Goal: Transaction & Acquisition: Purchase product/service

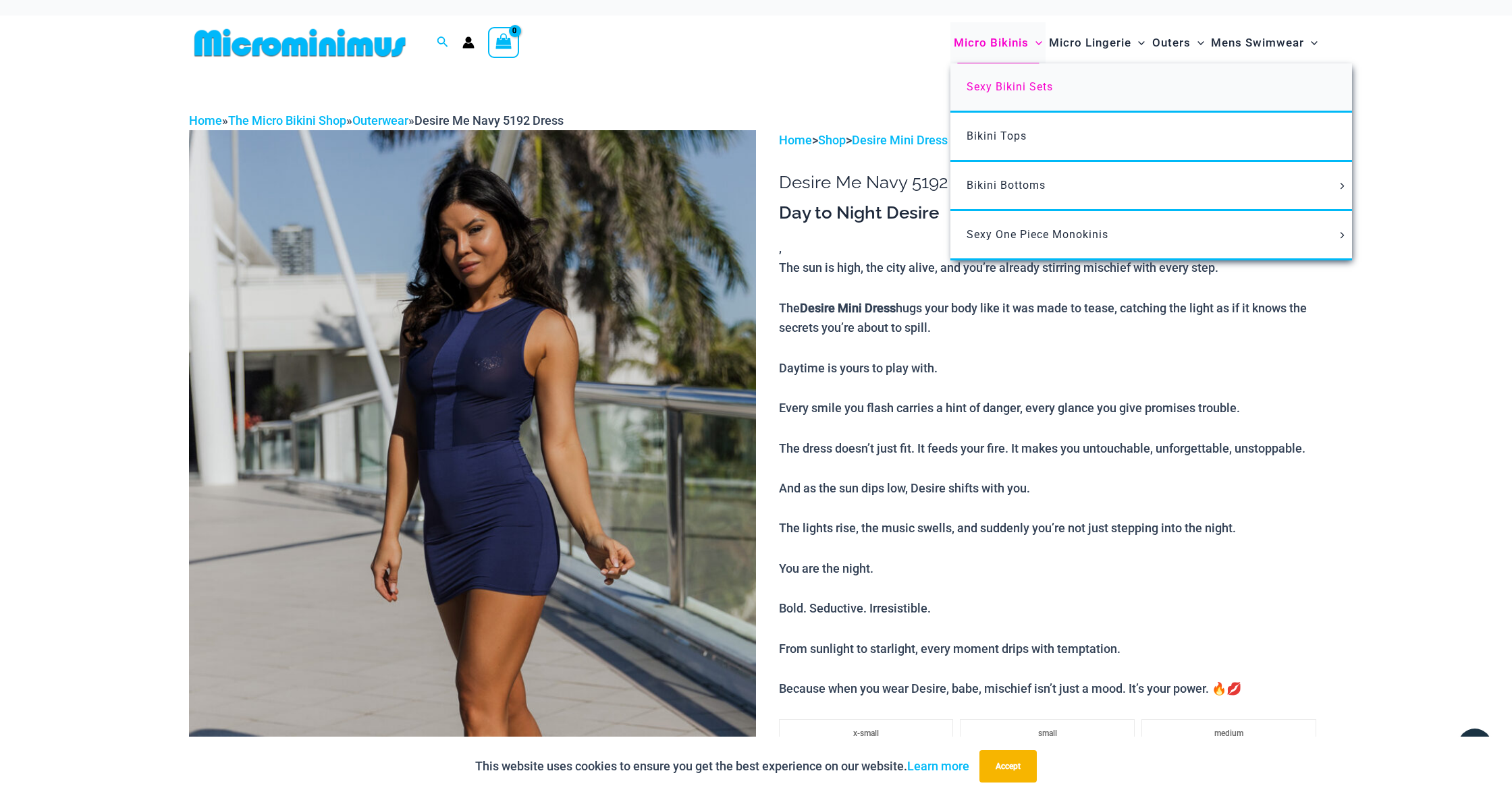
scroll to position [6, 1]
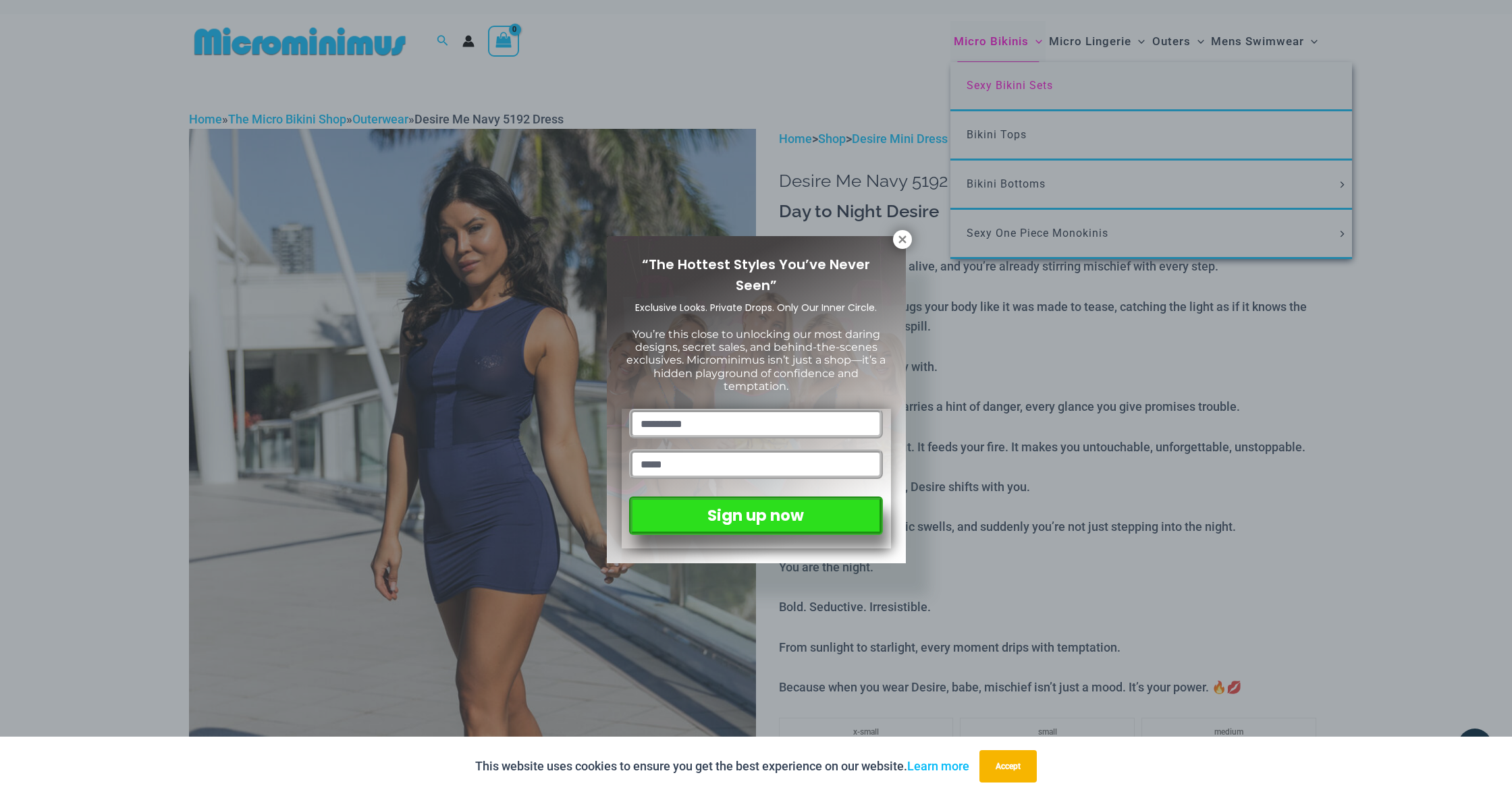
click at [970, 84] on div "“The Hottest Styles You’ve Never Seen” Exclusive Looks. Private Drops. Only Our…" at bounding box center [756, 398] width 1512 height 796
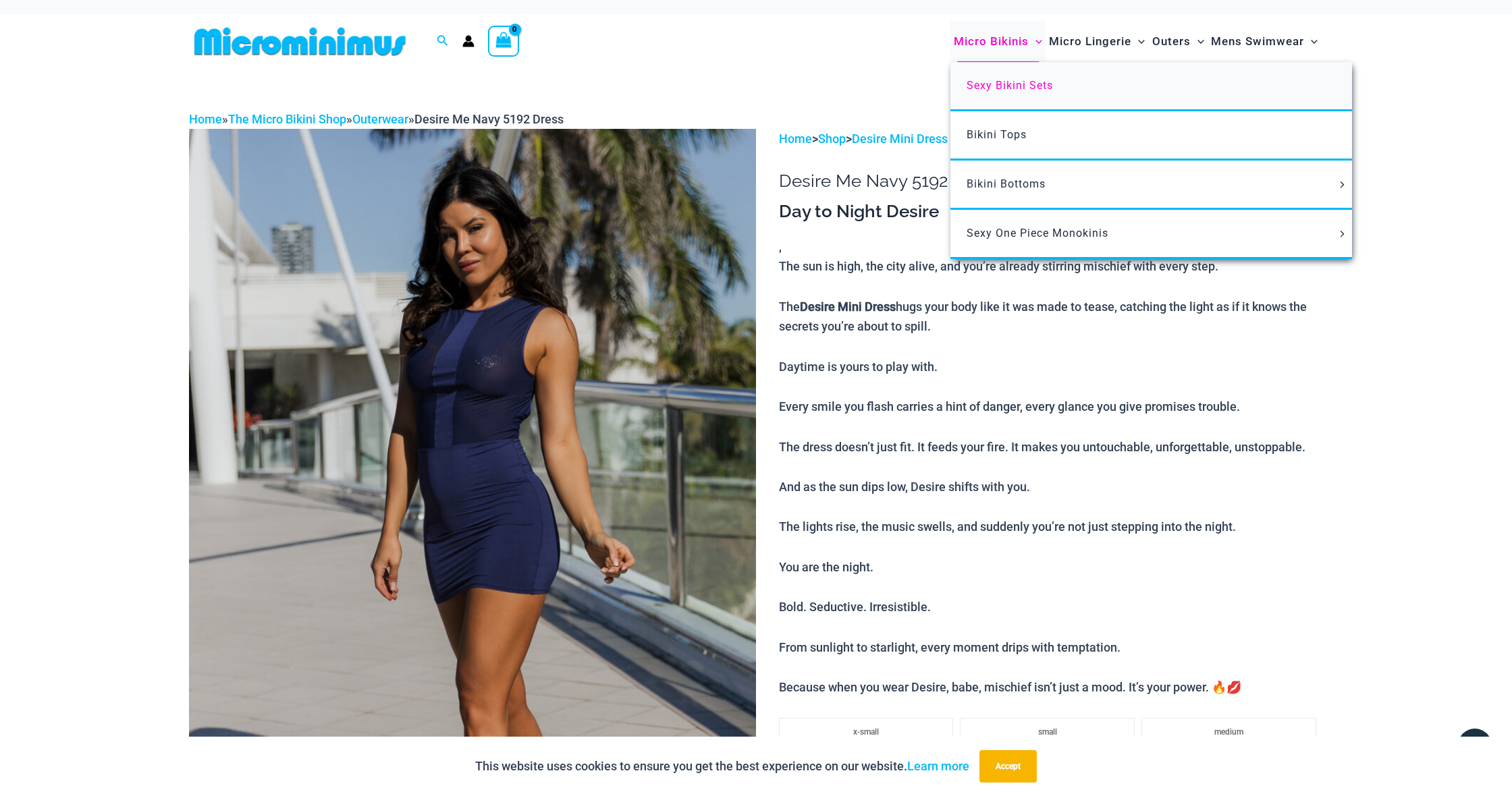
click at [978, 81] on span "Sexy Bikini Sets" at bounding box center [1009, 86] width 86 height 13
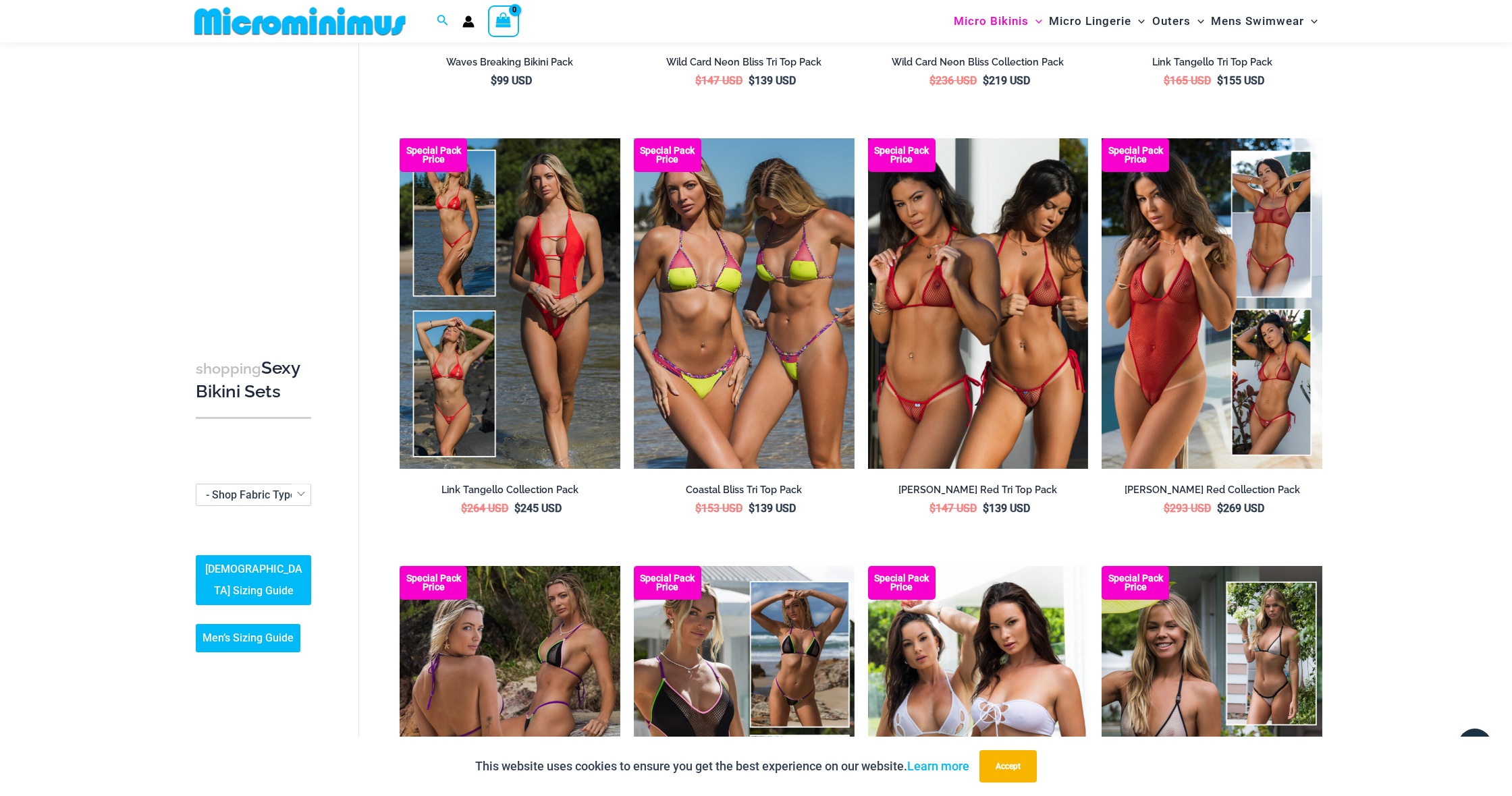
scroll to position [867, 0]
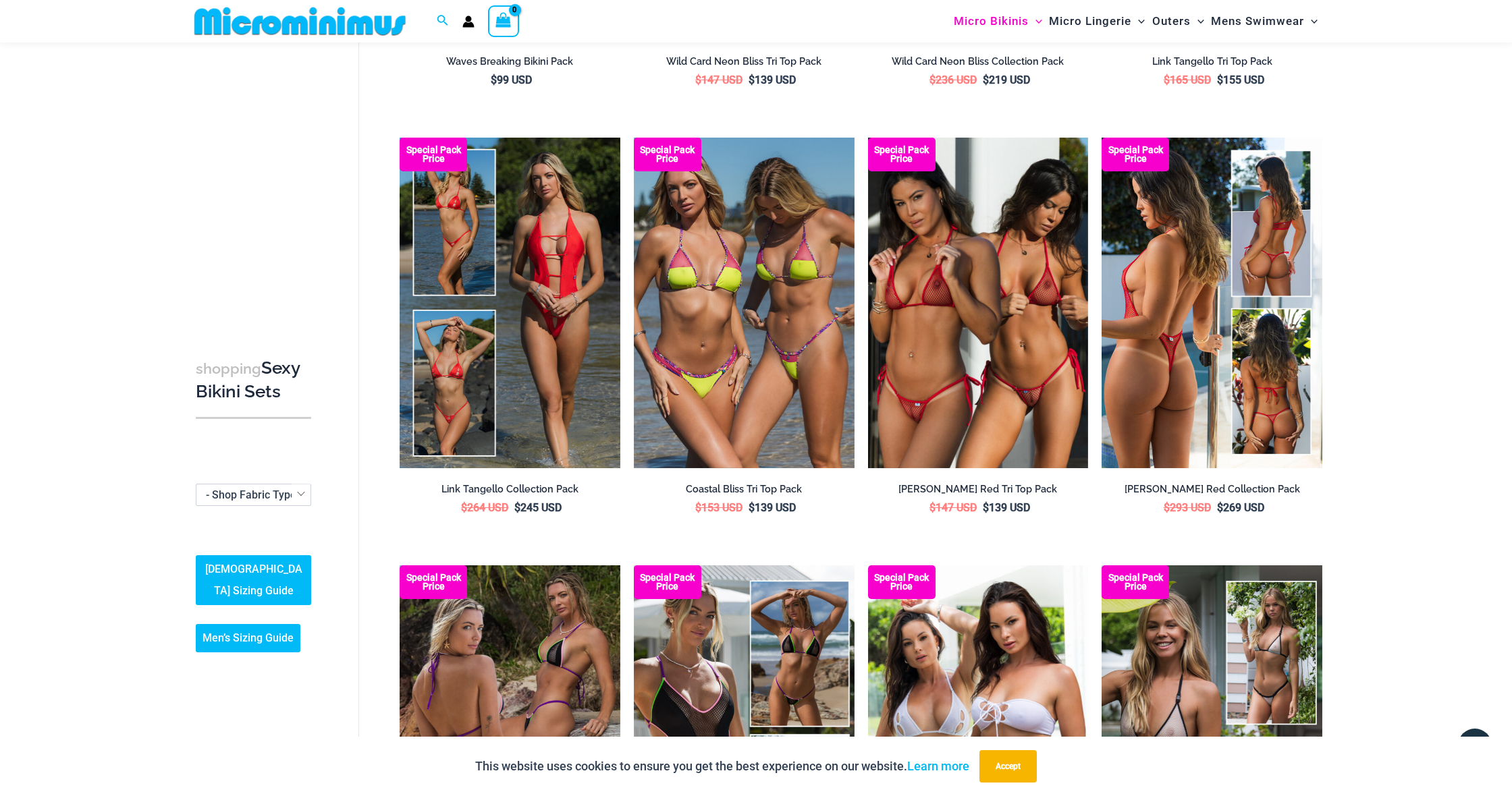
click at [1150, 377] on img at bounding box center [1212, 303] width 220 height 331
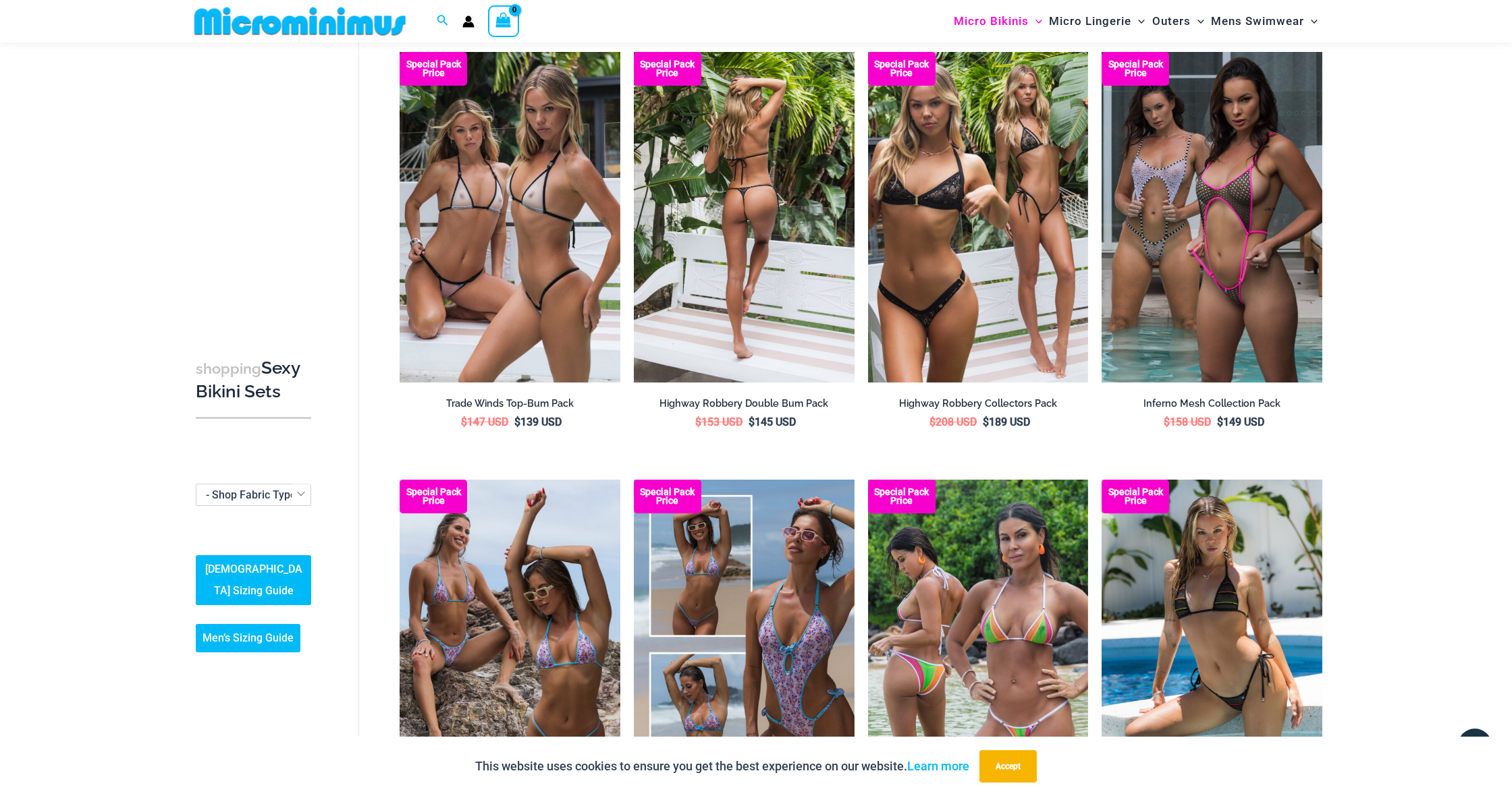
scroll to position [1807, 0]
click at [715, 252] on img at bounding box center [744, 218] width 220 height 331
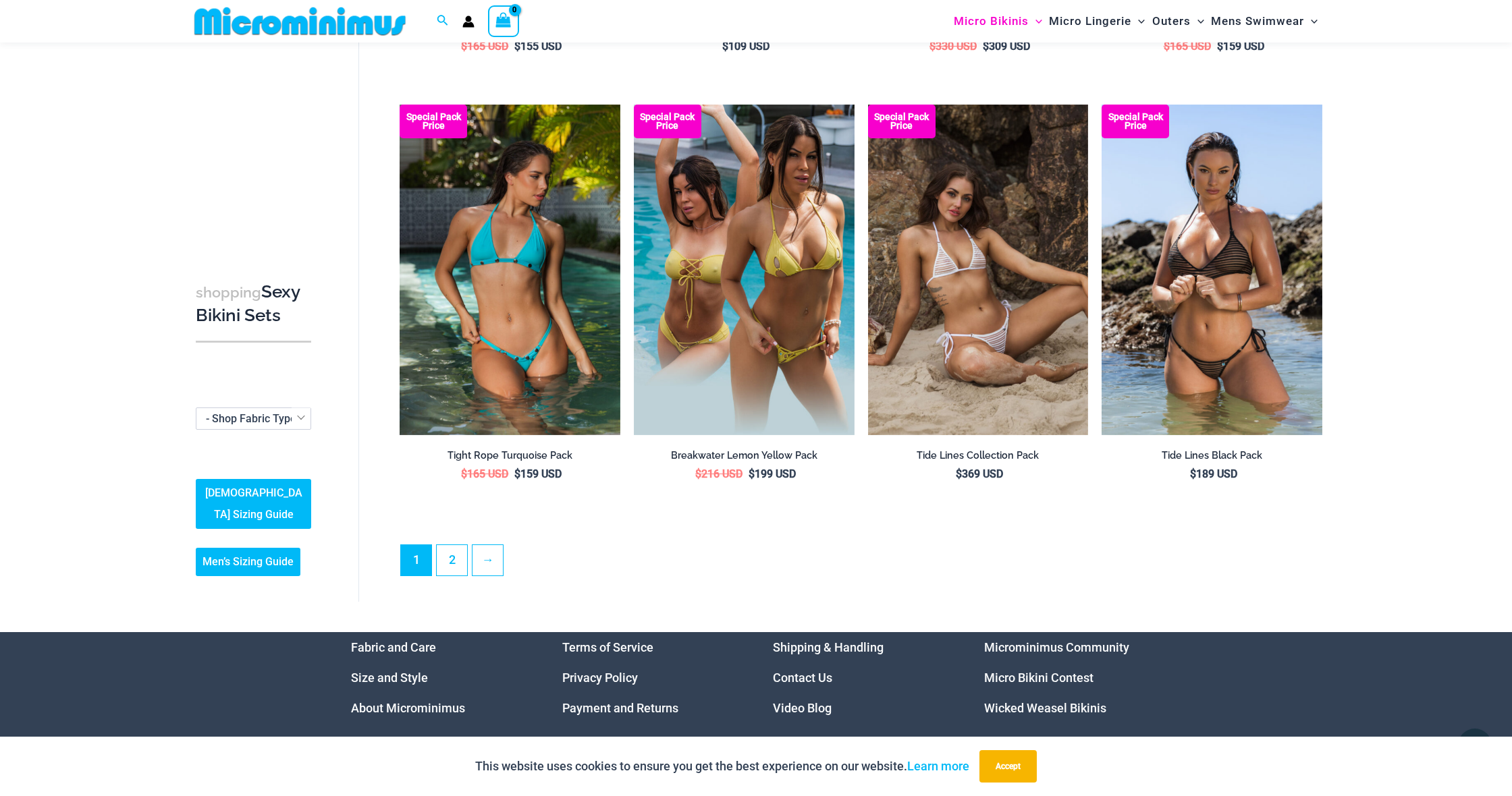
scroll to position [3042, 0]
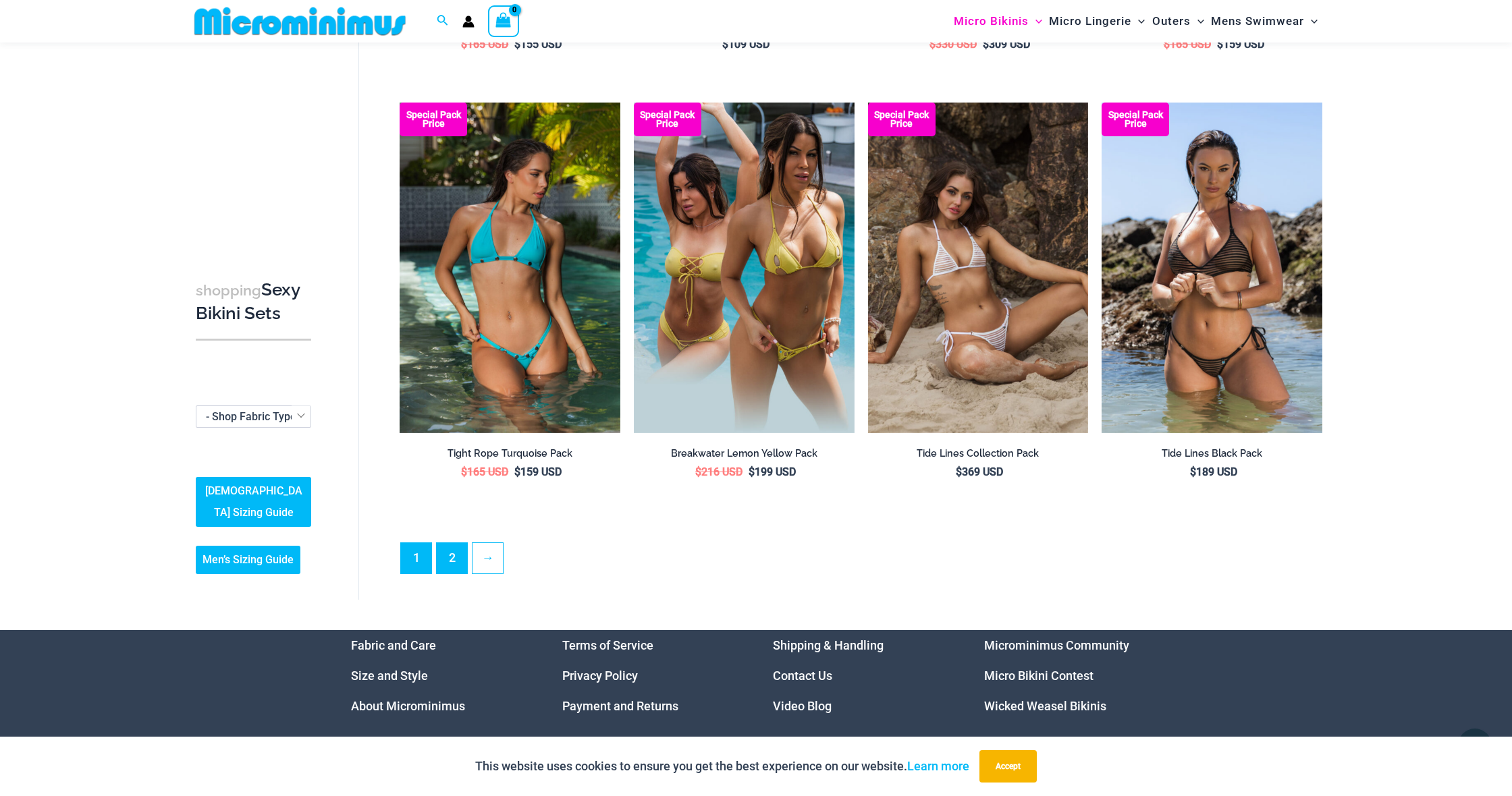
click at [461, 553] on link "2" at bounding box center [452, 558] width 30 height 30
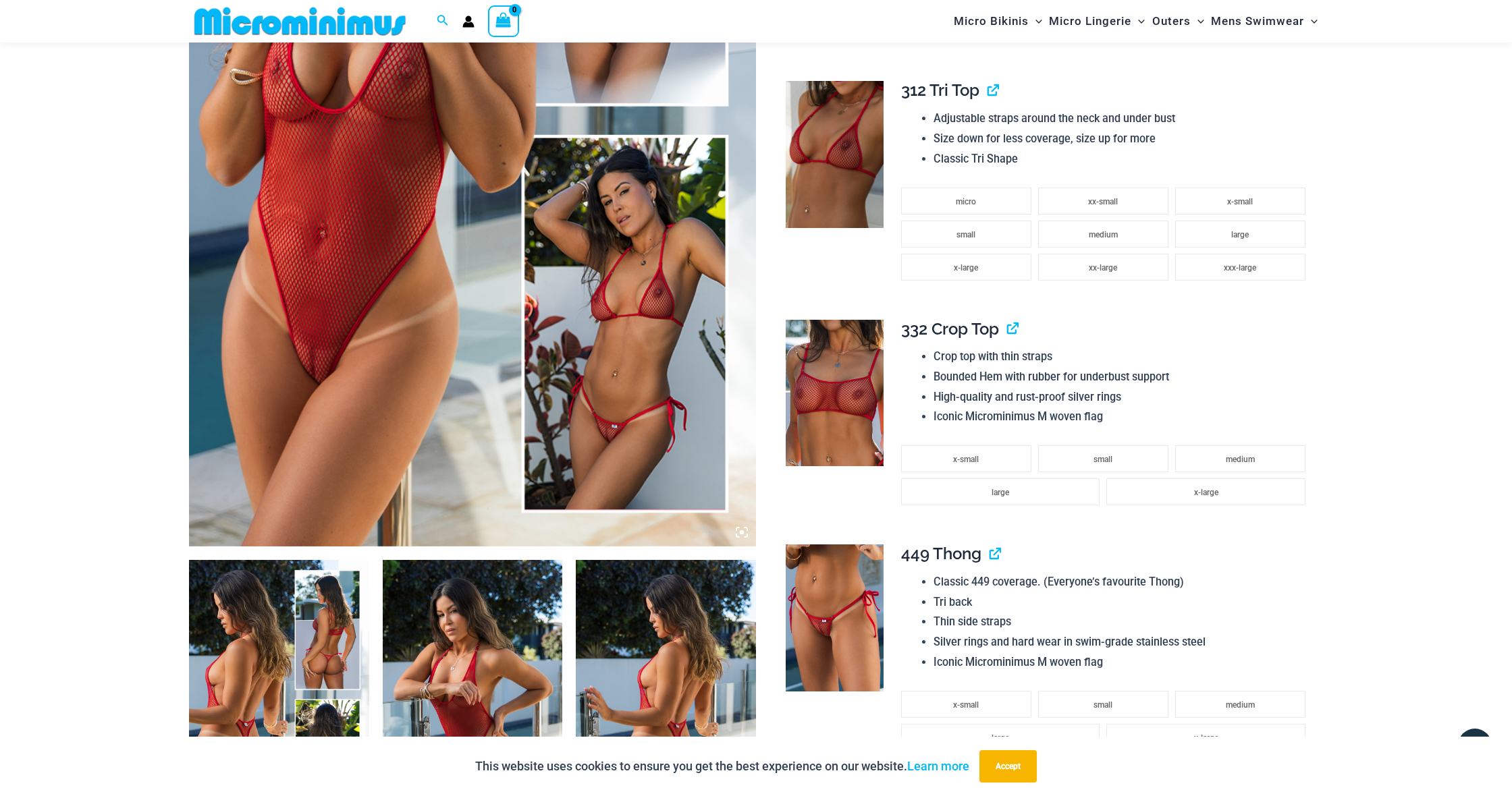
scroll to position [336, 0]
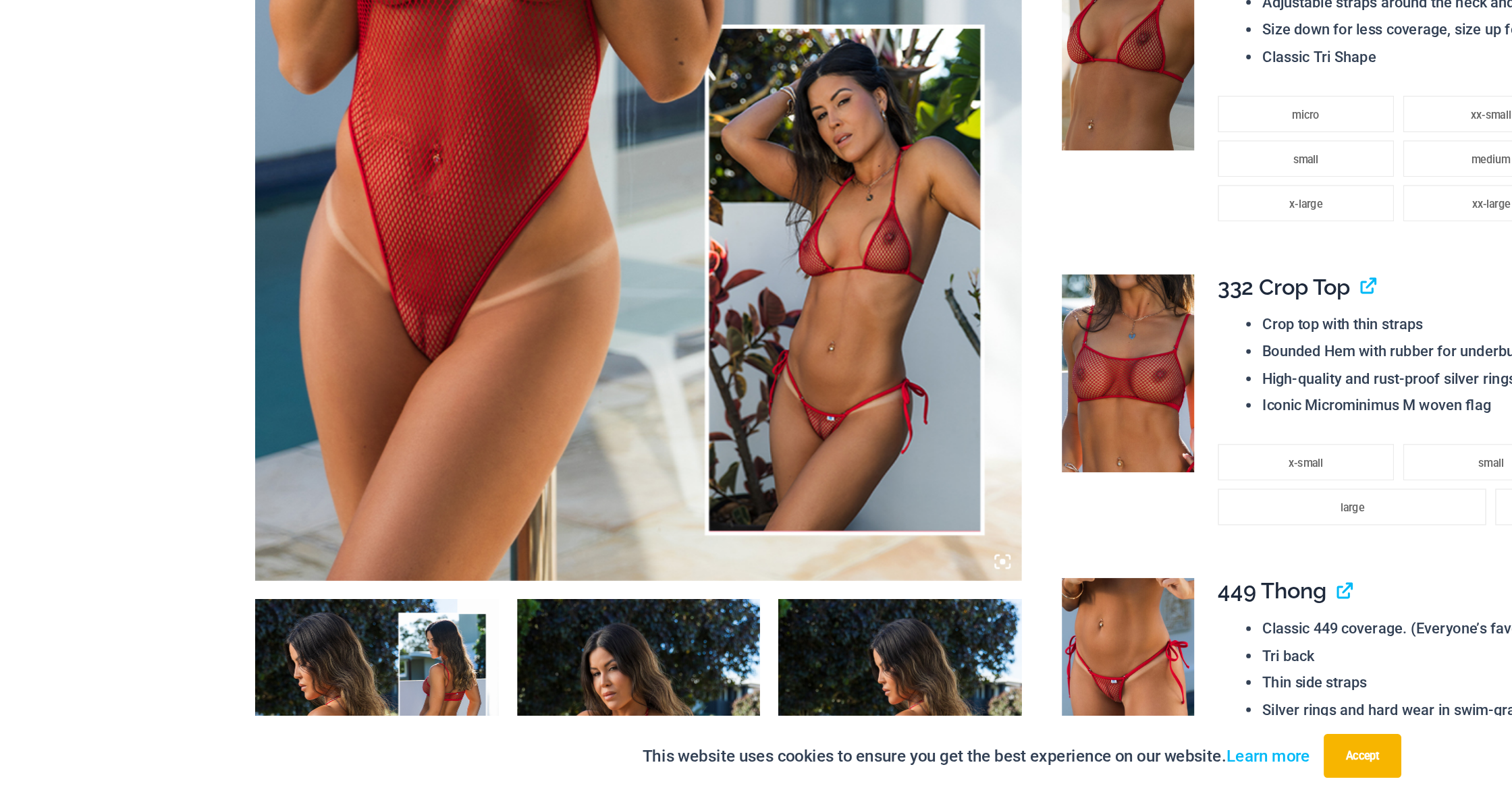
click at [629, 294] on img at bounding box center [472, 212] width 567 height 850
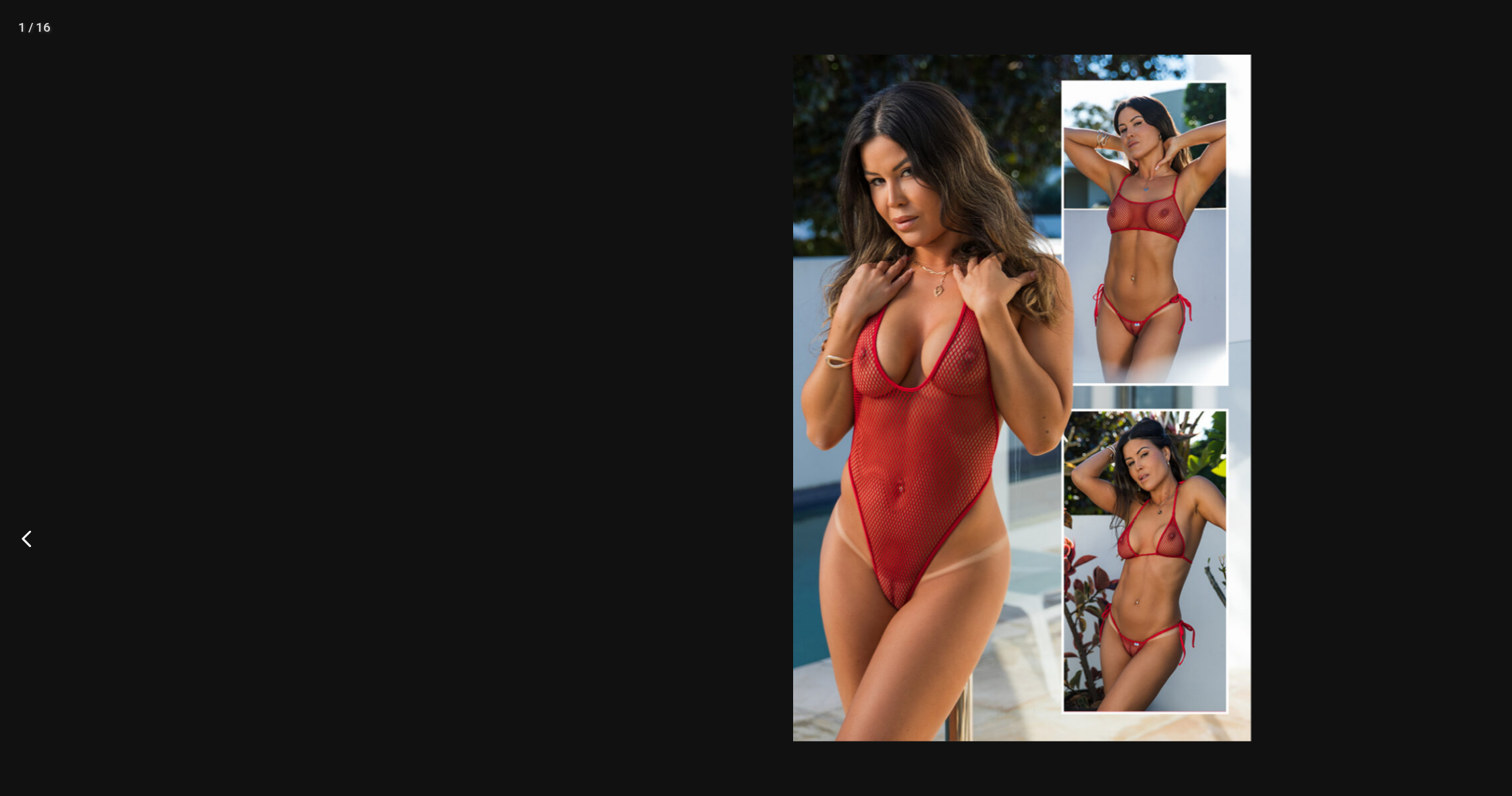
click at [687, 378] on img at bounding box center [756, 294] width 339 height 508
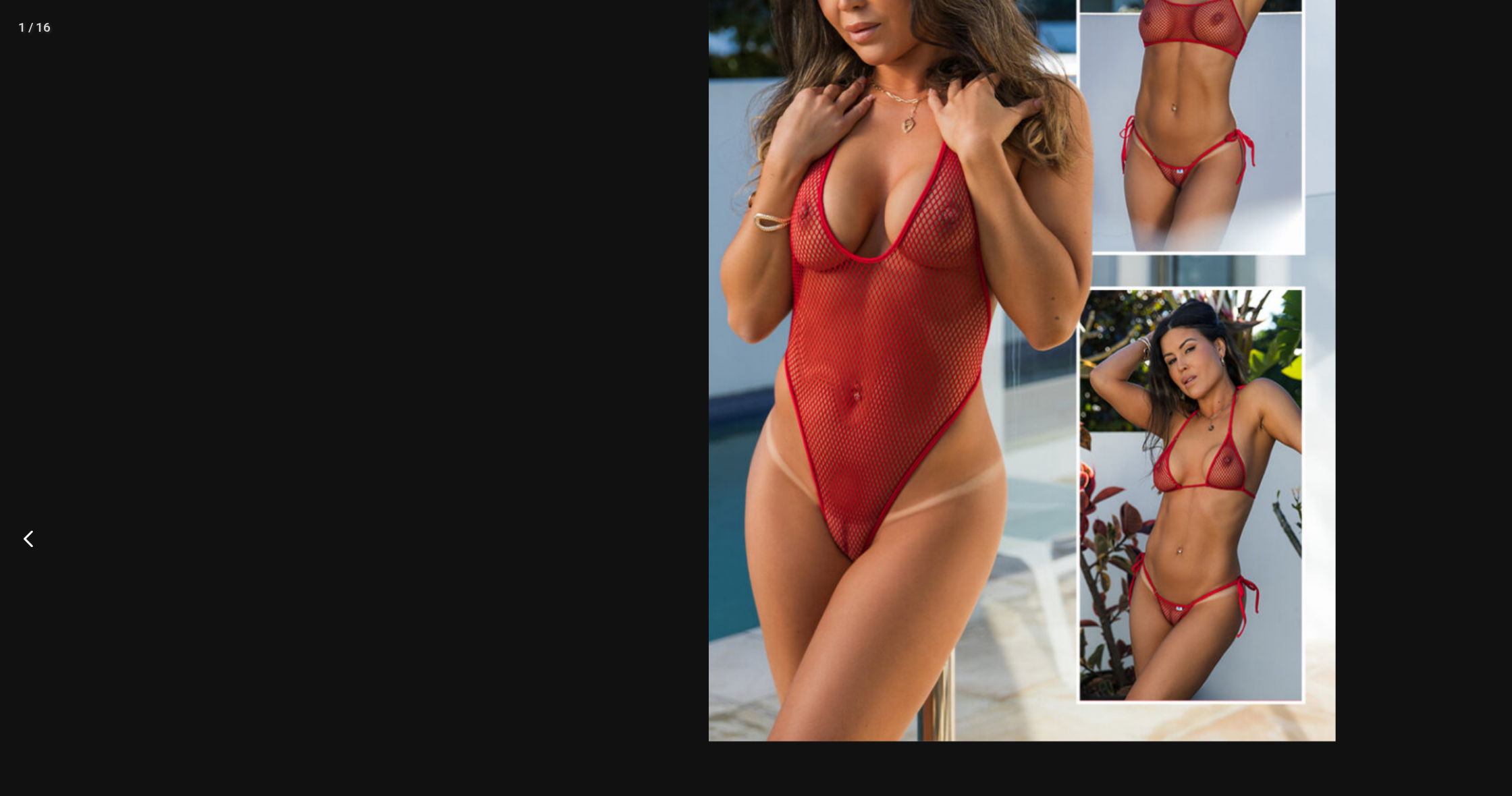
click at [17, 395] on button "Previous" at bounding box center [26, 398] width 51 height 67
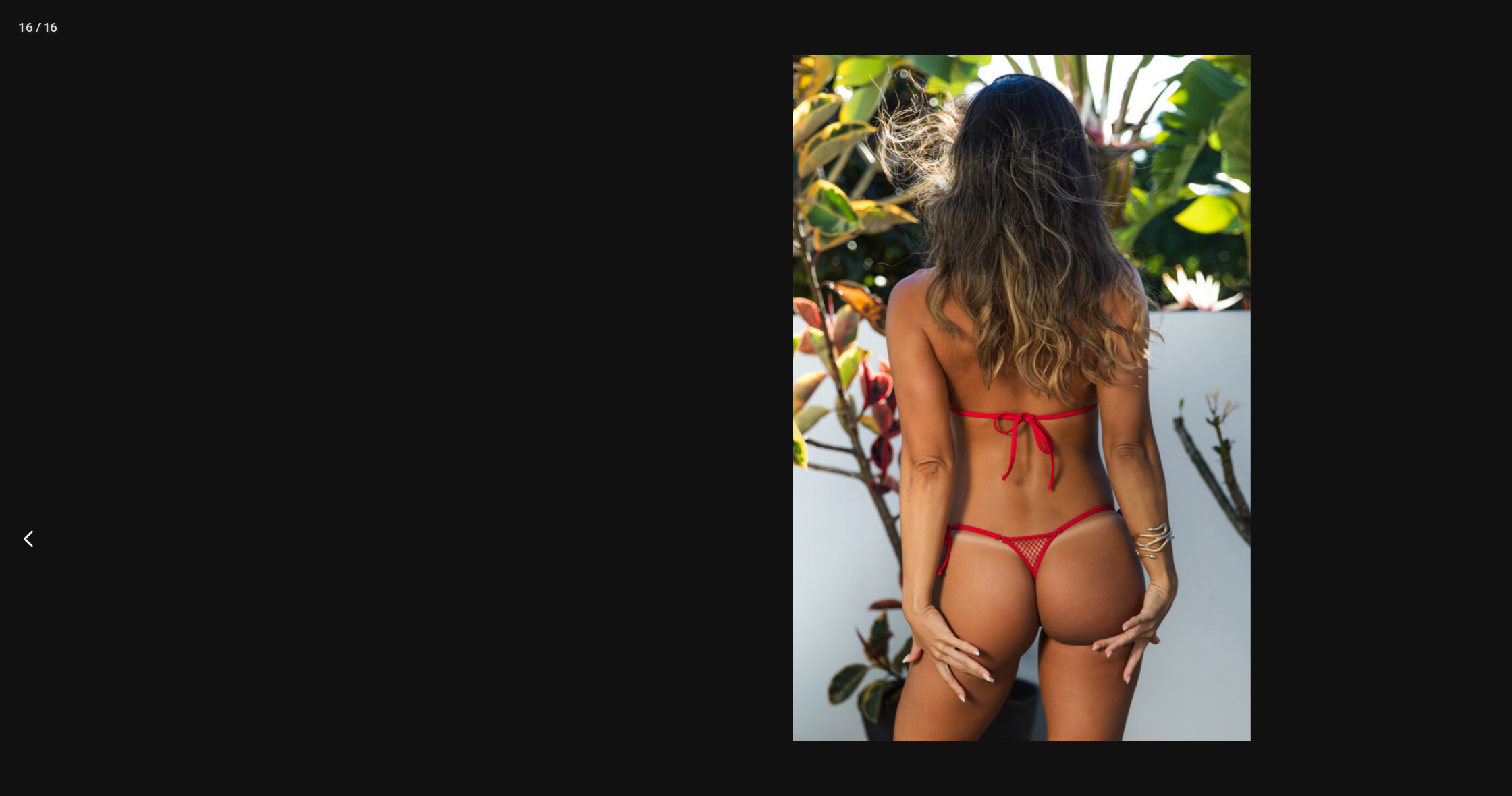
click at [16, 393] on button "Previous" at bounding box center [26, 398] width 51 height 67
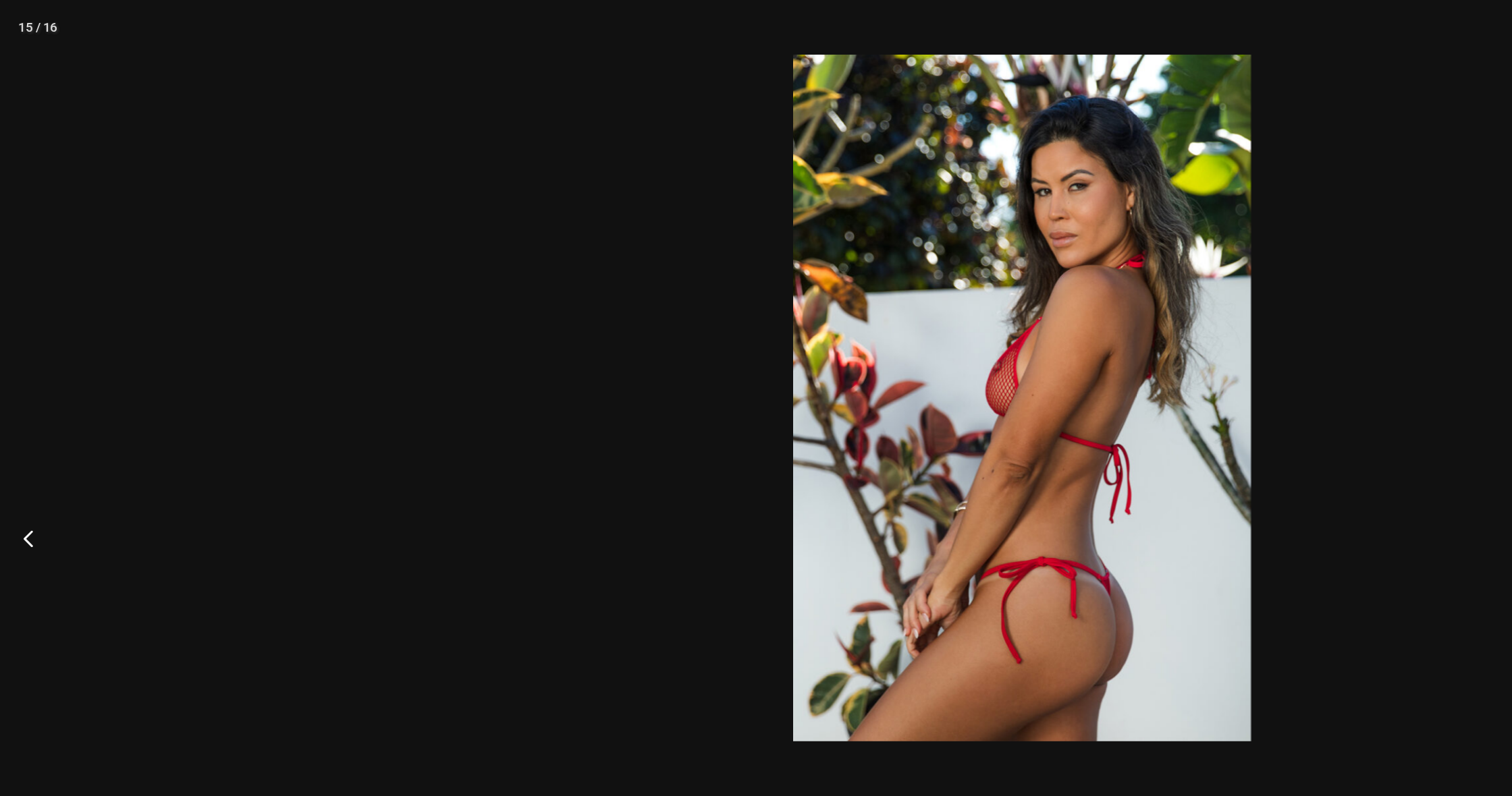
click at [15, 393] on button "Previous" at bounding box center [26, 398] width 51 height 67
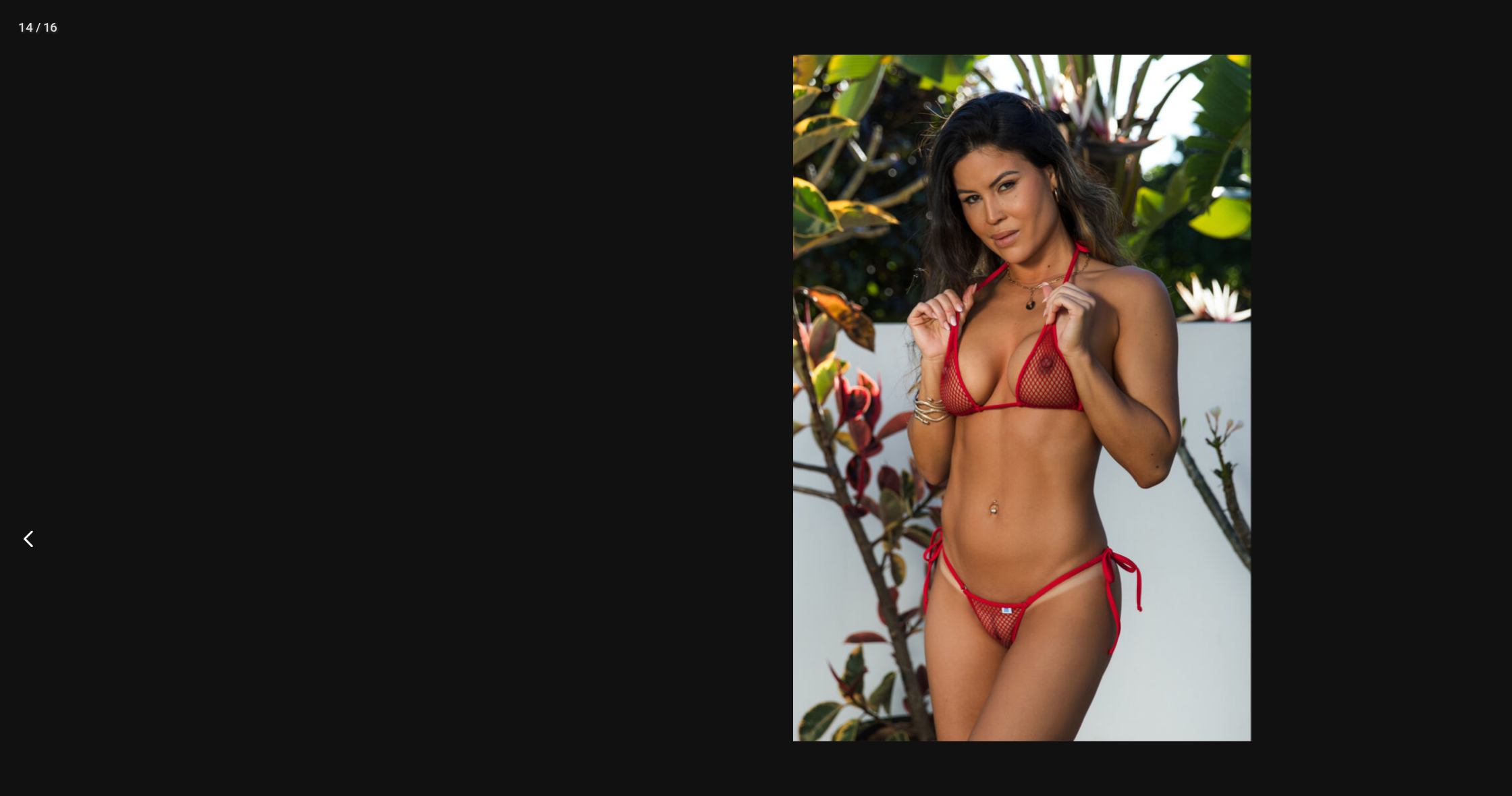
click at [15, 393] on button "Previous" at bounding box center [26, 398] width 51 height 67
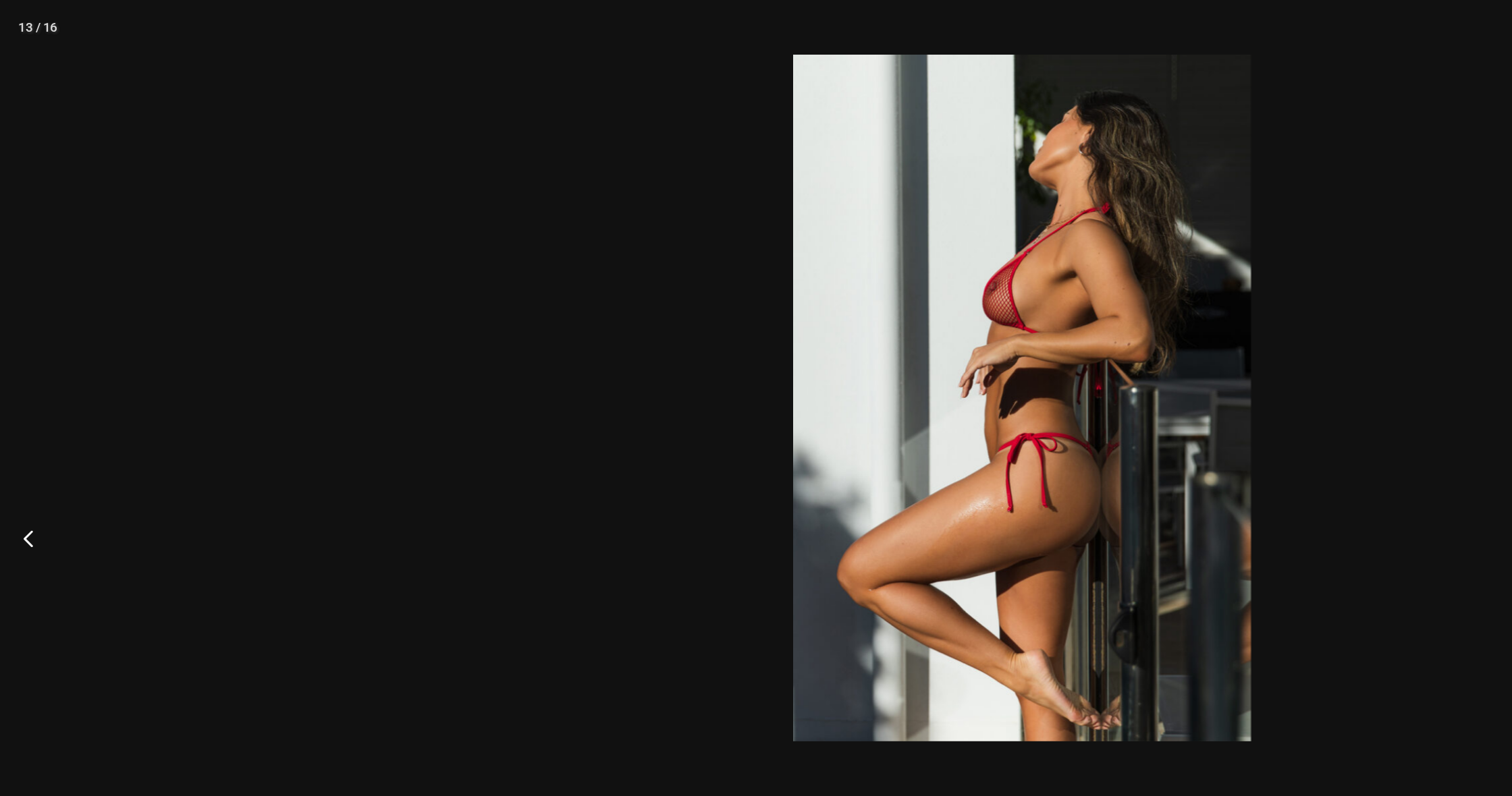
click at [15, 393] on button "Previous" at bounding box center [26, 398] width 51 height 67
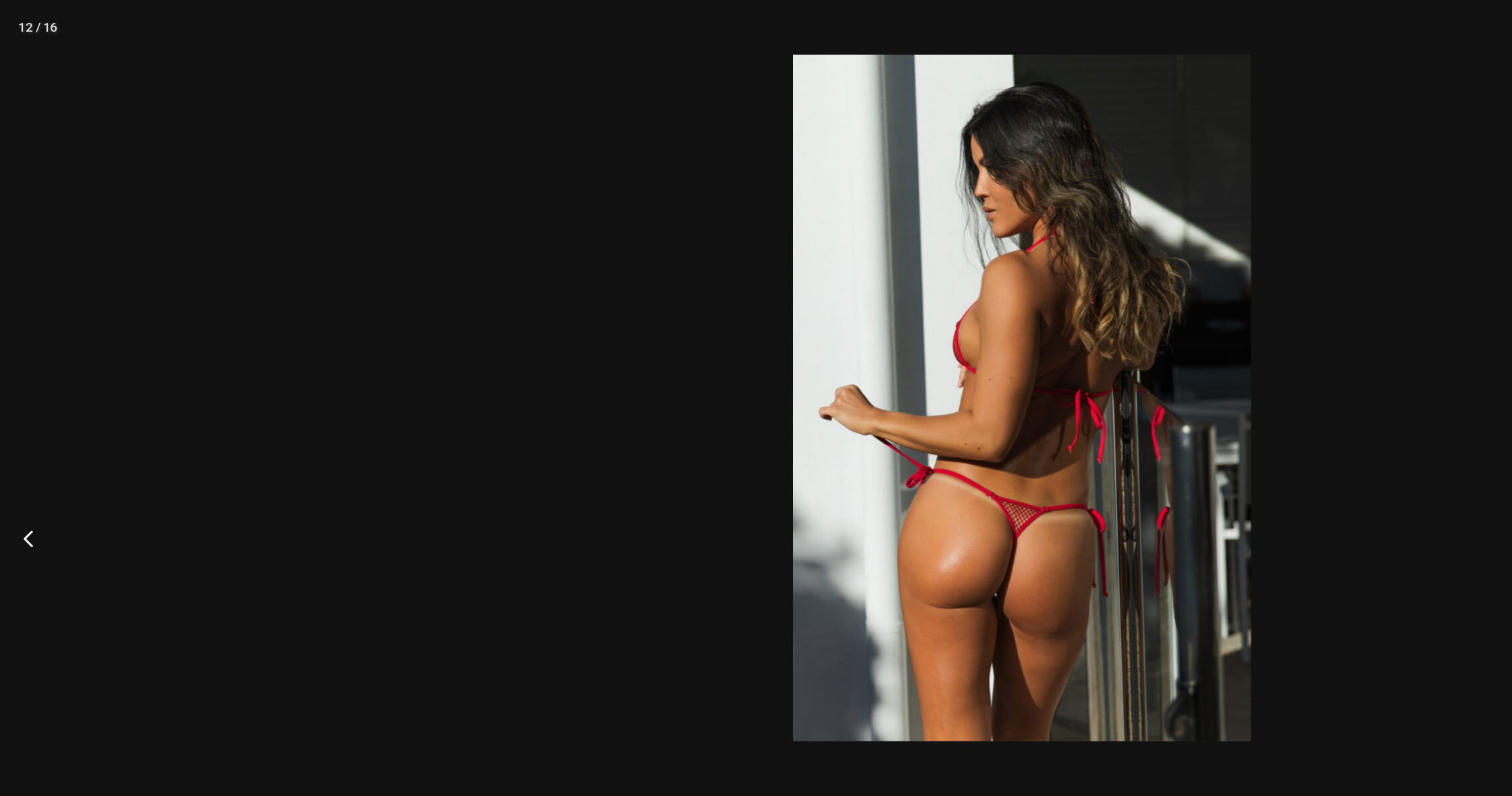
click at [15, 393] on button "Previous" at bounding box center [26, 398] width 51 height 67
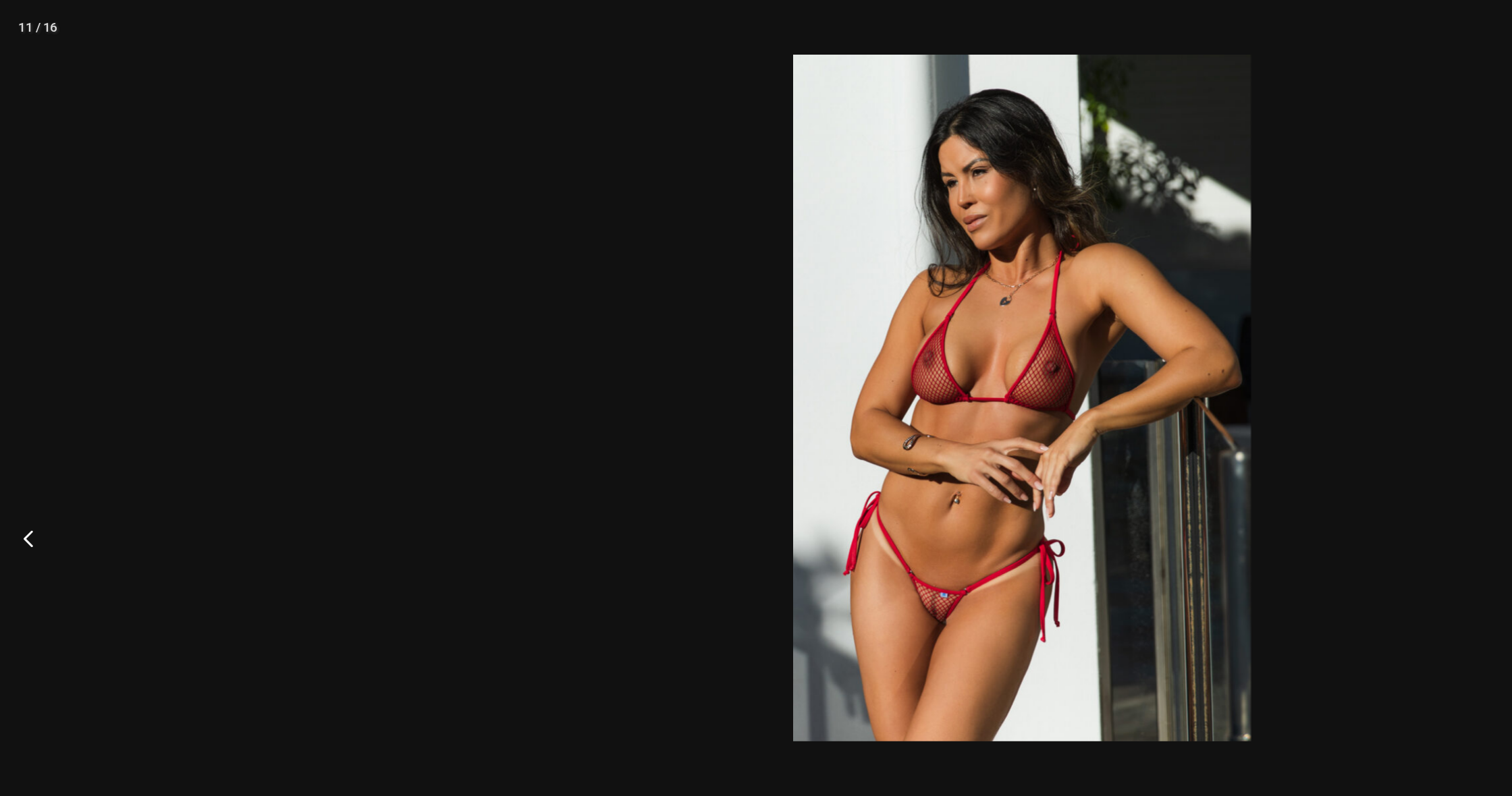
click at [15, 393] on button "Previous" at bounding box center [26, 398] width 51 height 67
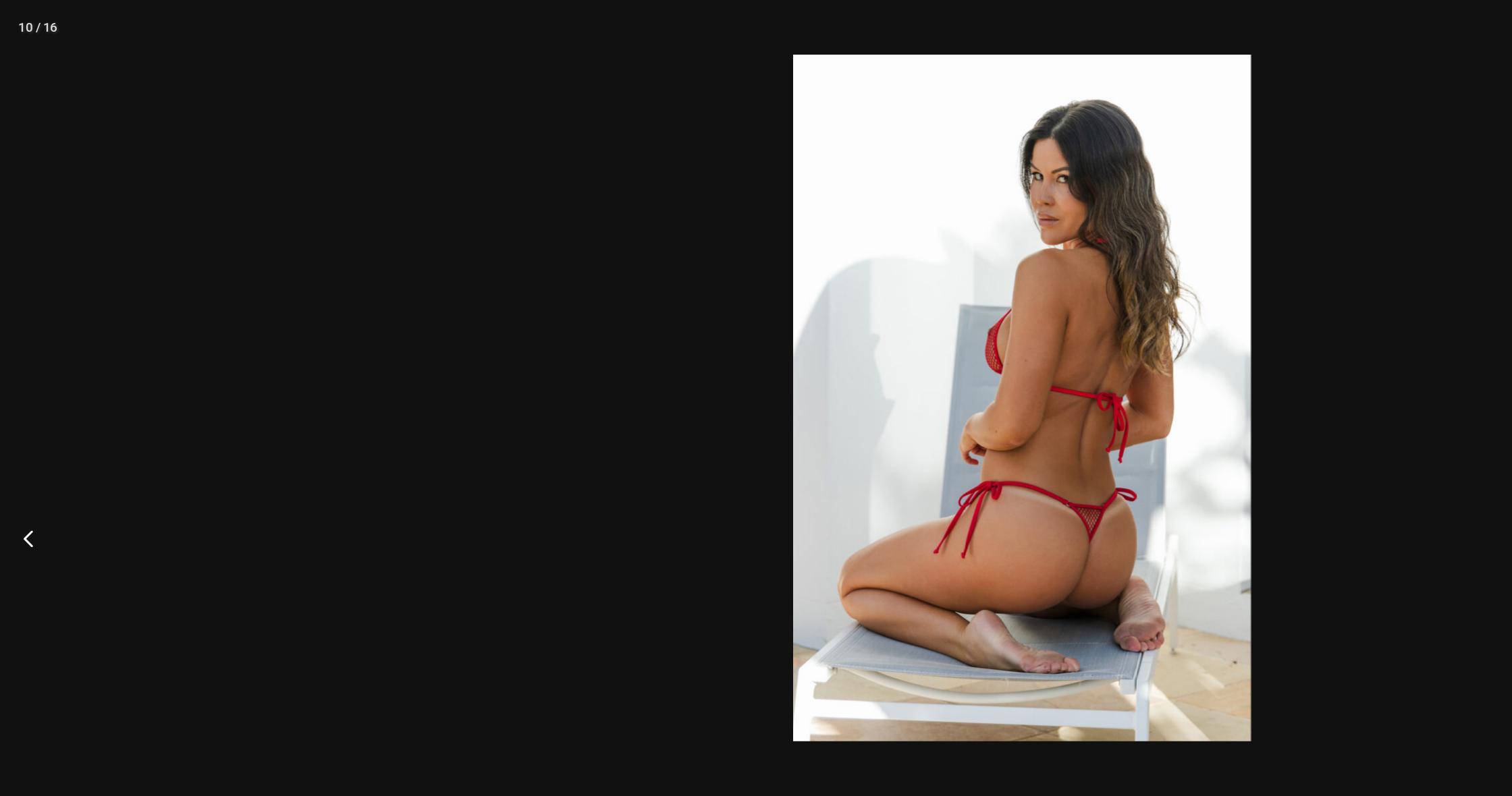
click at [15, 393] on button "Previous" at bounding box center [26, 398] width 51 height 67
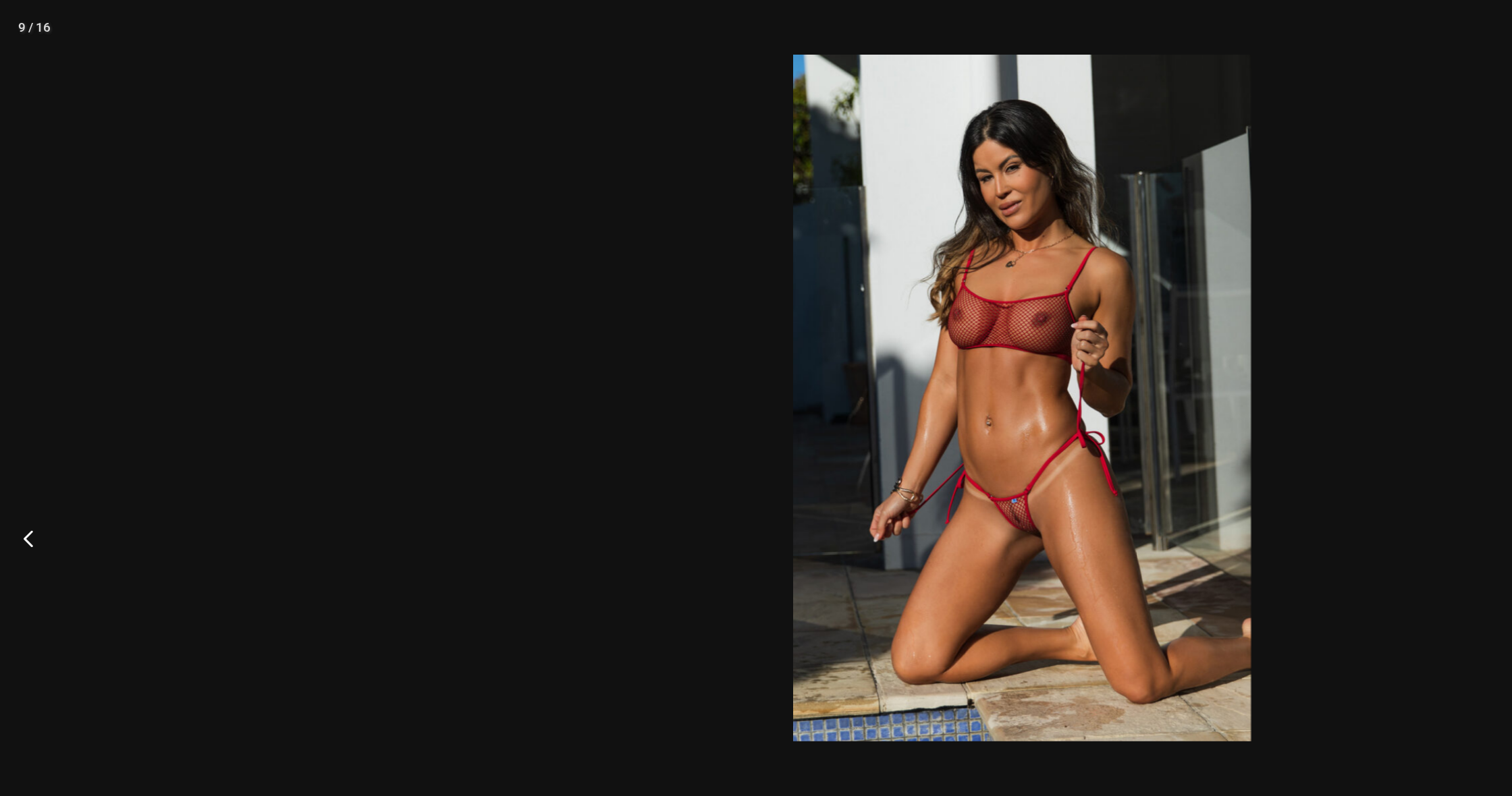
click at [15, 393] on button "Previous" at bounding box center [26, 398] width 51 height 67
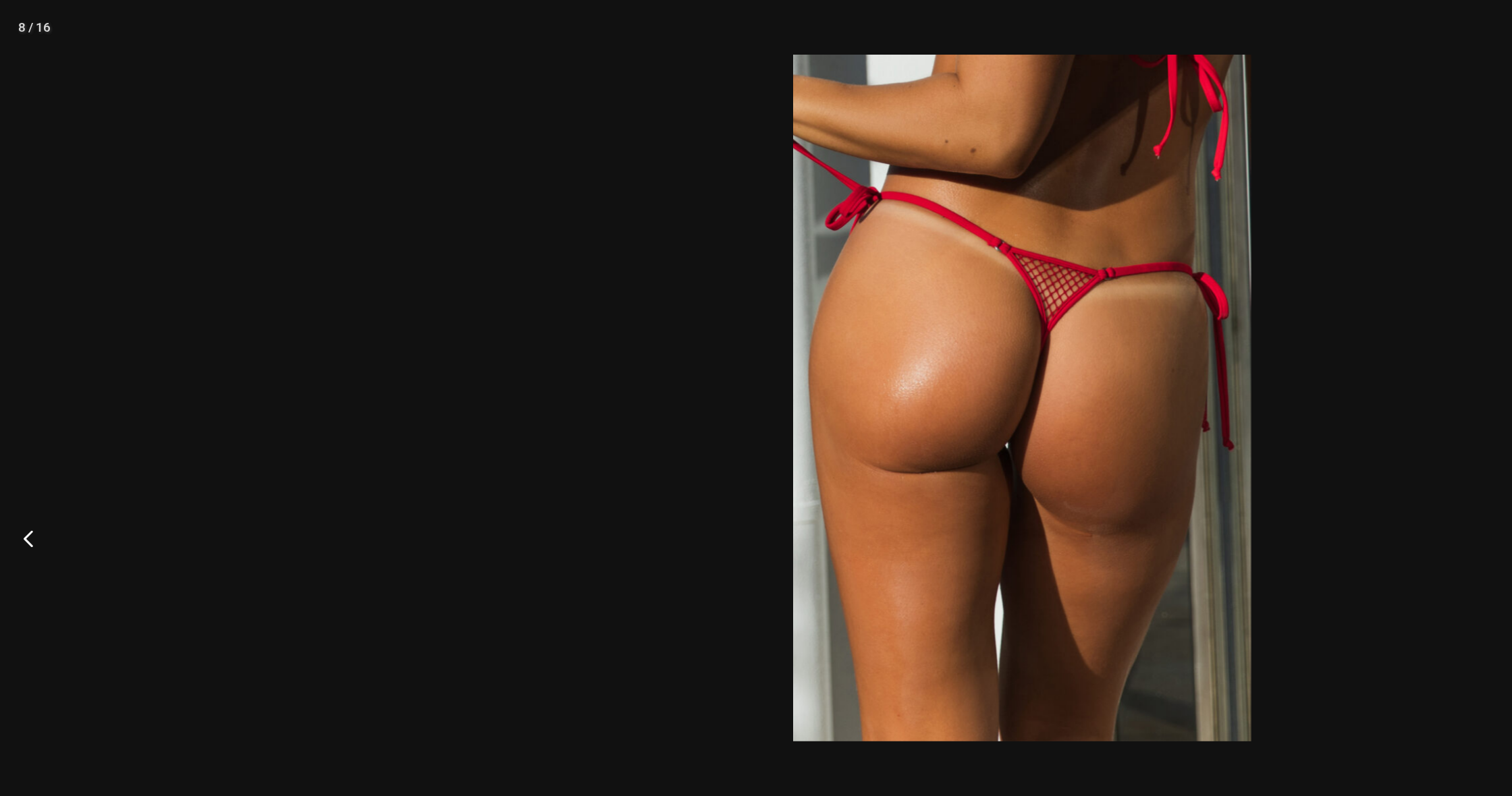
click at [15, 393] on button "Previous" at bounding box center [26, 398] width 51 height 67
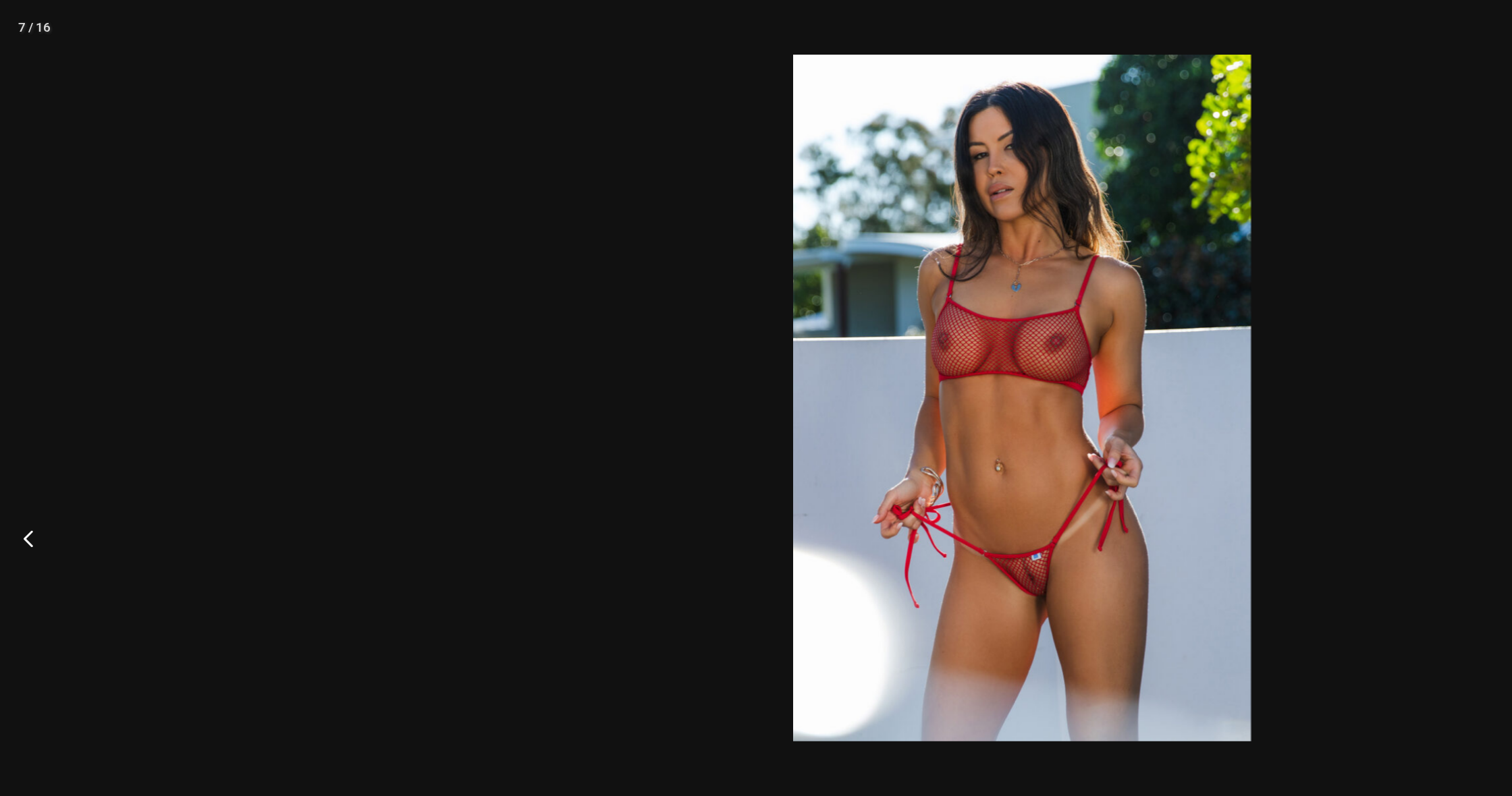
click at [15, 393] on button "Previous" at bounding box center [26, 398] width 51 height 67
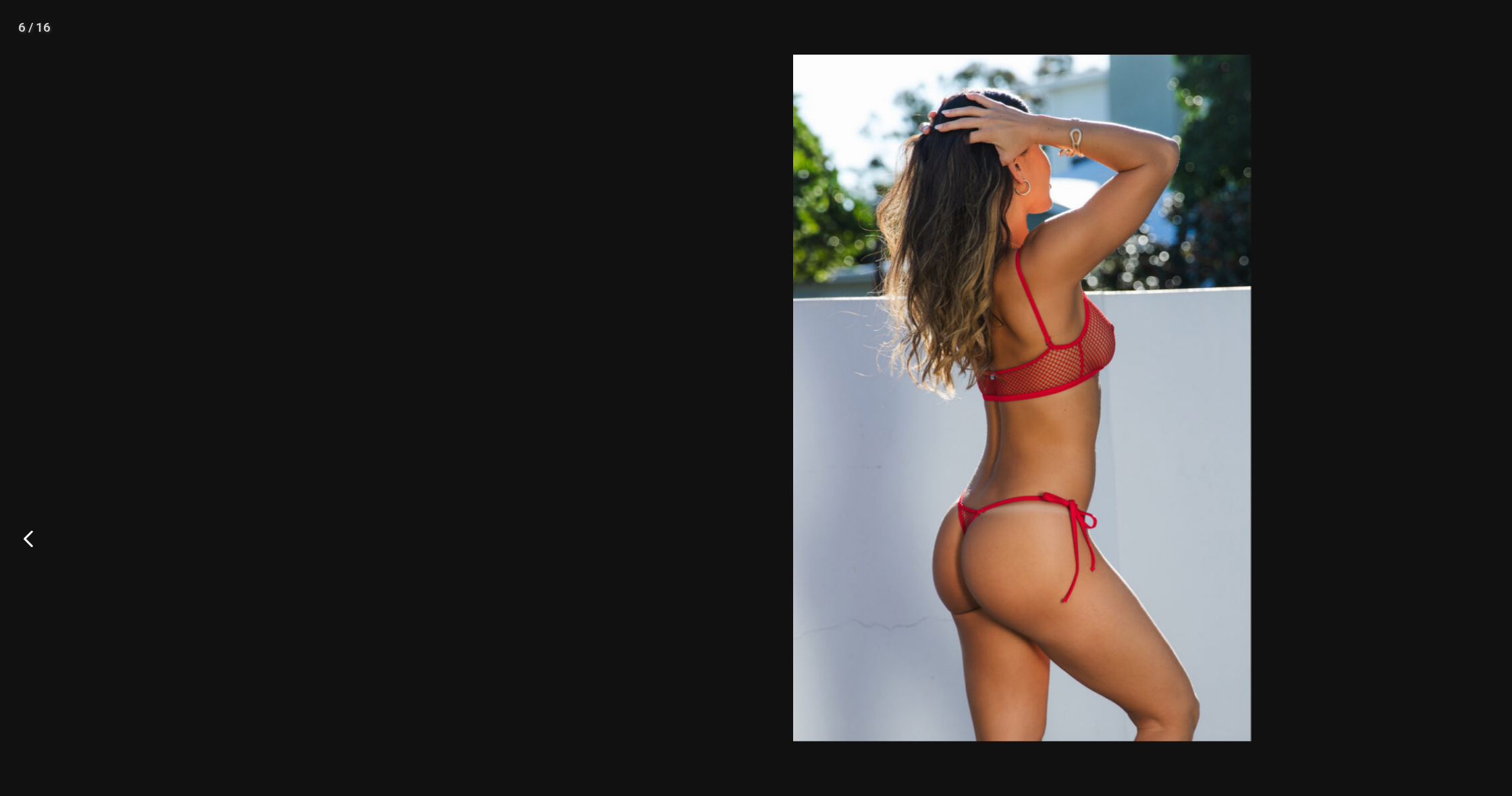
click at [15, 393] on button "Previous" at bounding box center [26, 398] width 51 height 67
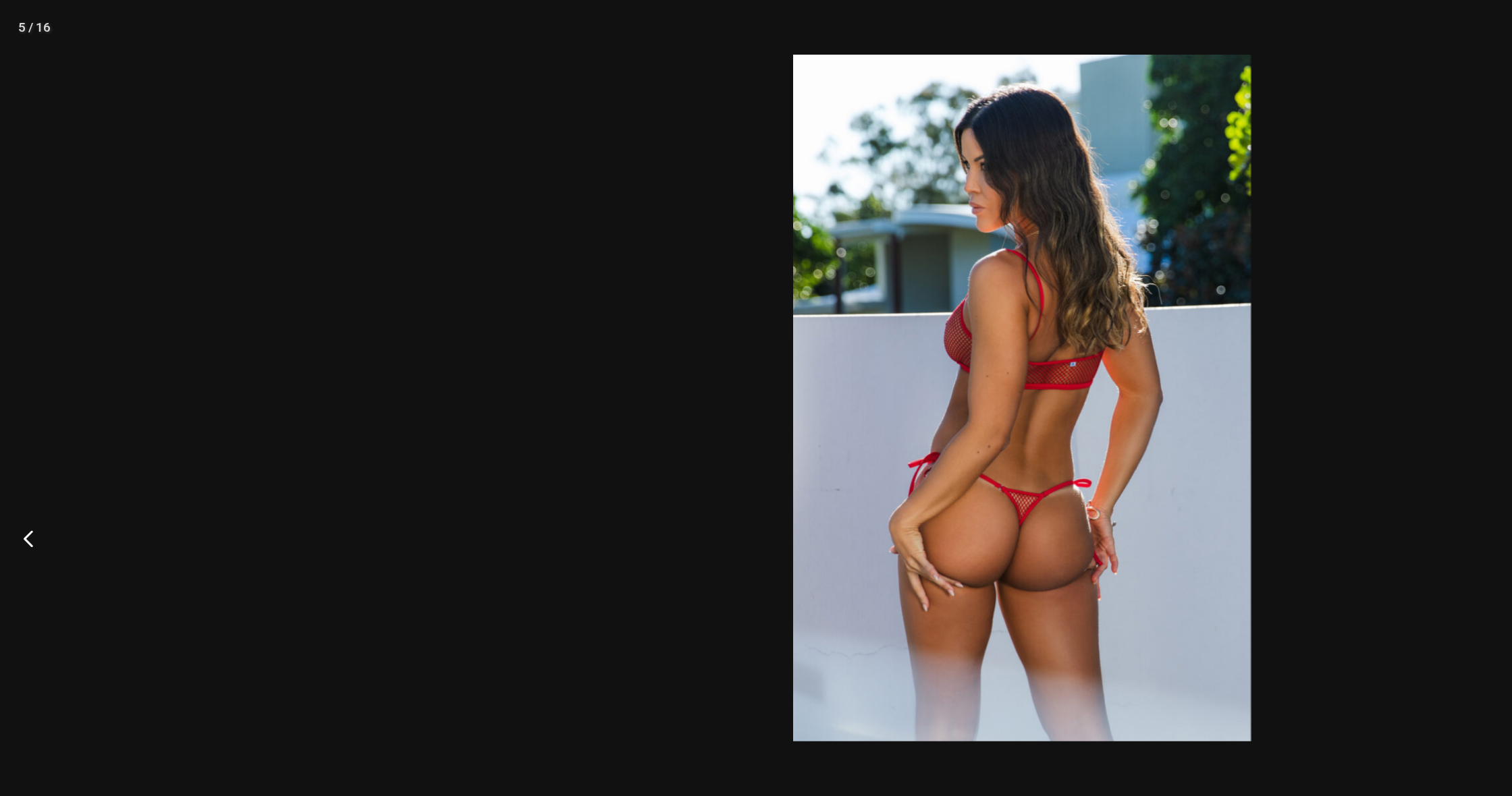
click at [15, 393] on button "Previous" at bounding box center [26, 398] width 51 height 67
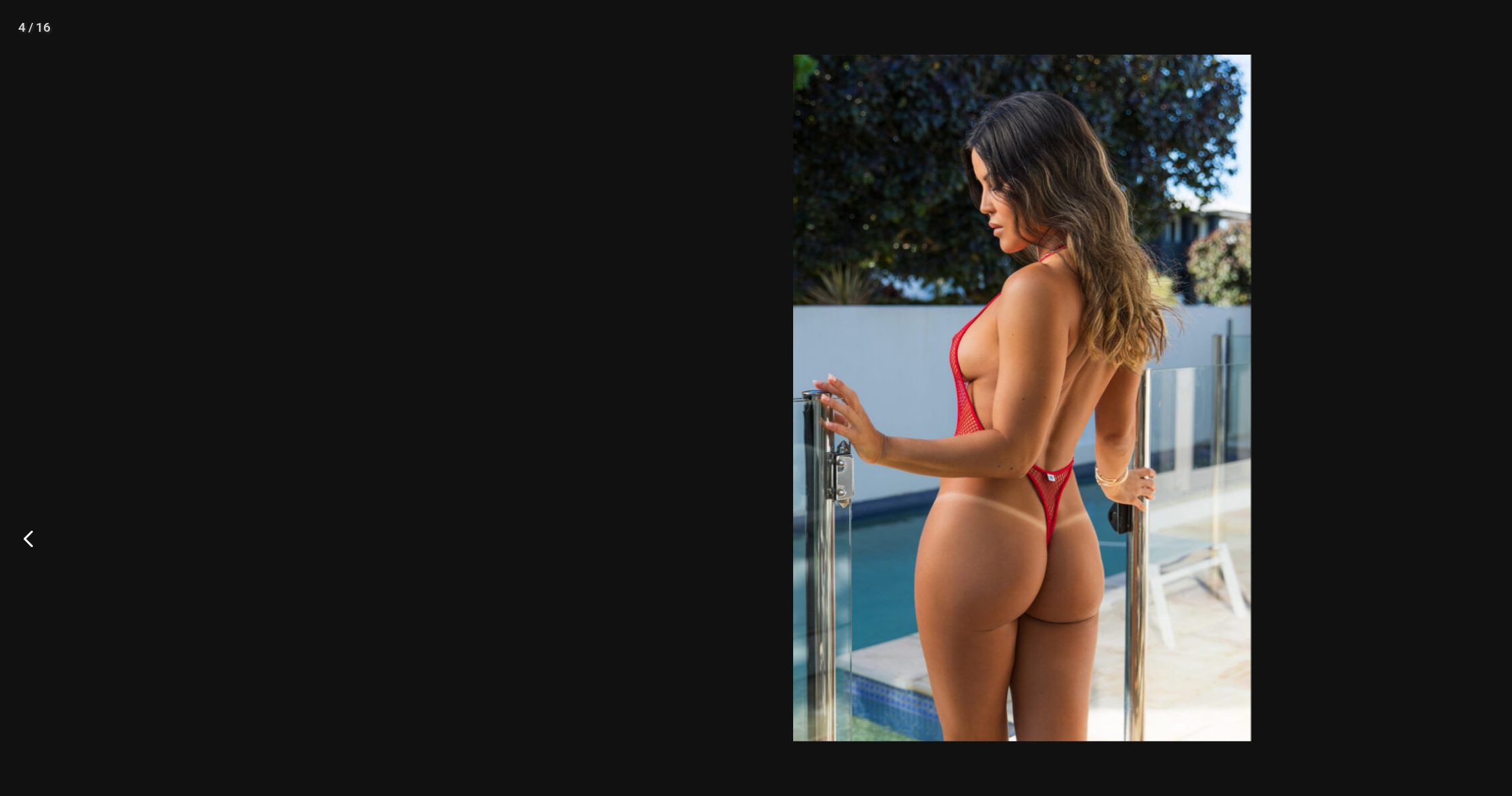
click at [15, 393] on button "Previous" at bounding box center [26, 398] width 51 height 67
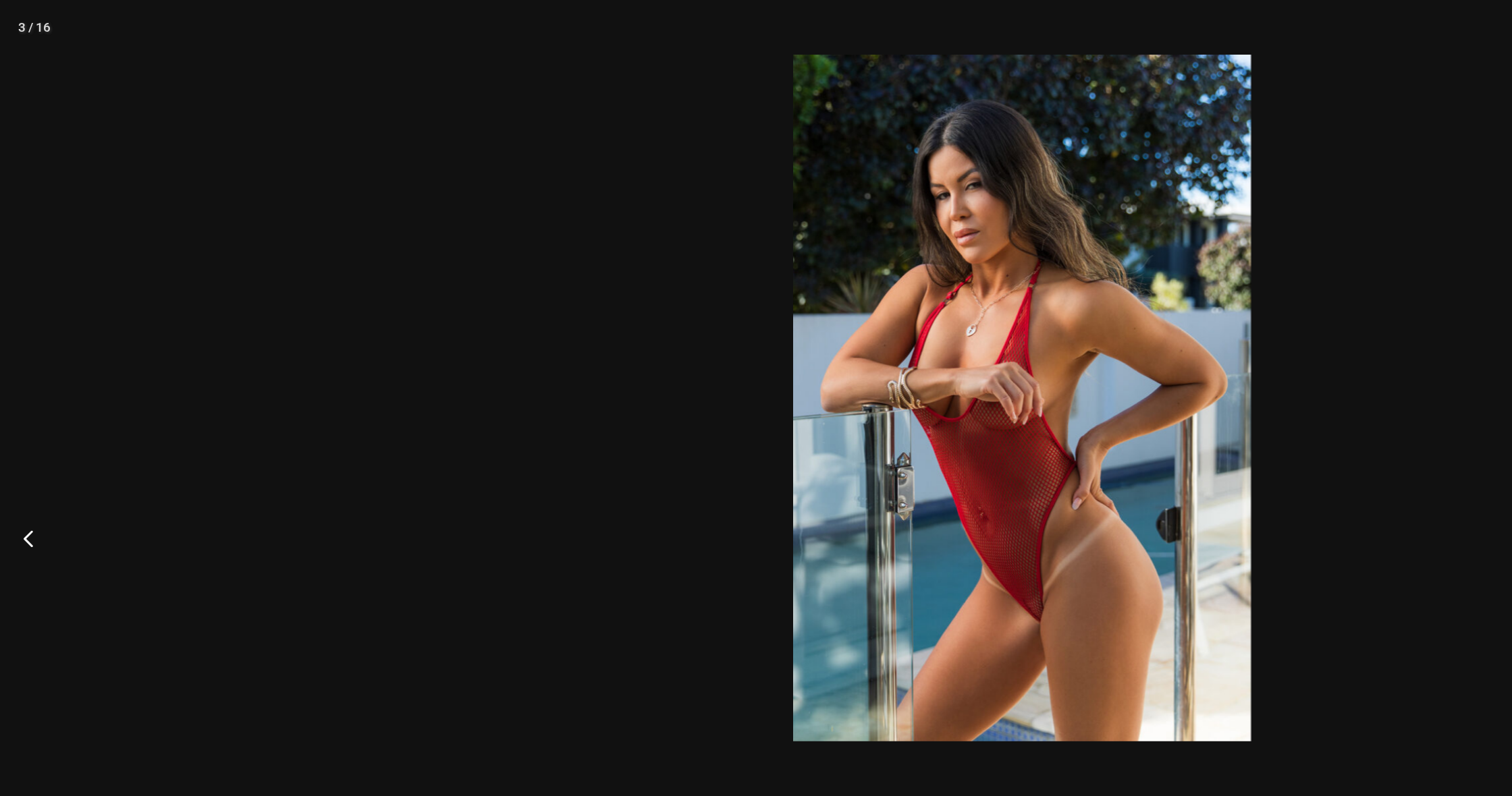
click at [15, 393] on button "Previous" at bounding box center [26, 398] width 51 height 67
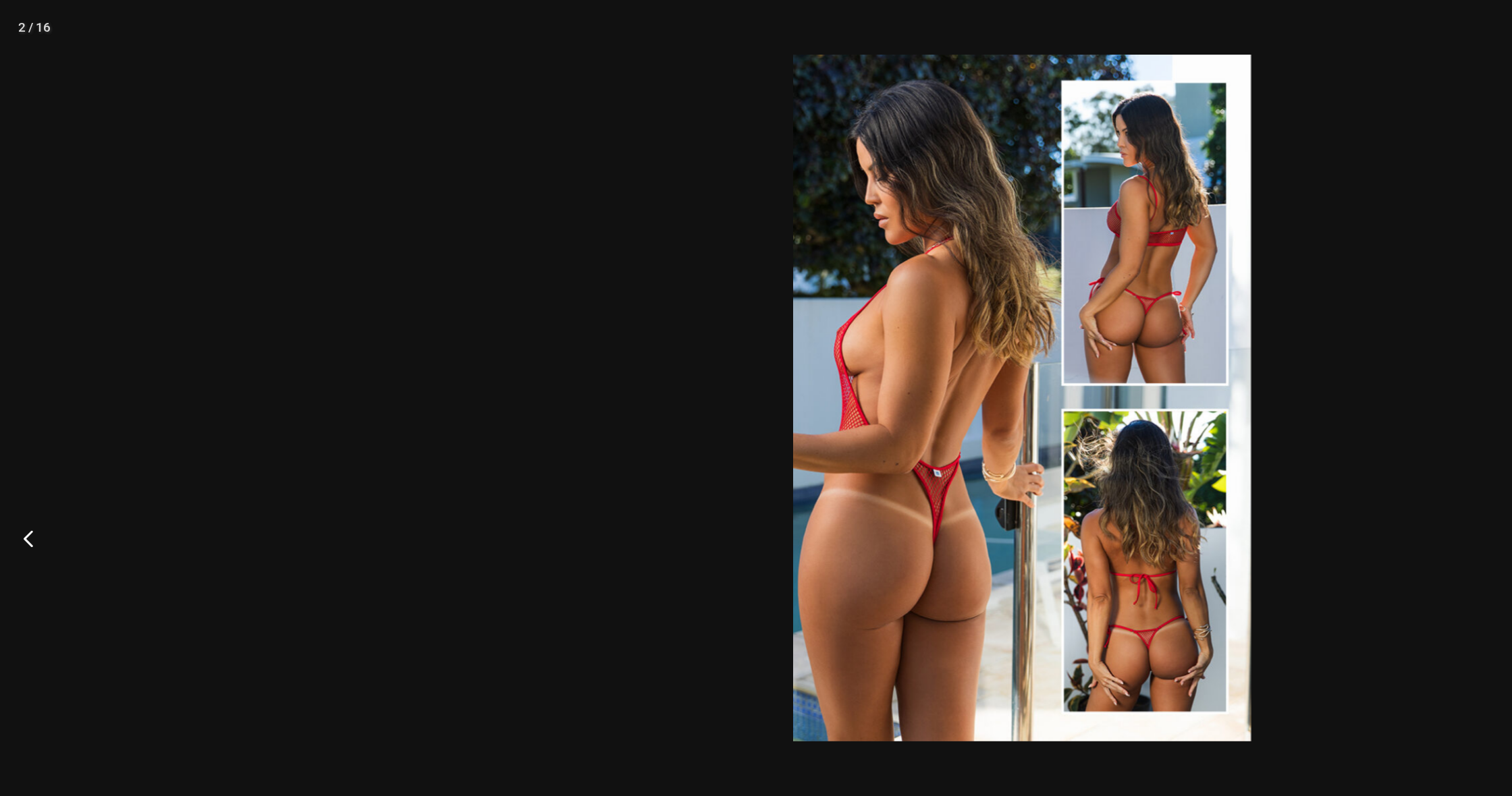
click at [15, 393] on button "Previous" at bounding box center [26, 398] width 51 height 67
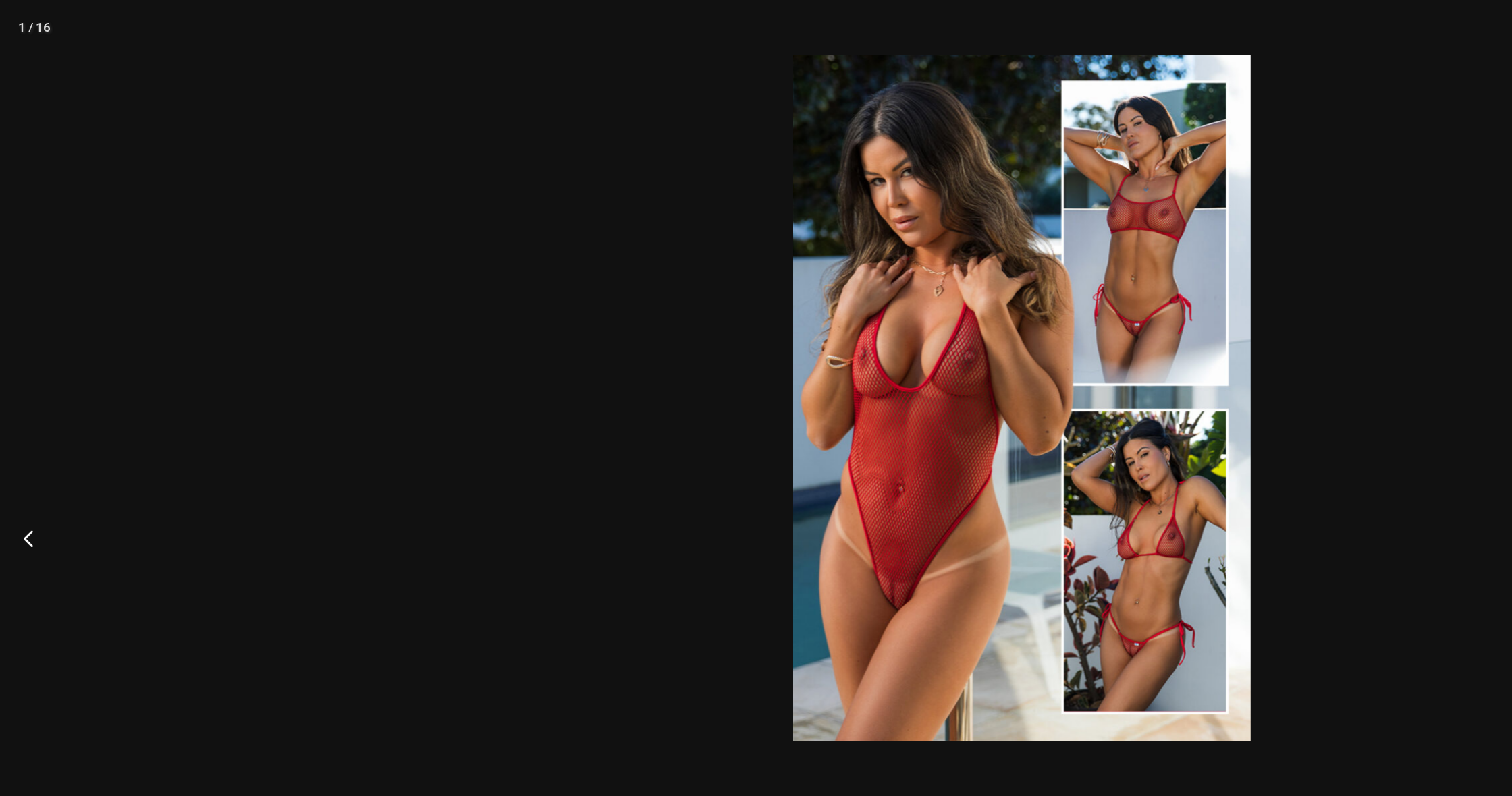
click at [15, 393] on button "Previous" at bounding box center [26, 398] width 51 height 67
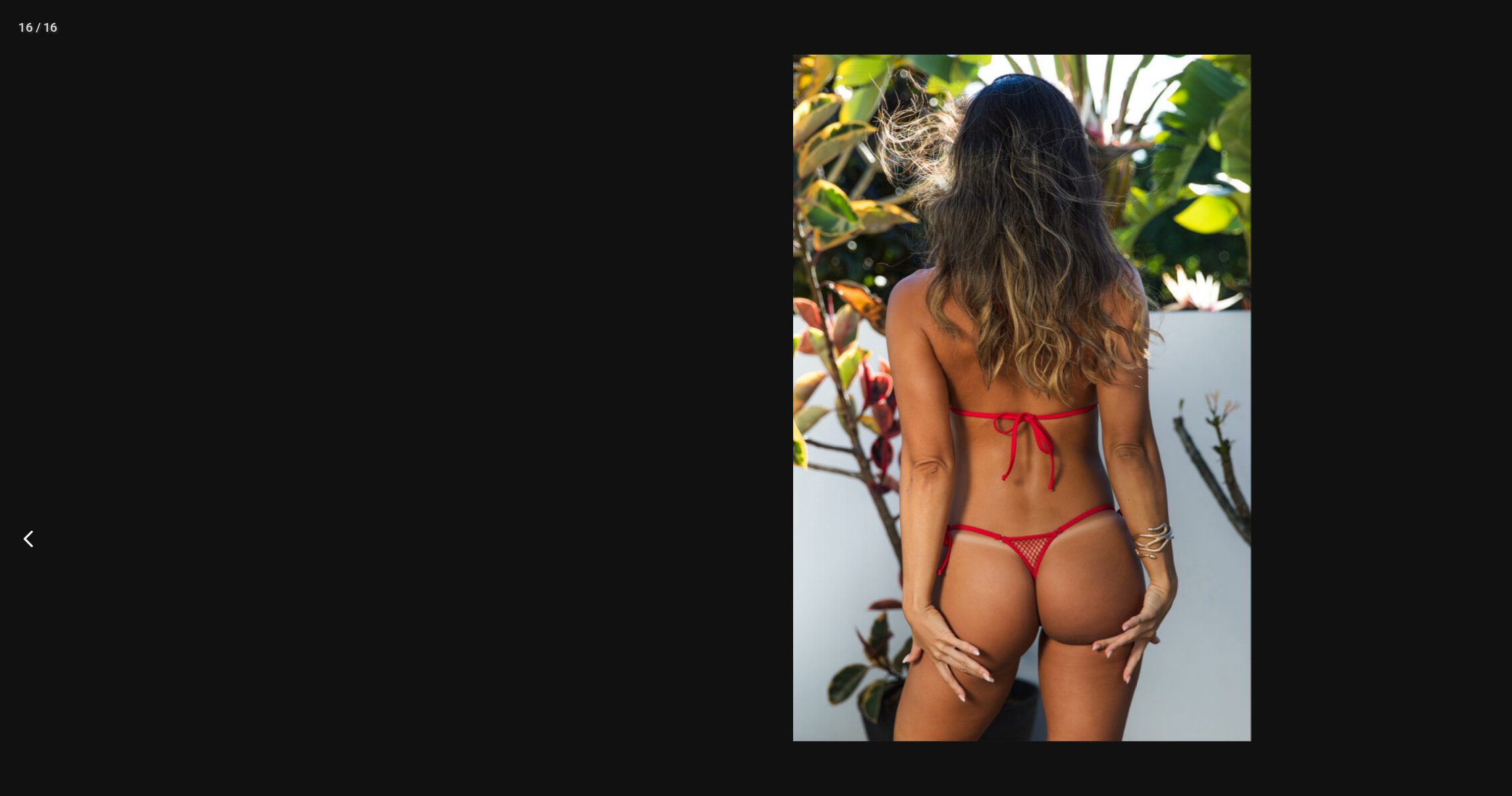
click at [15, 393] on button "Previous" at bounding box center [26, 398] width 51 height 67
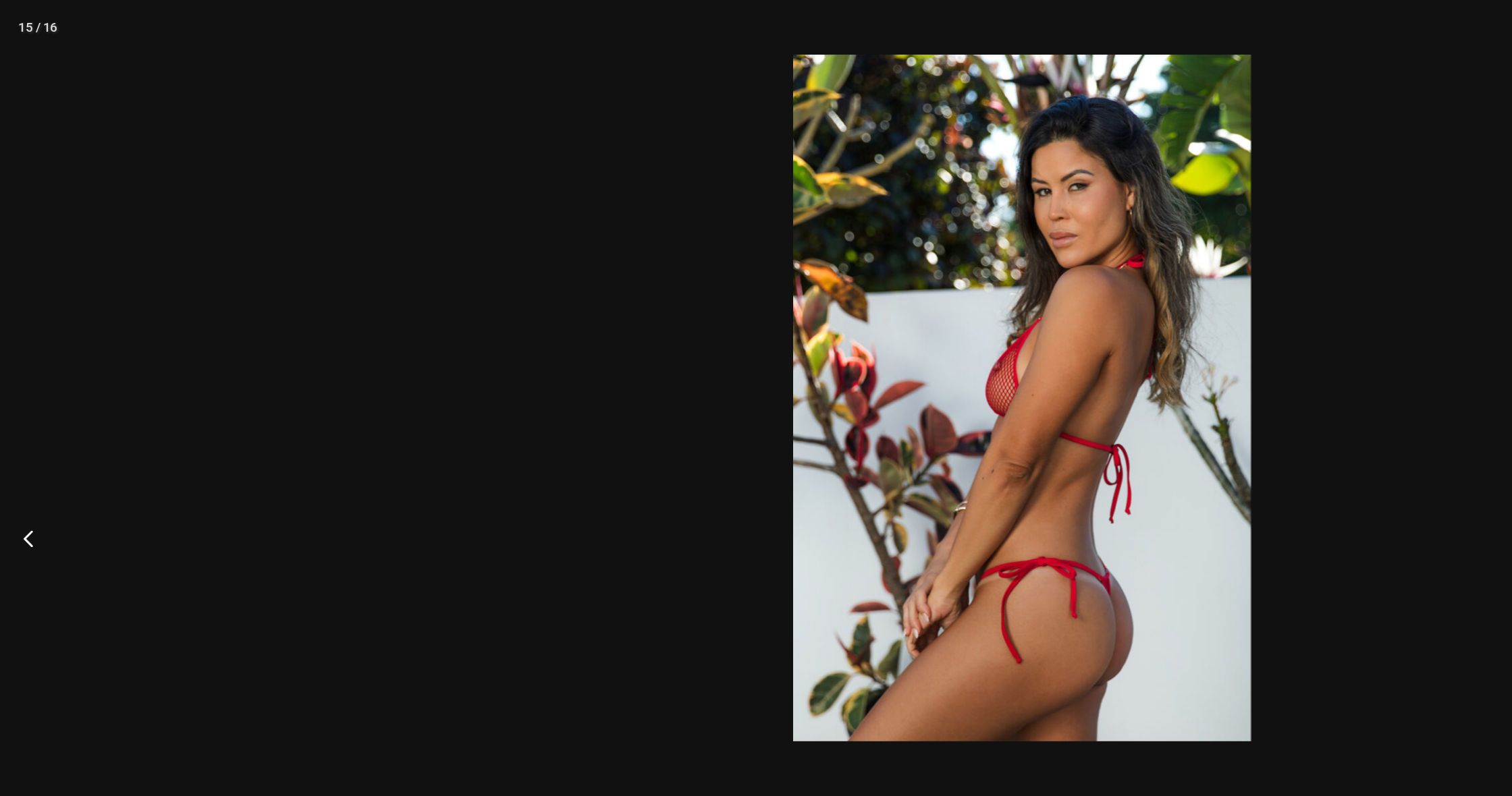
click at [15, 393] on button "Previous" at bounding box center [26, 398] width 51 height 67
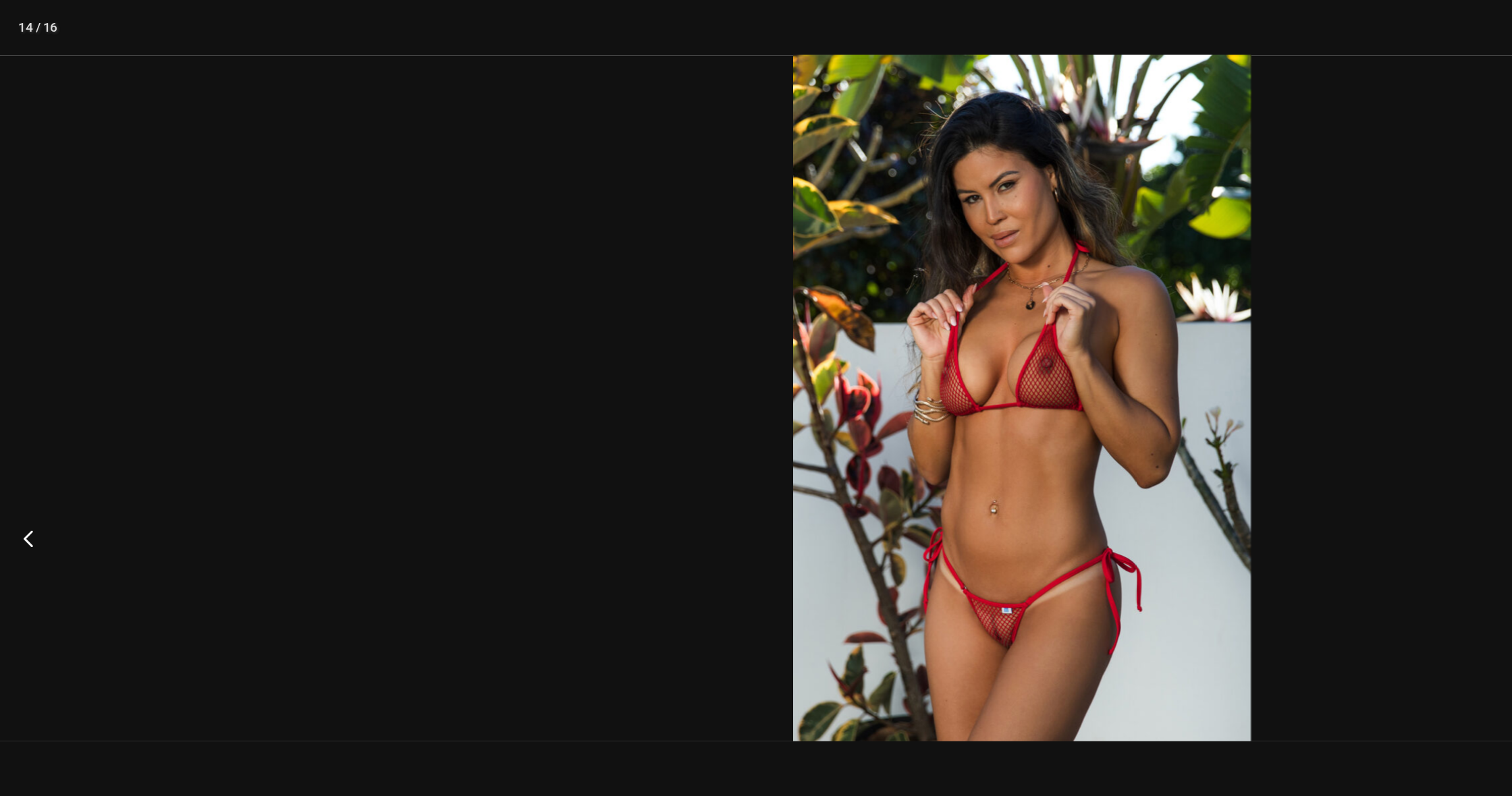
click at [15, 393] on button "Previous" at bounding box center [26, 398] width 51 height 67
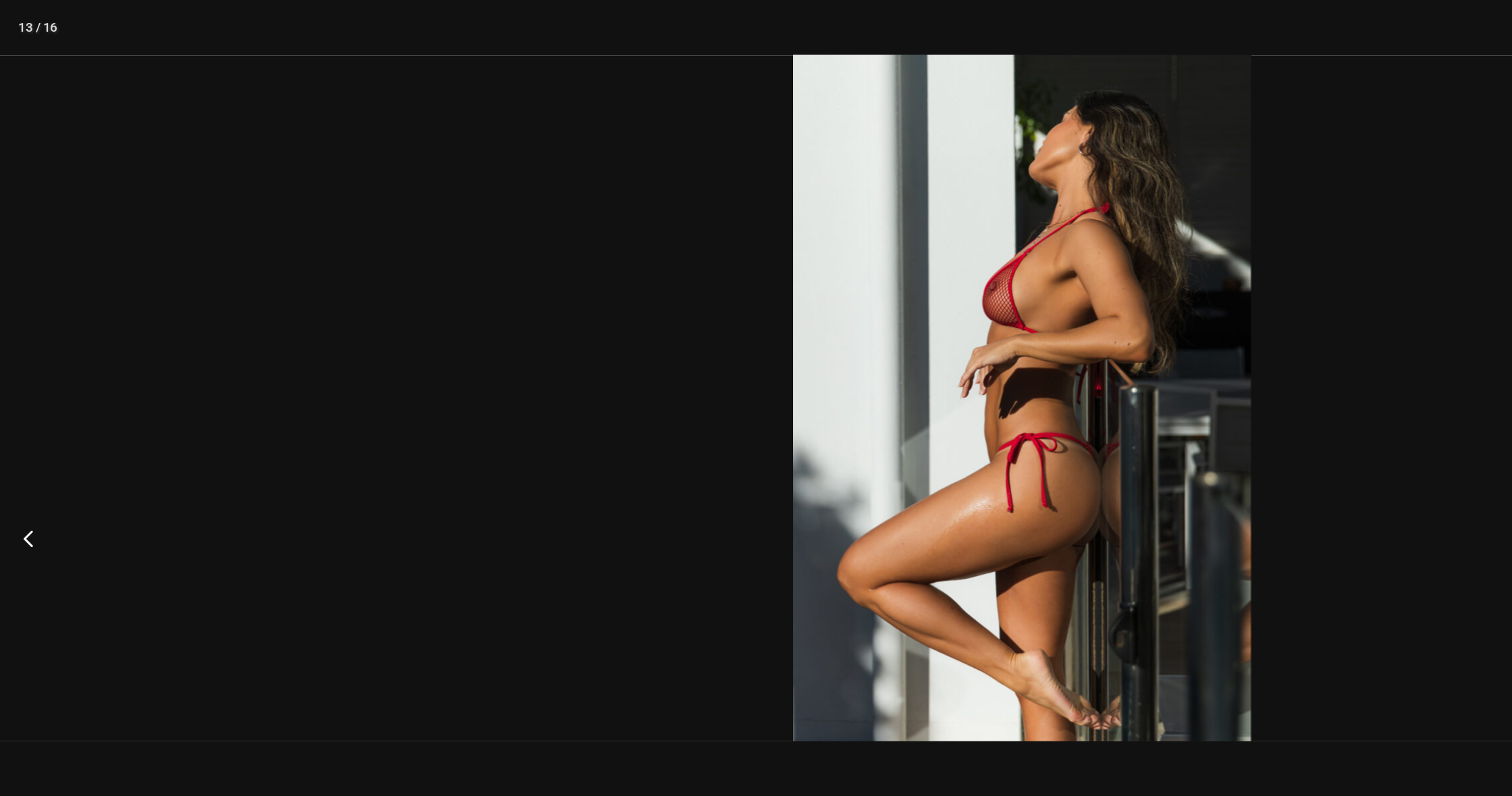
click at [15, 393] on button "Previous" at bounding box center [26, 398] width 51 height 67
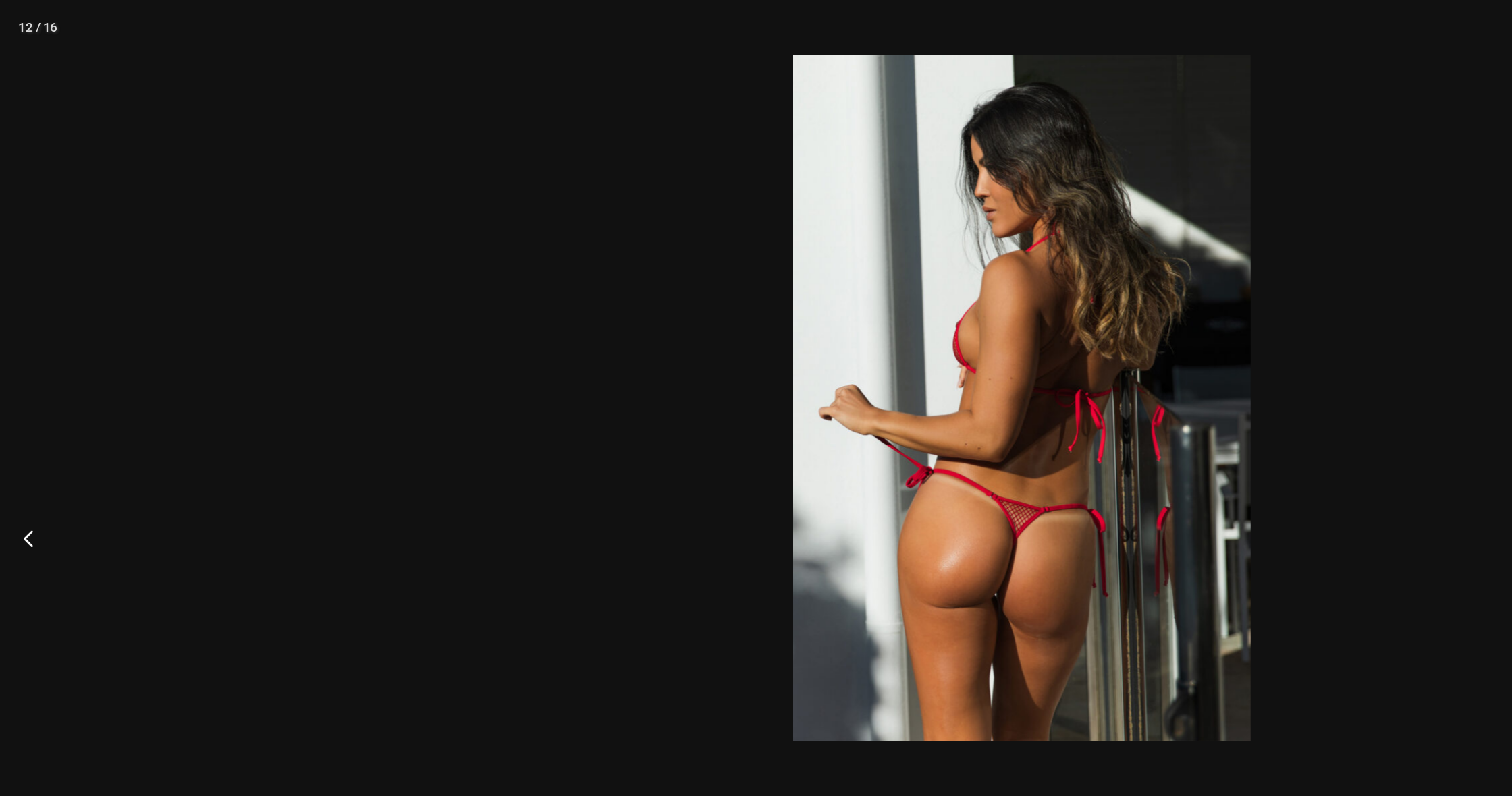
click at [15, 393] on button "Previous" at bounding box center [26, 398] width 51 height 67
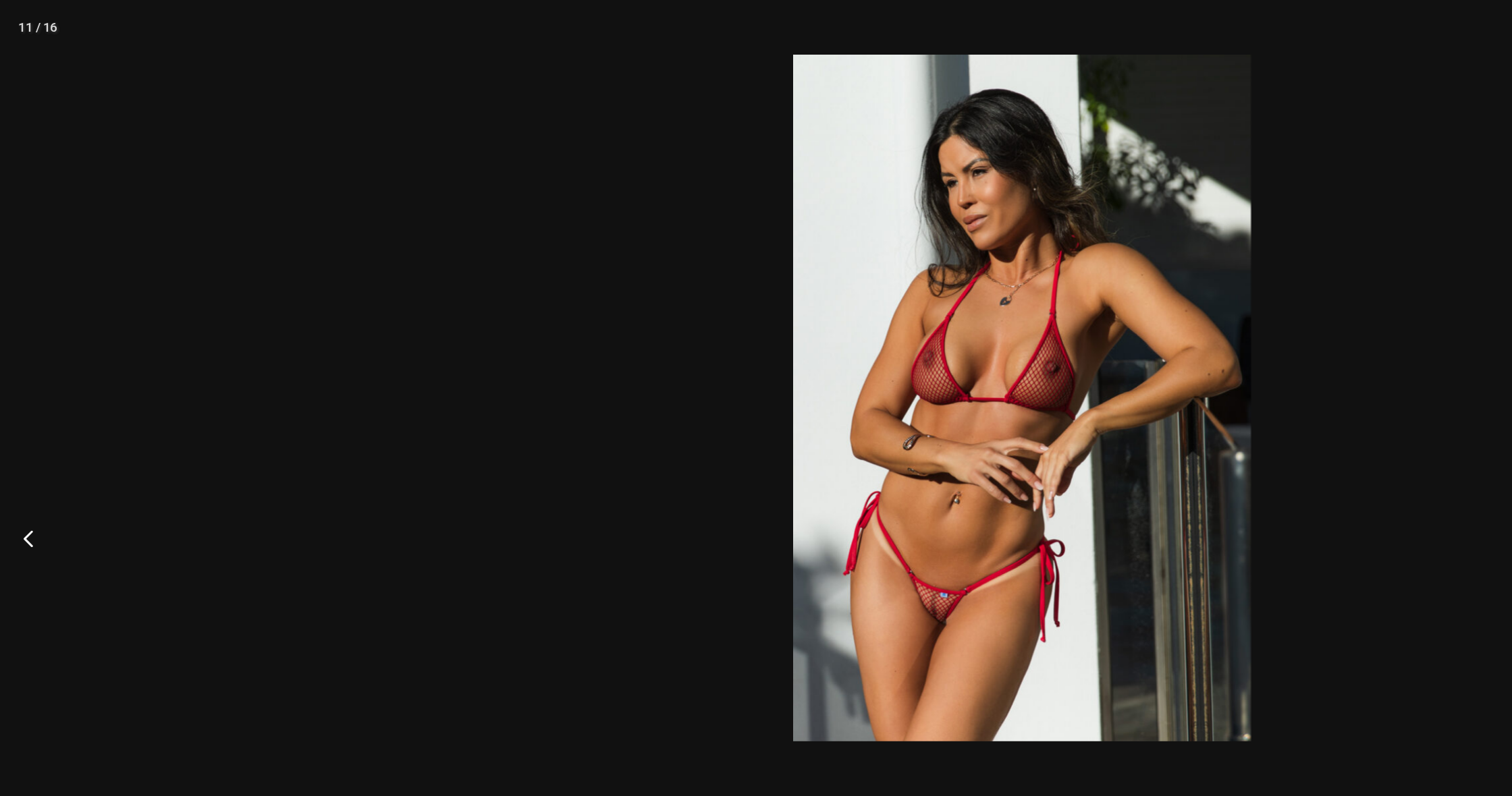
click at [15, 393] on button "Previous" at bounding box center [26, 398] width 51 height 67
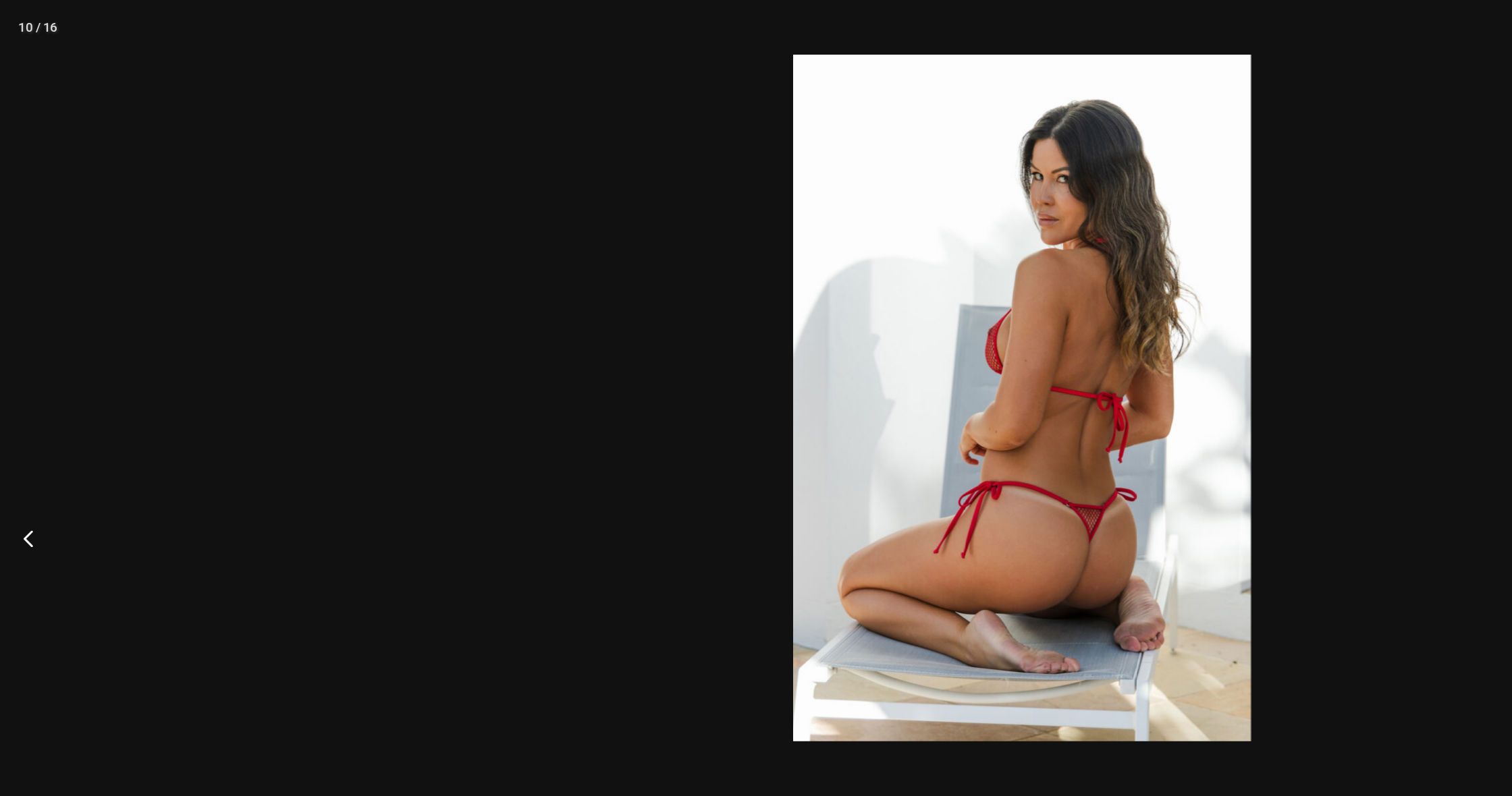
click at [15, 393] on button "Previous" at bounding box center [26, 398] width 51 height 67
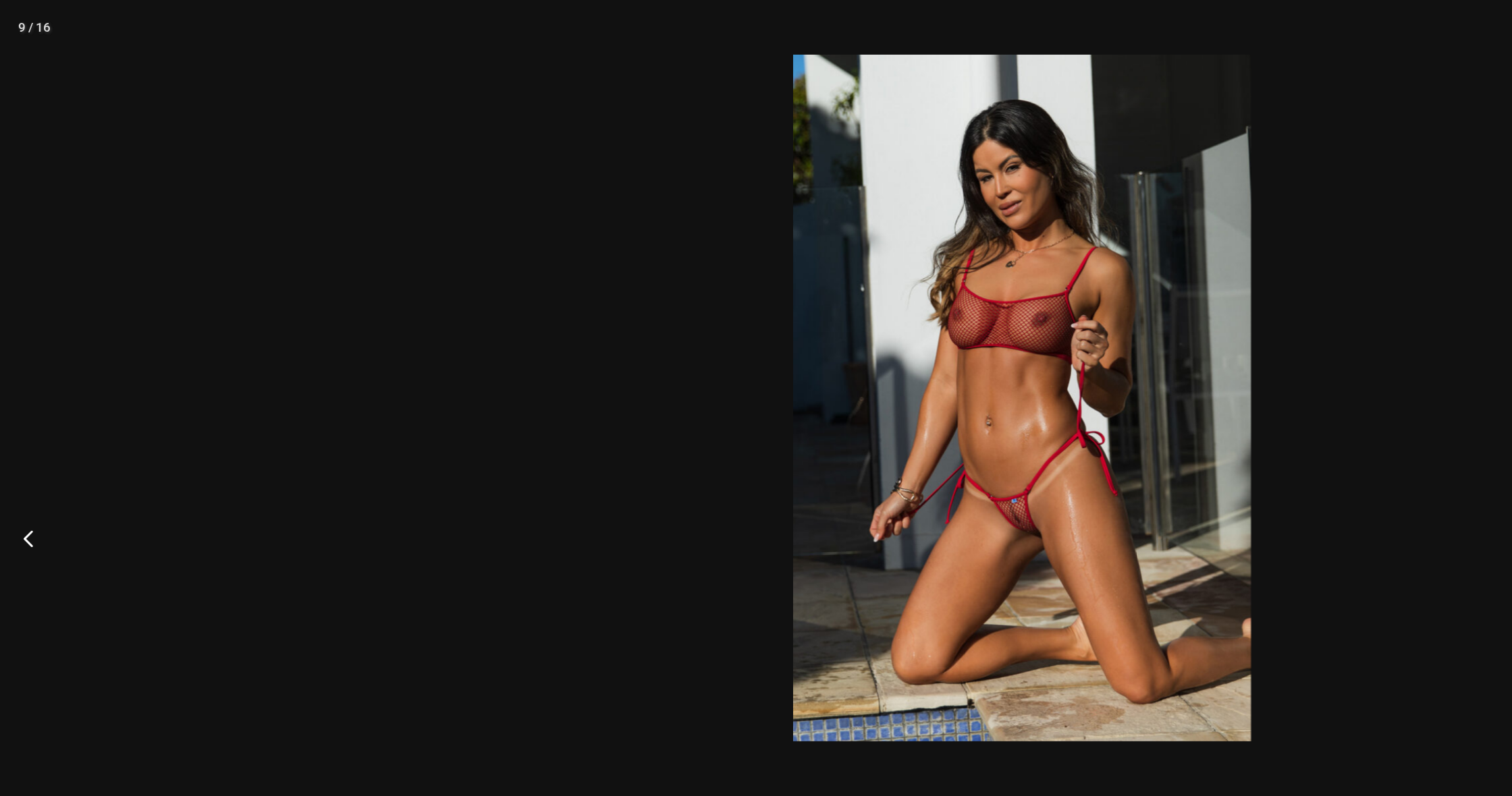
click at [15, 393] on button "Previous" at bounding box center [26, 398] width 51 height 67
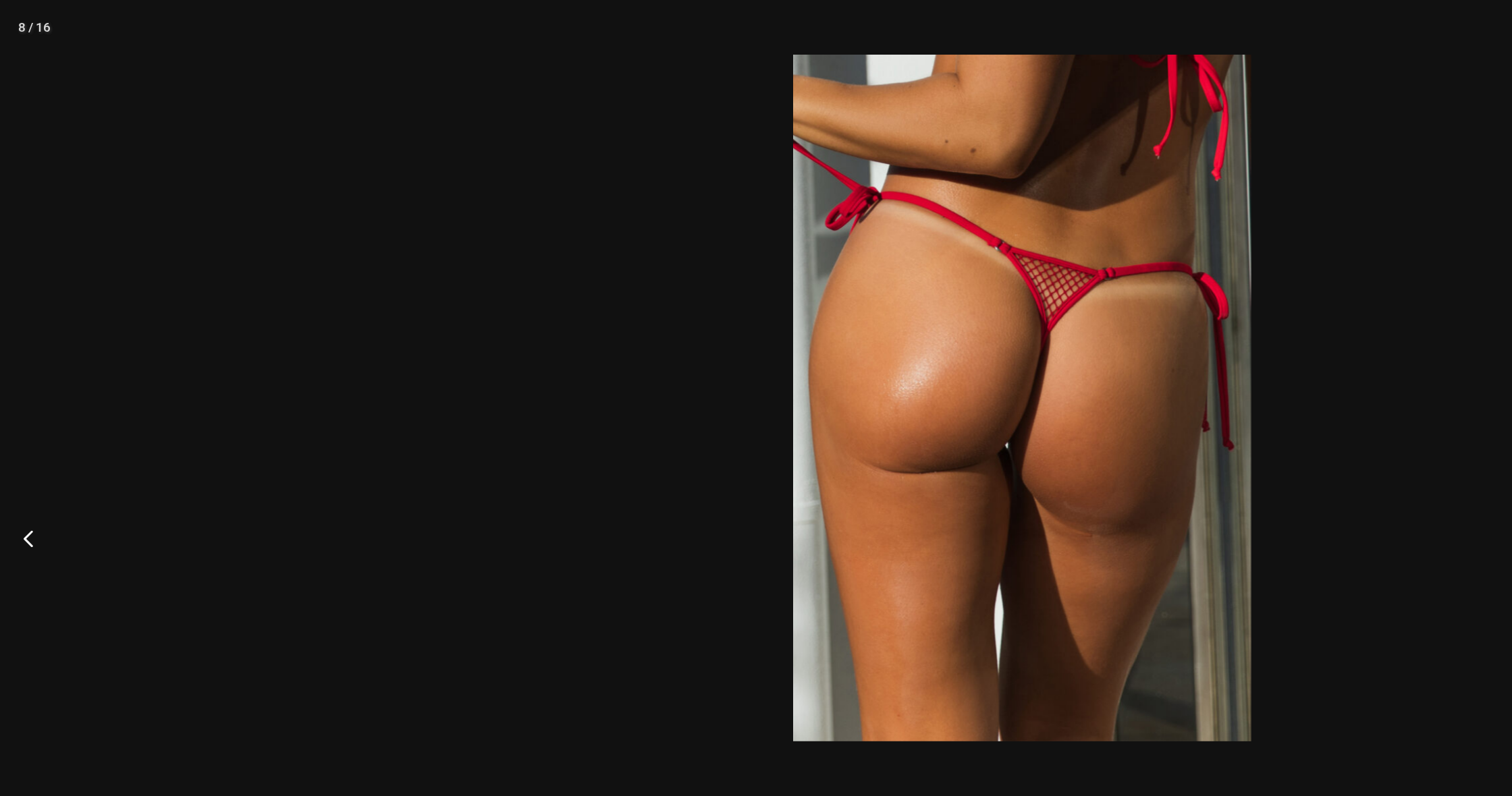
click at [15, 393] on button "Previous" at bounding box center [26, 398] width 51 height 67
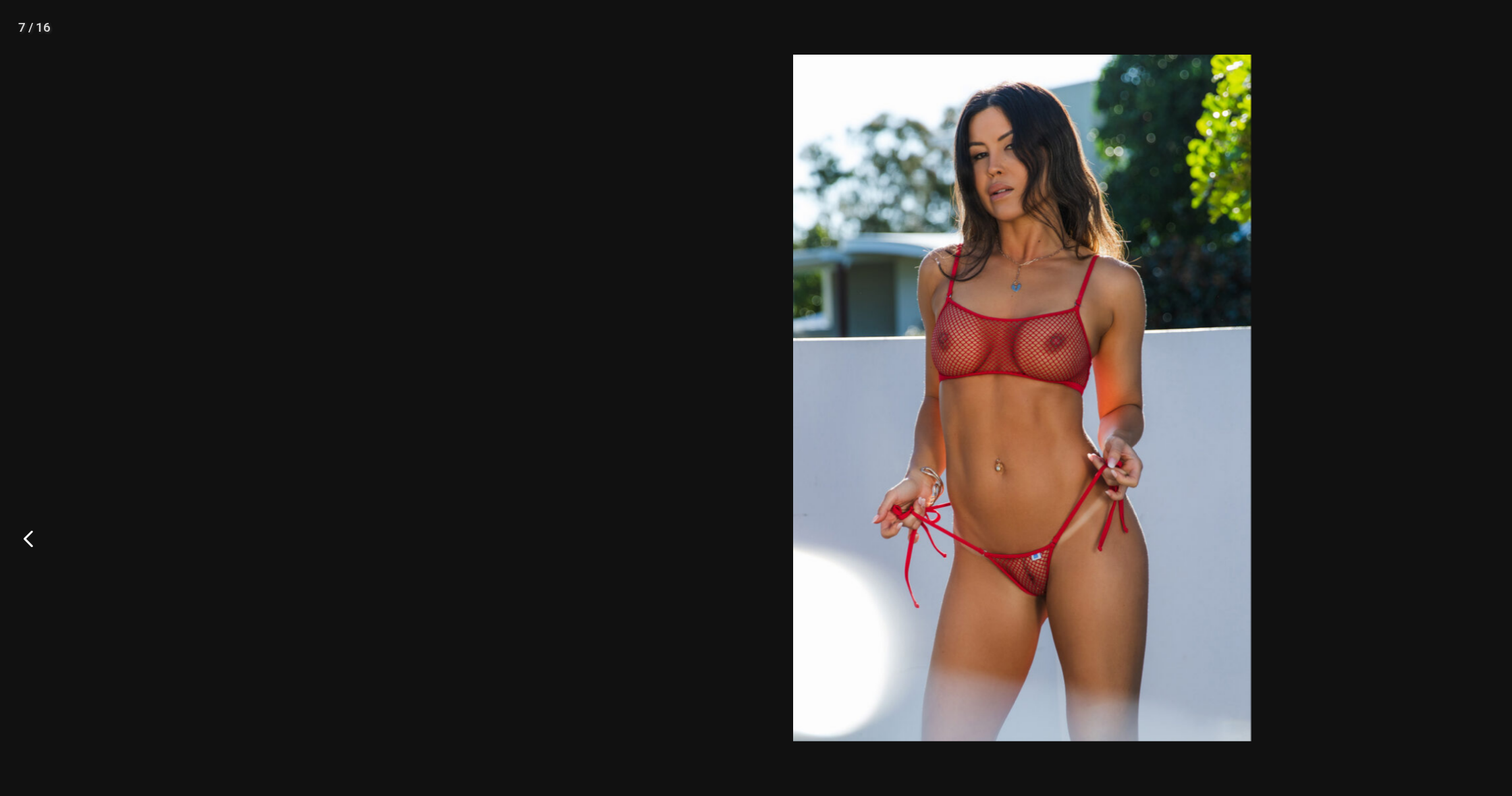
click at [15, 393] on button "Previous" at bounding box center [26, 398] width 51 height 67
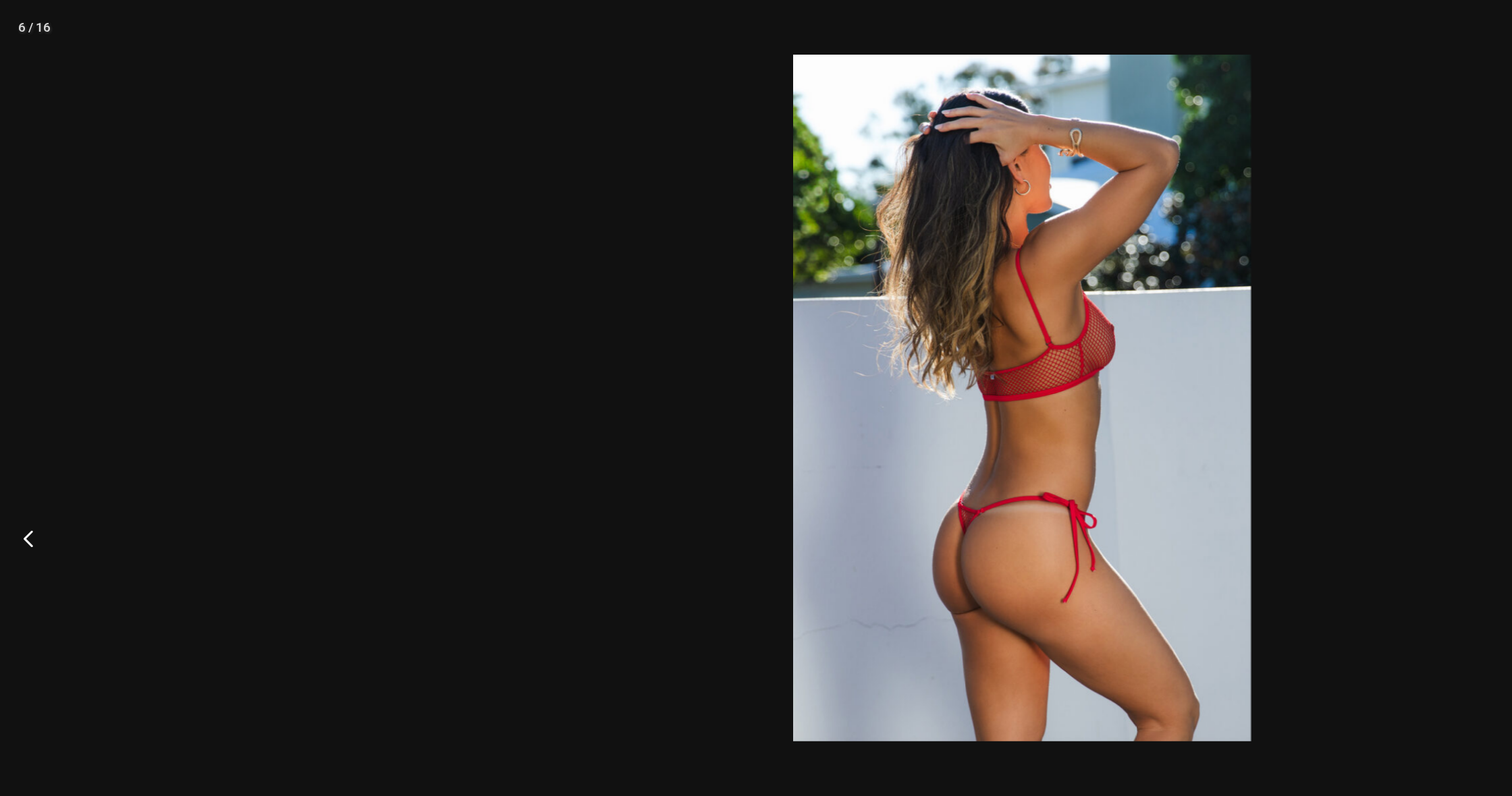
click at [15, 393] on button "Previous" at bounding box center [26, 398] width 51 height 67
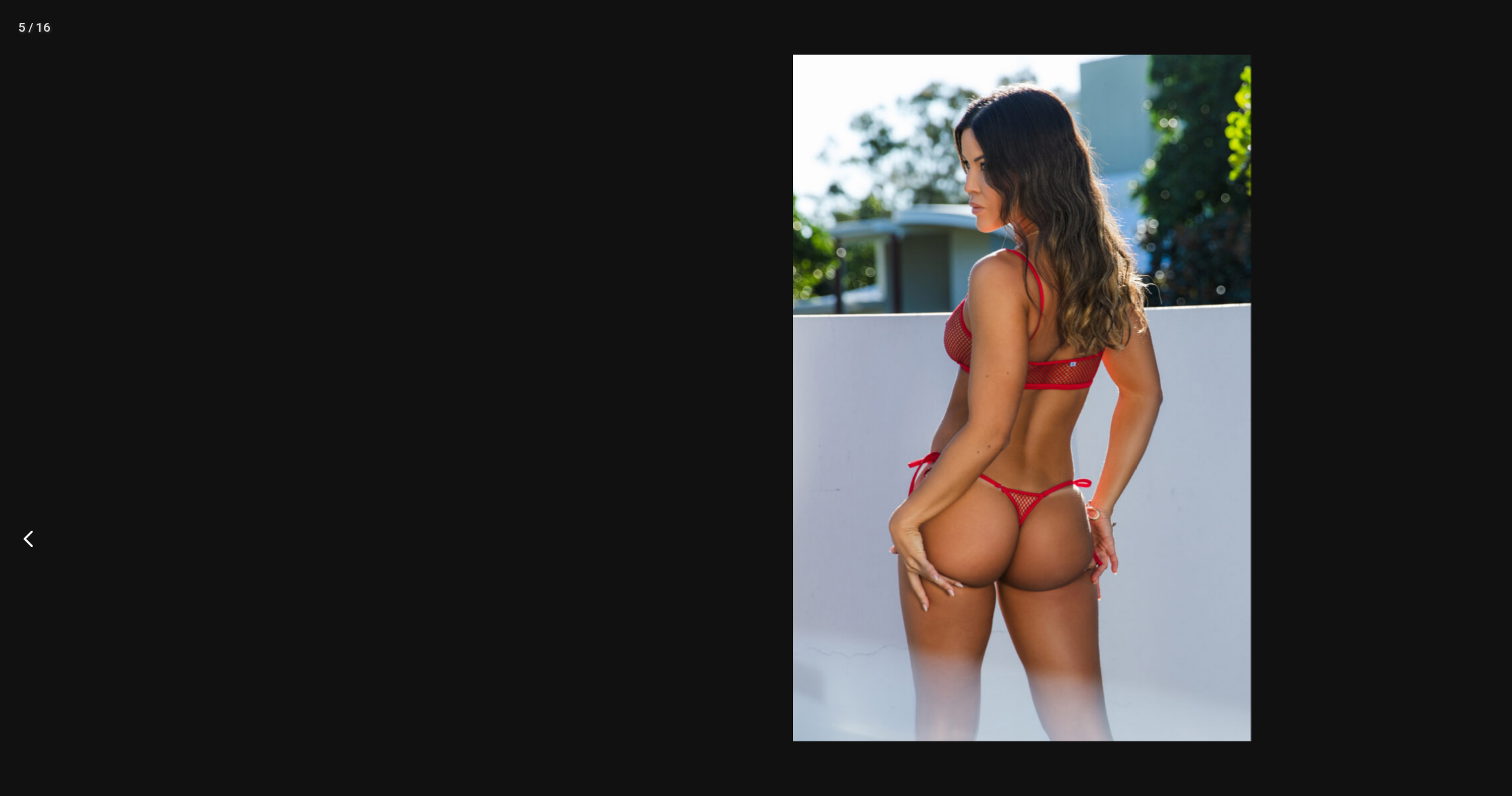
click at [15, 393] on button "Previous" at bounding box center [26, 398] width 51 height 67
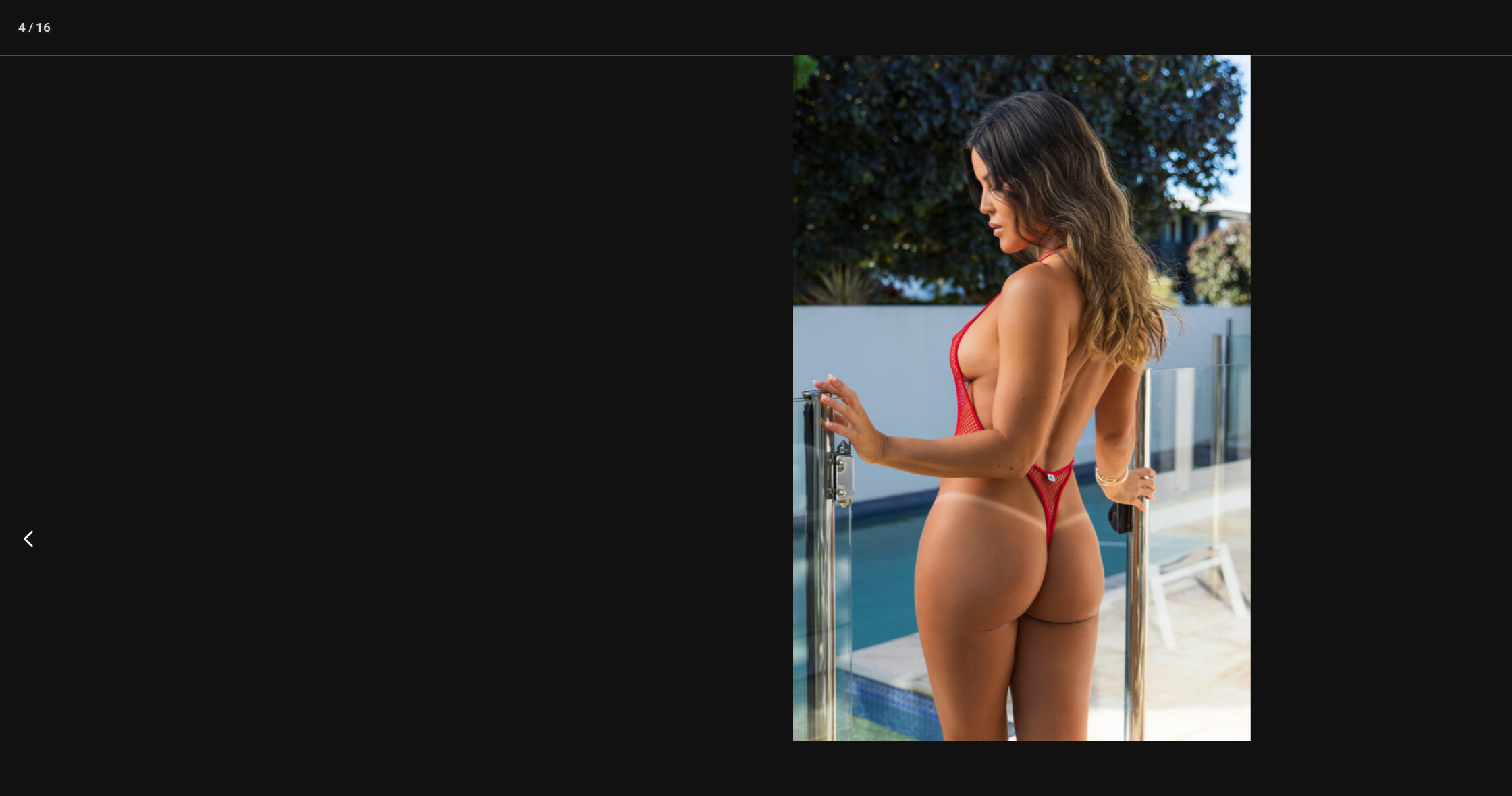
click at [15, 393] on button "Previous" at bounding box center [26, 398] width 51 height 67
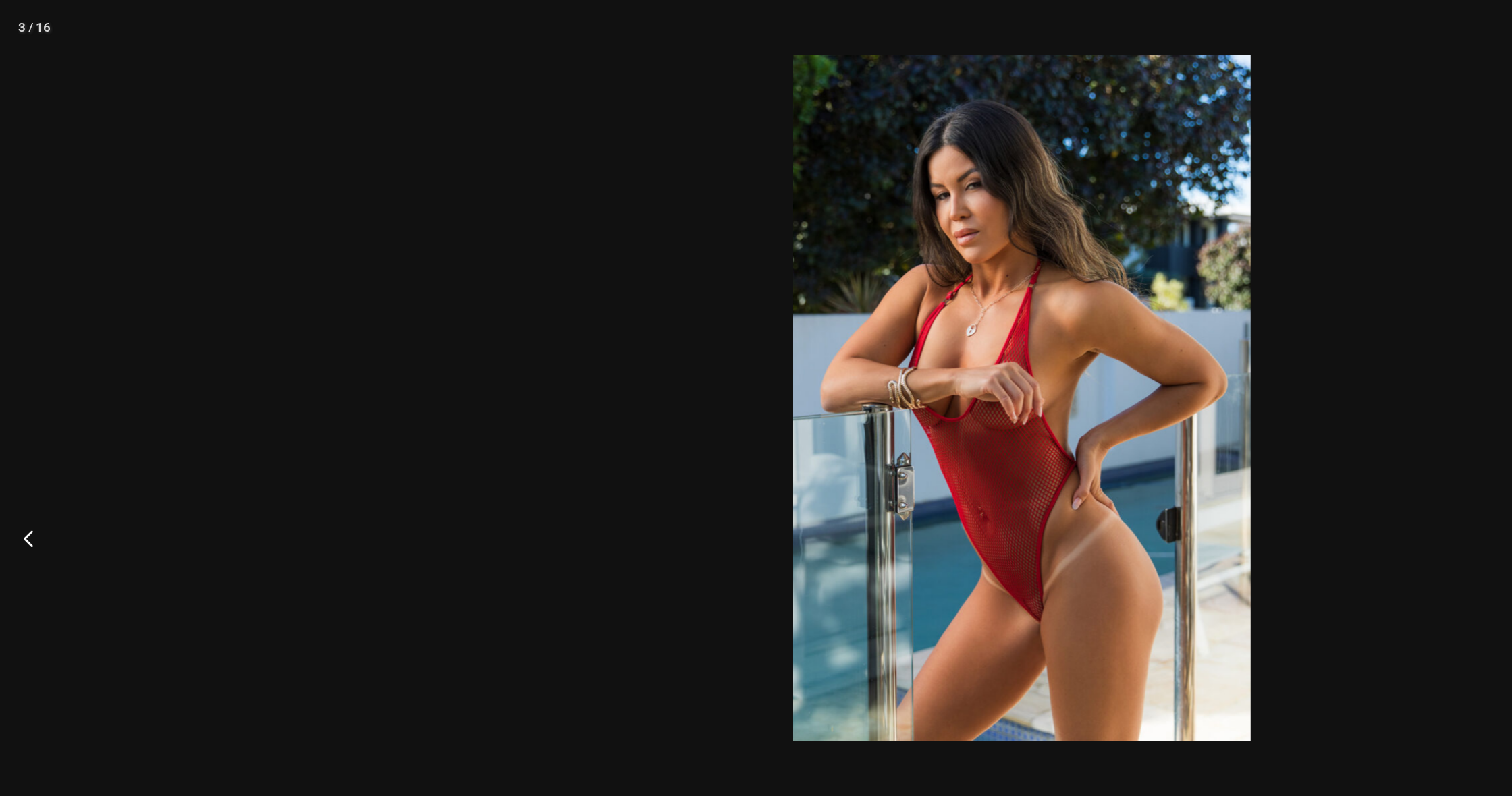
click at [15, 393] on button "Previous" at bounding box center [26, 398] width 51 height 67
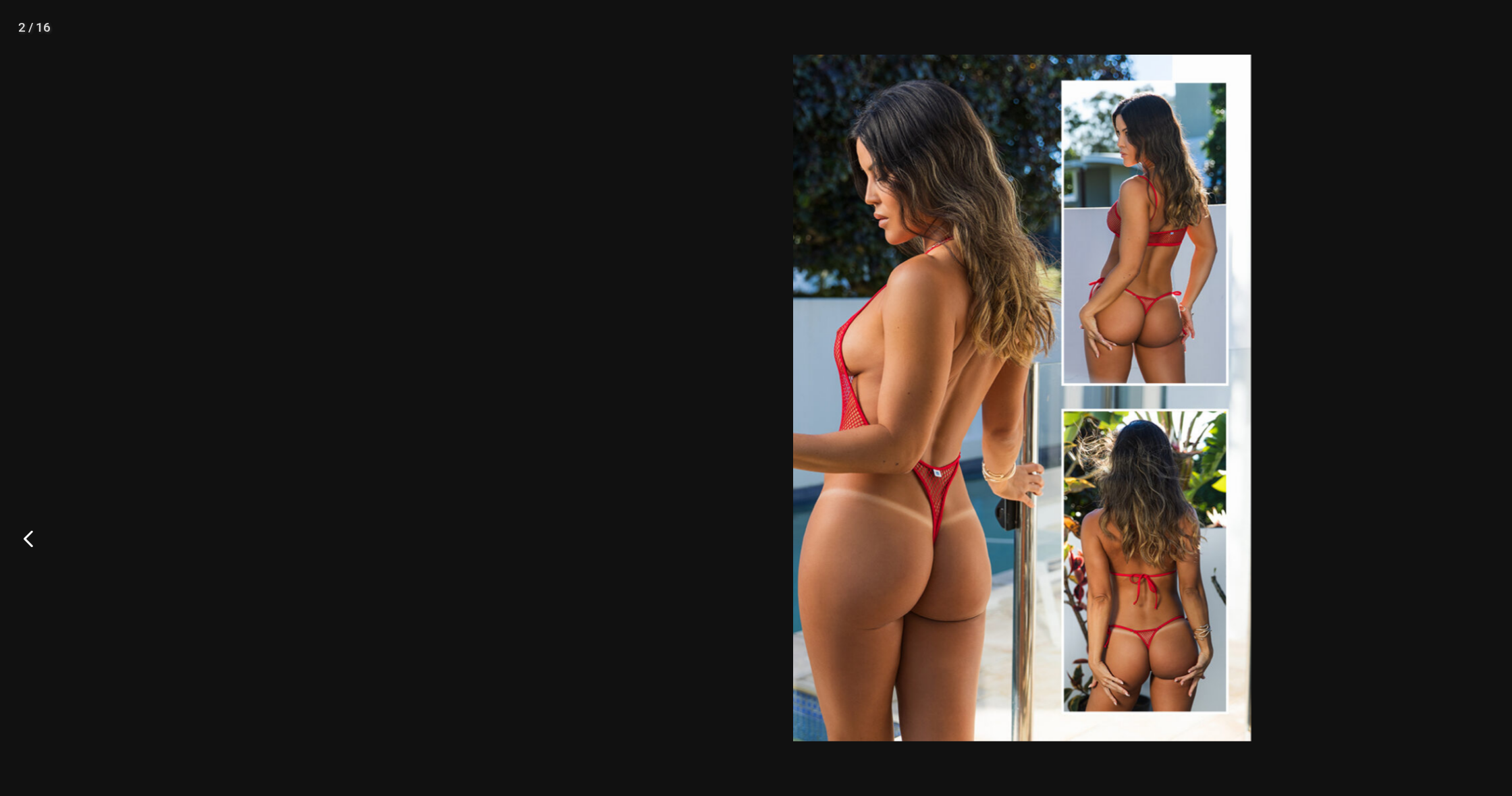
click at [15, 393] on button "Previous" at bounding box center [26, 398] width 51 height 67
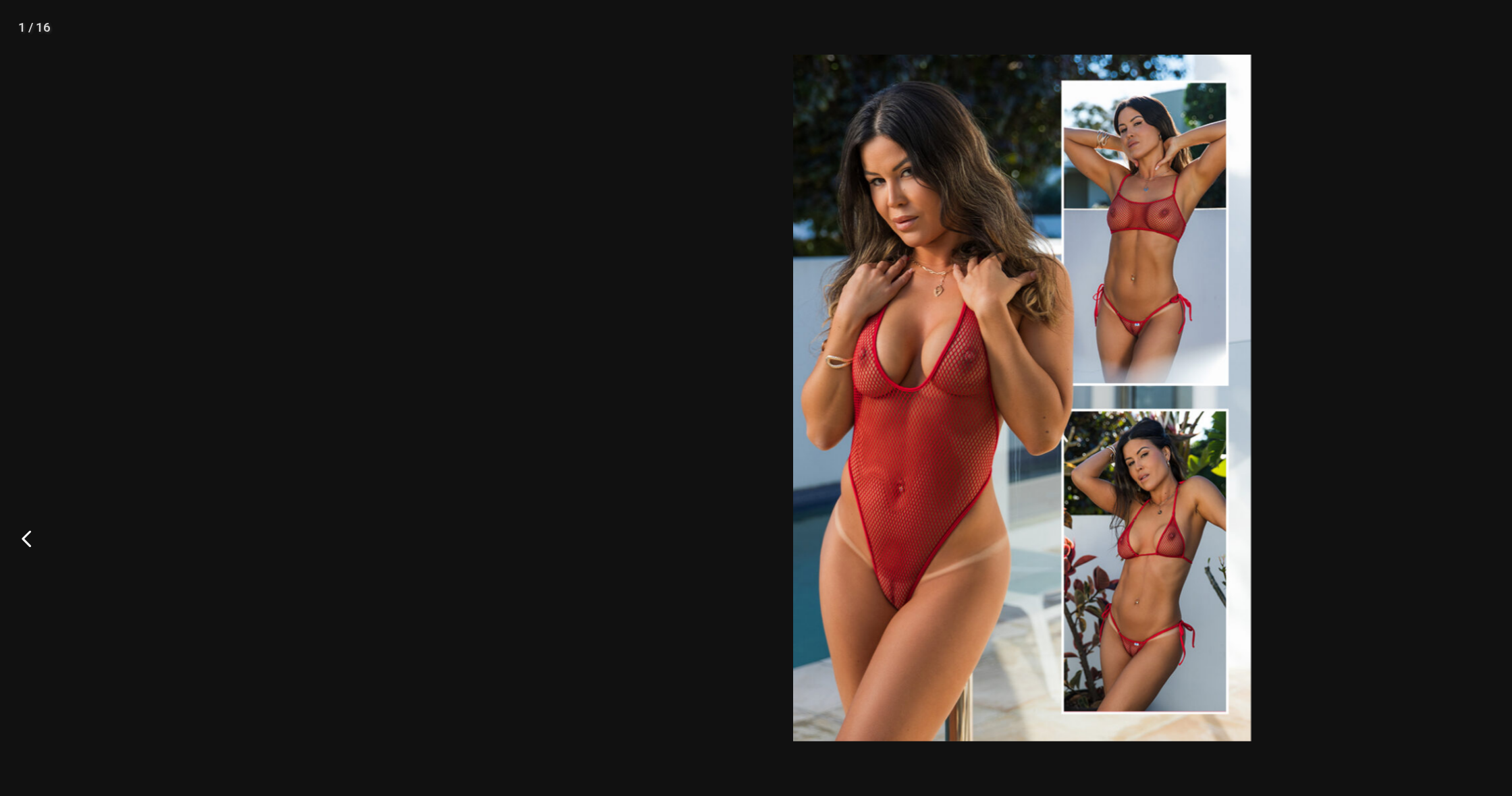
click at [340, 131] on div at bounding box center [756, 398] width 1512 height 796
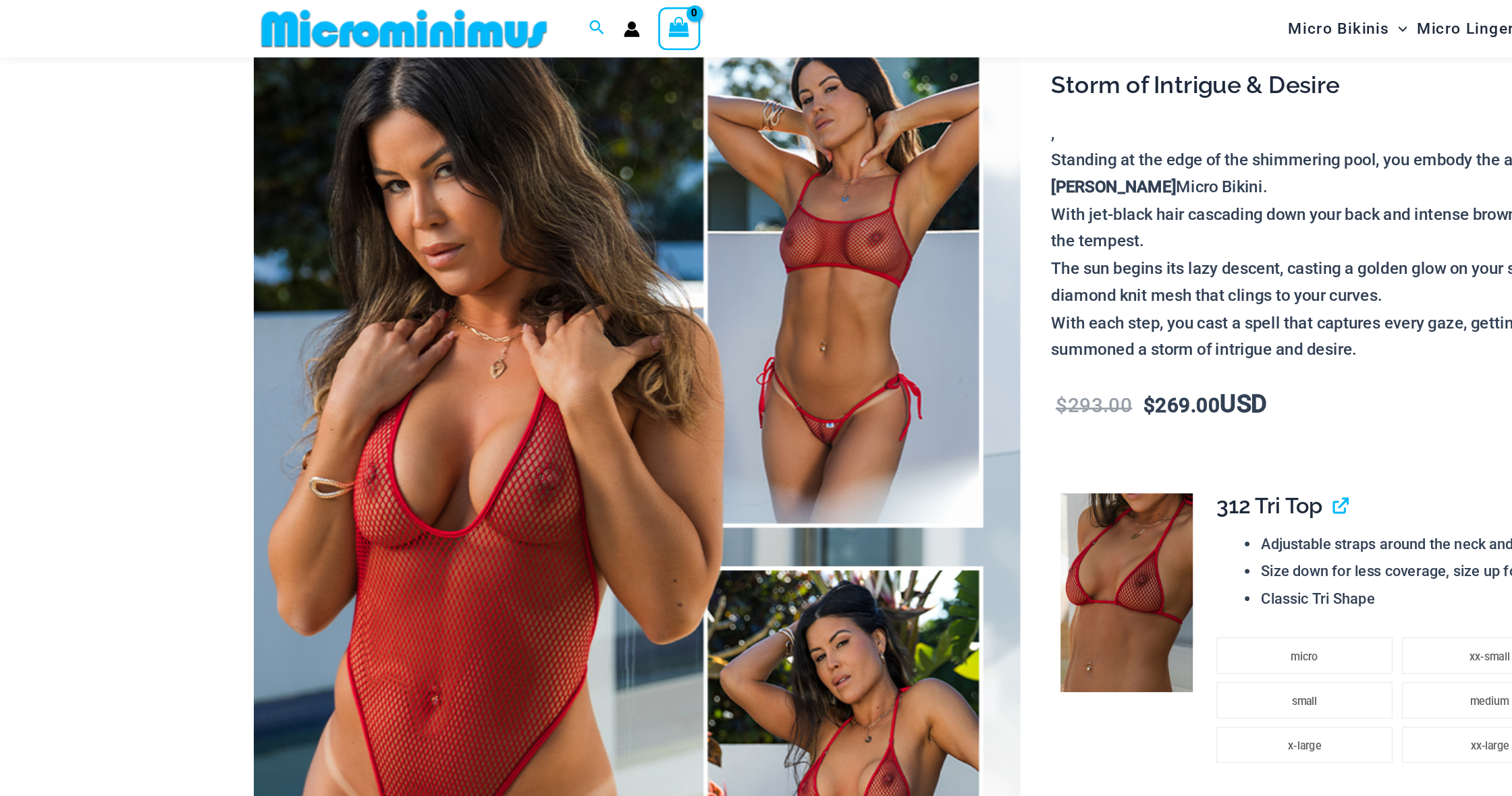
scroll to position [112, 0]
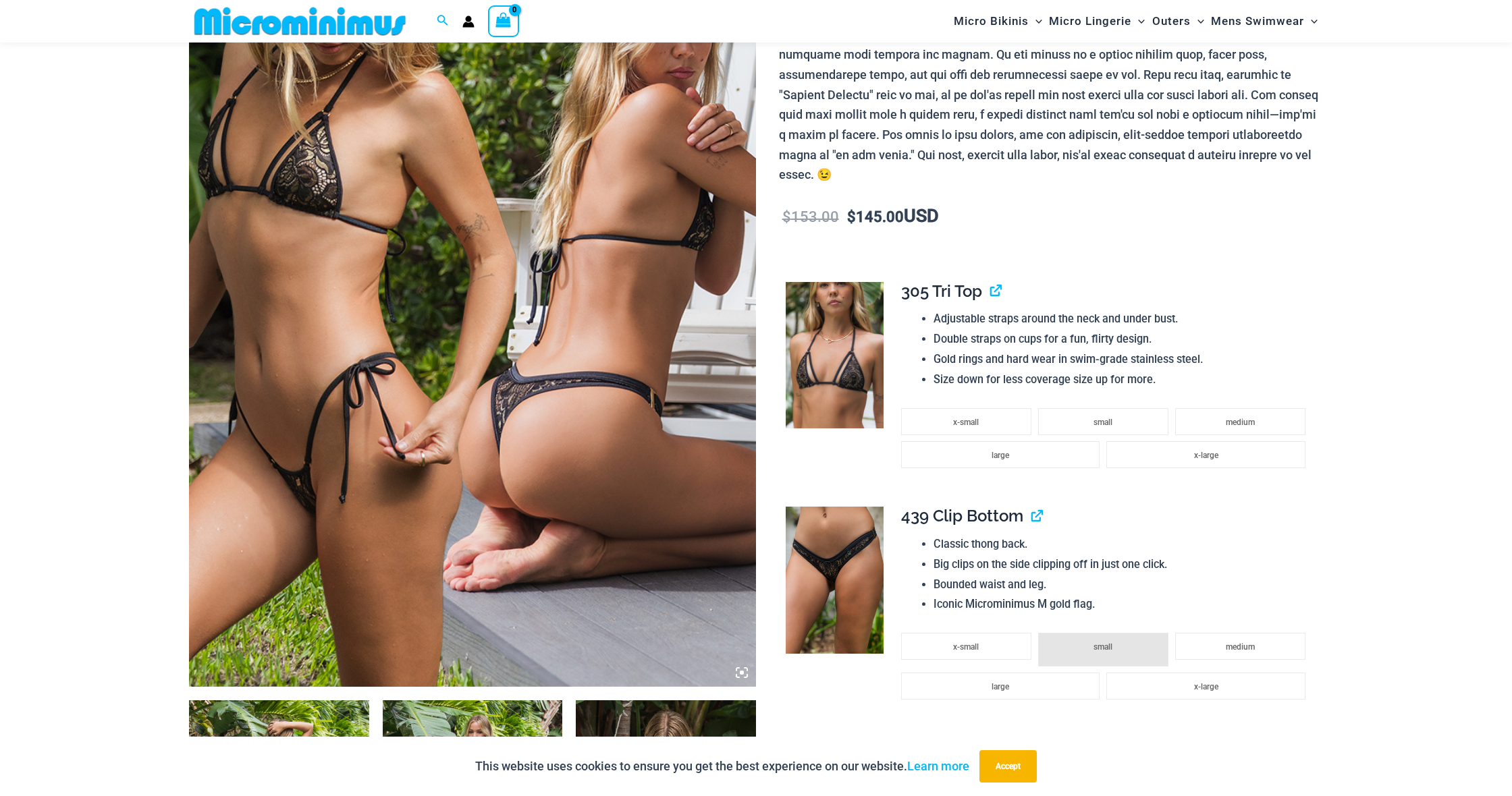
scroll to position [288, 0]
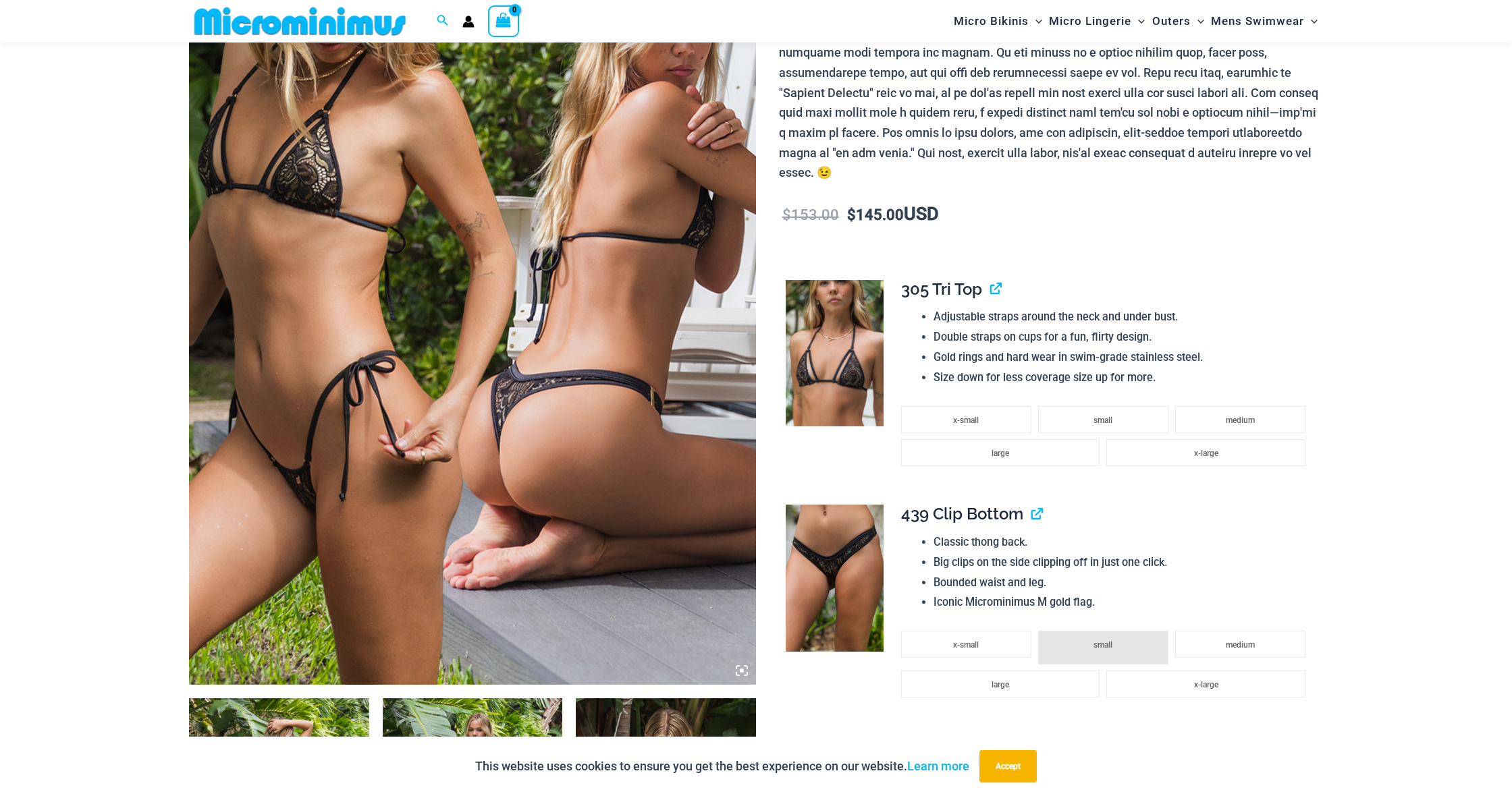
click at [853, 345] on img at bounding box center [834, 354] width 98 height 147
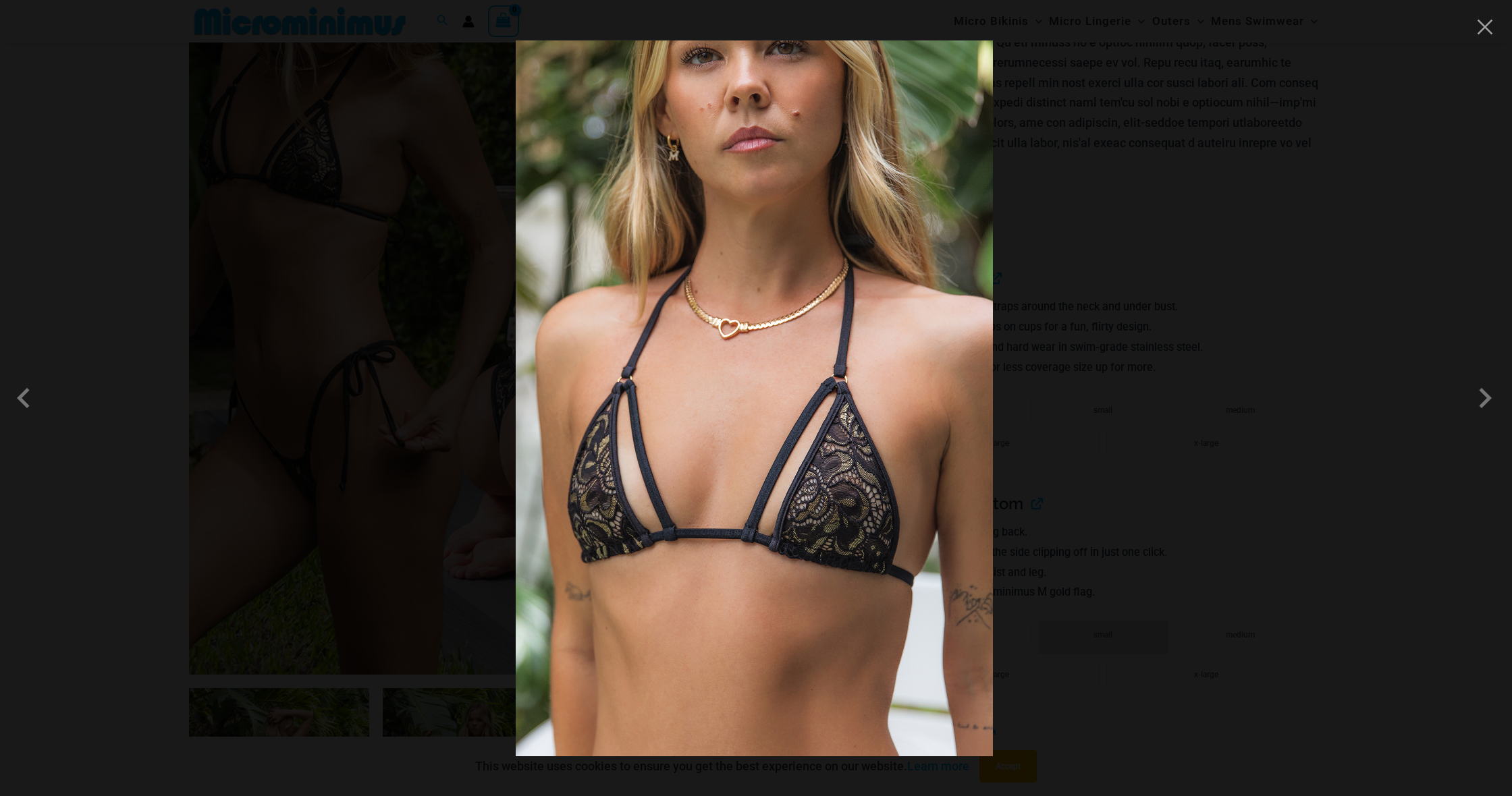
scroll to position [296, 0]
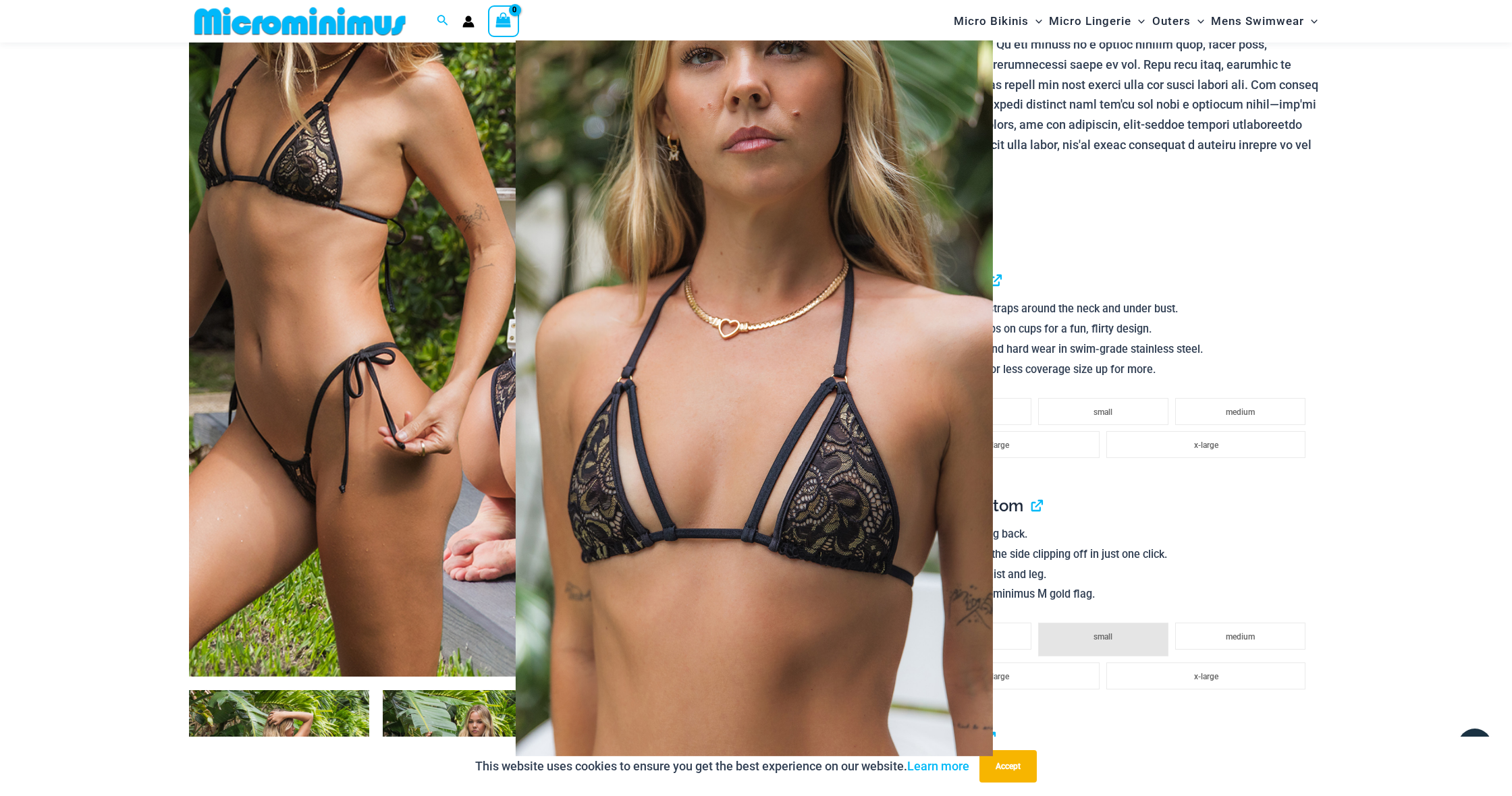
click at [1482, 405] on span at bounding box center [1485, 398] width 40 height 40
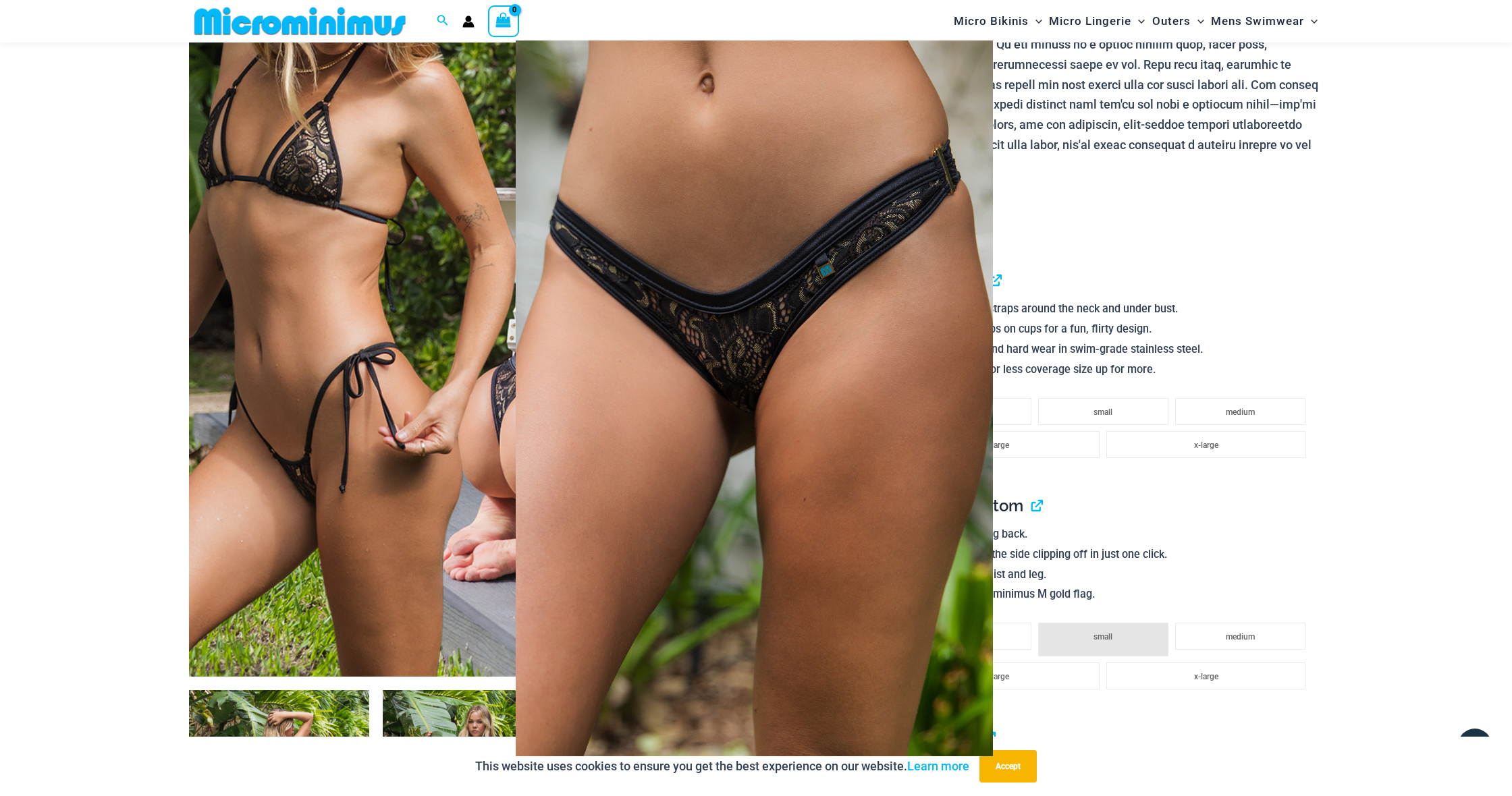
click at [1482, 405] on span at bounding box center [1485, 398] width 40 height 40
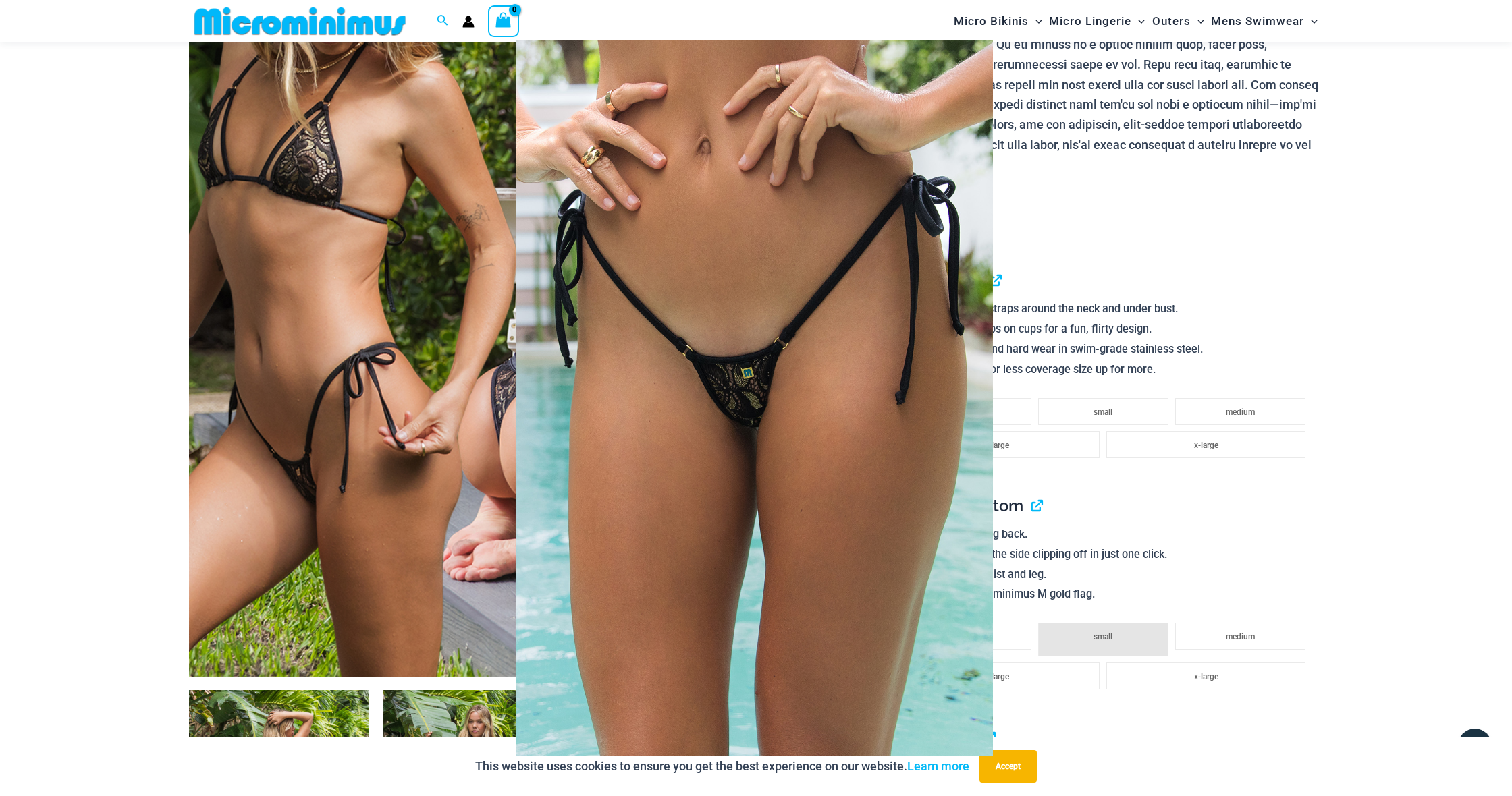
click at [1482, 405] on span at bounding box center [1485, 398] width 40 height 40
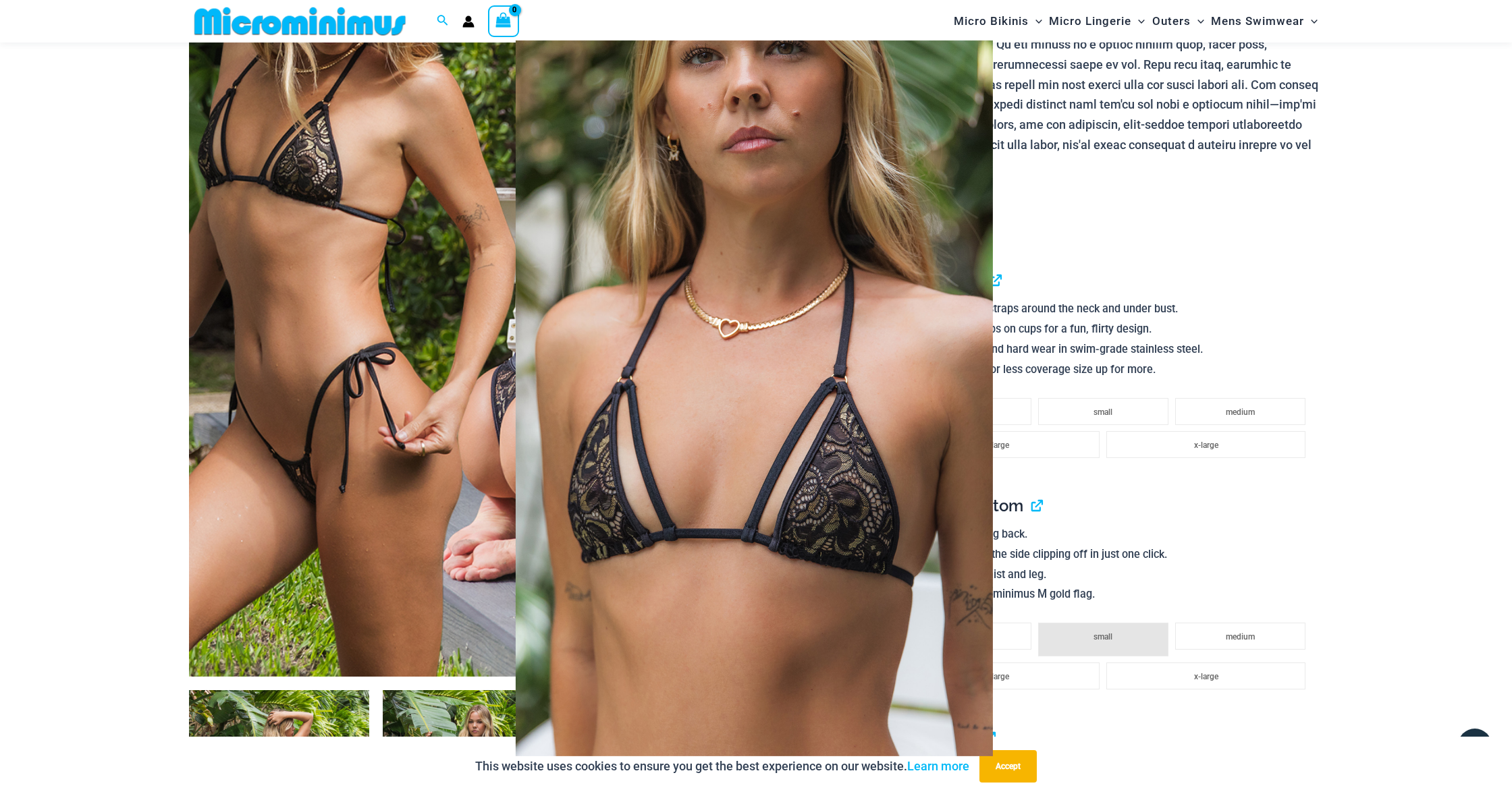
click at [1482, 405] on span at bounding box center [1485, 398] width 40 height 40
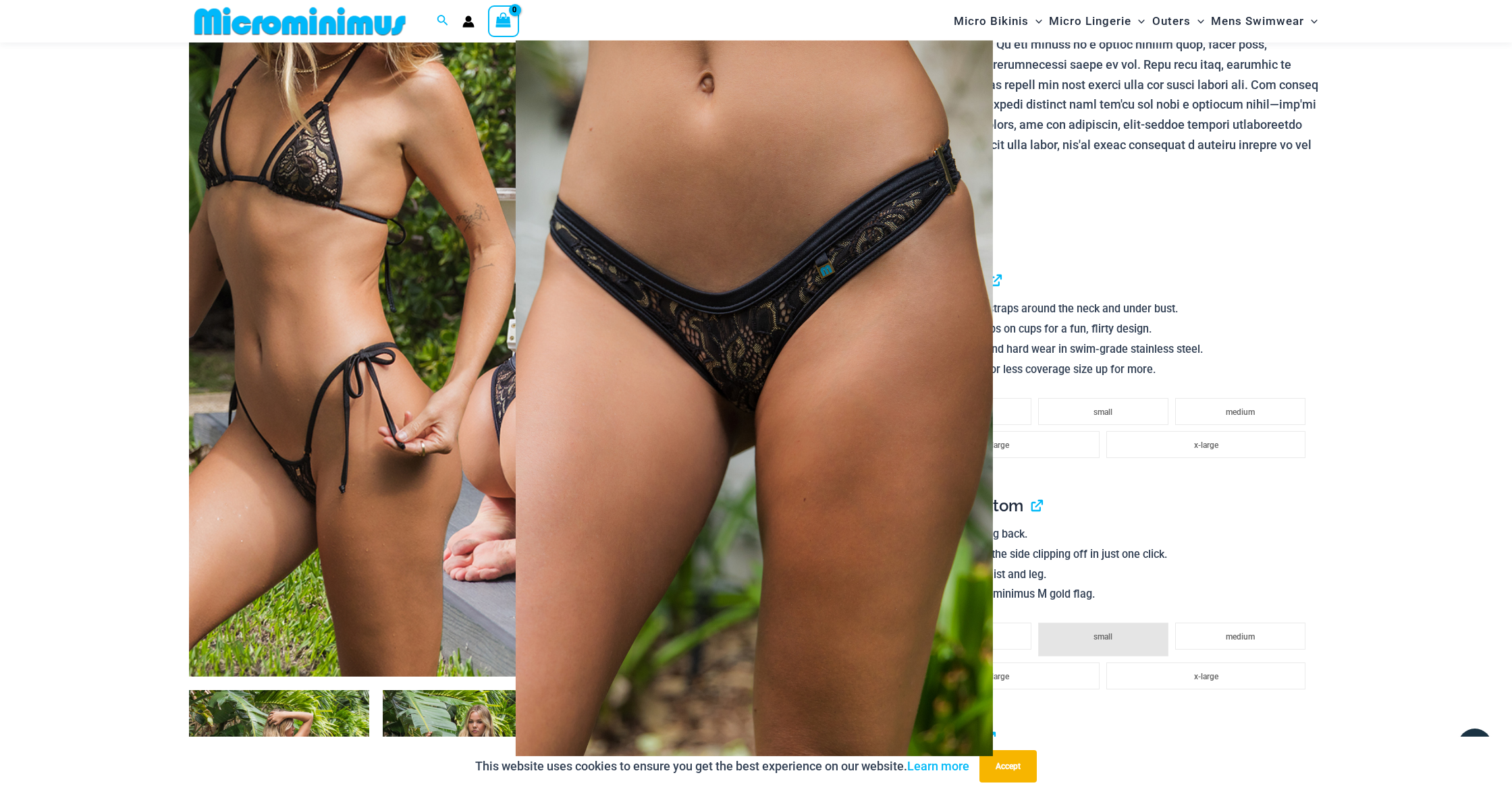
click at [1482, 405] on span at bounding box center [1485, 398] width 40 height 40
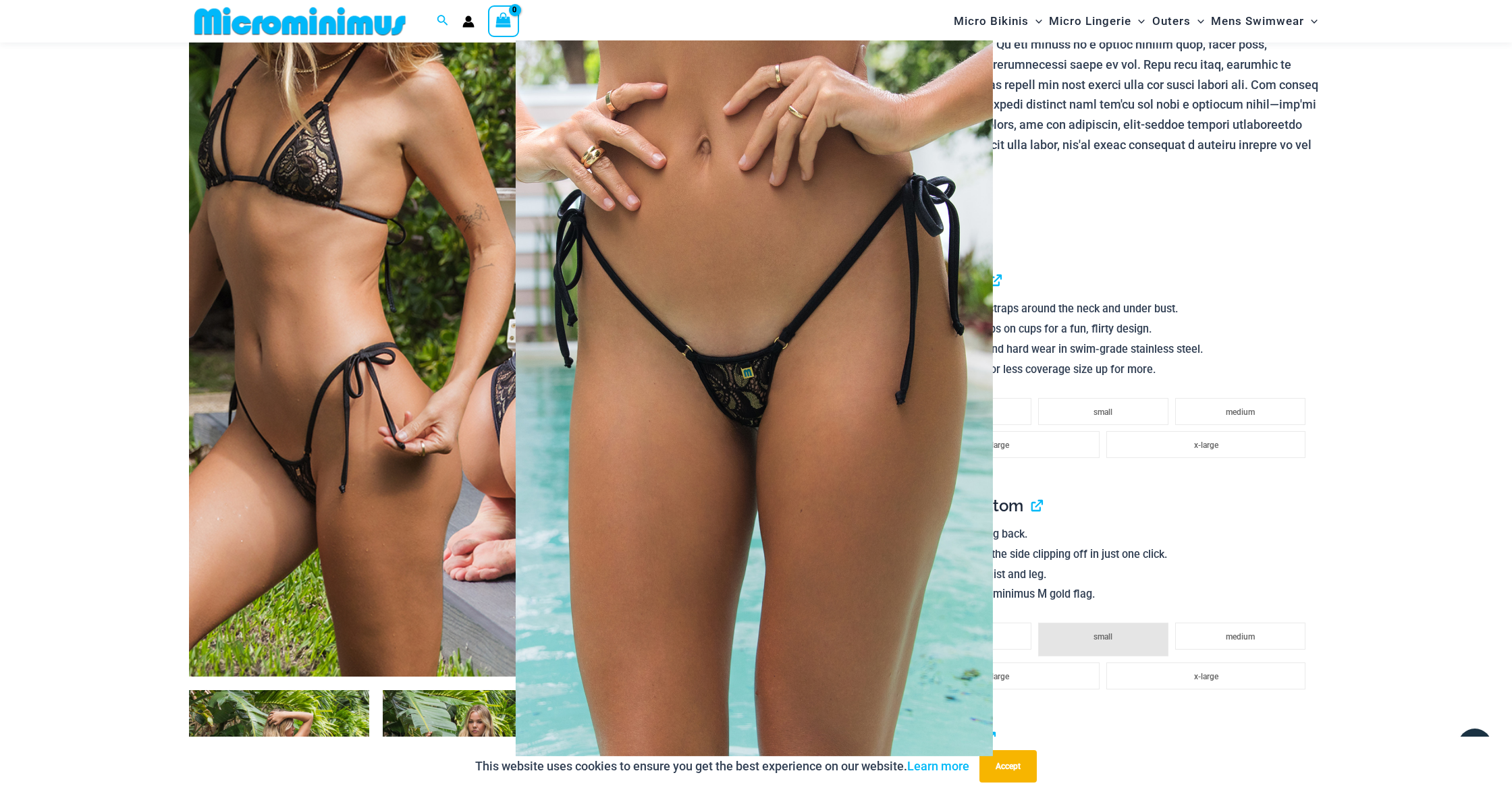
click at [1482, 405] on span at bounding box center [1485, 398] width 40 height 40
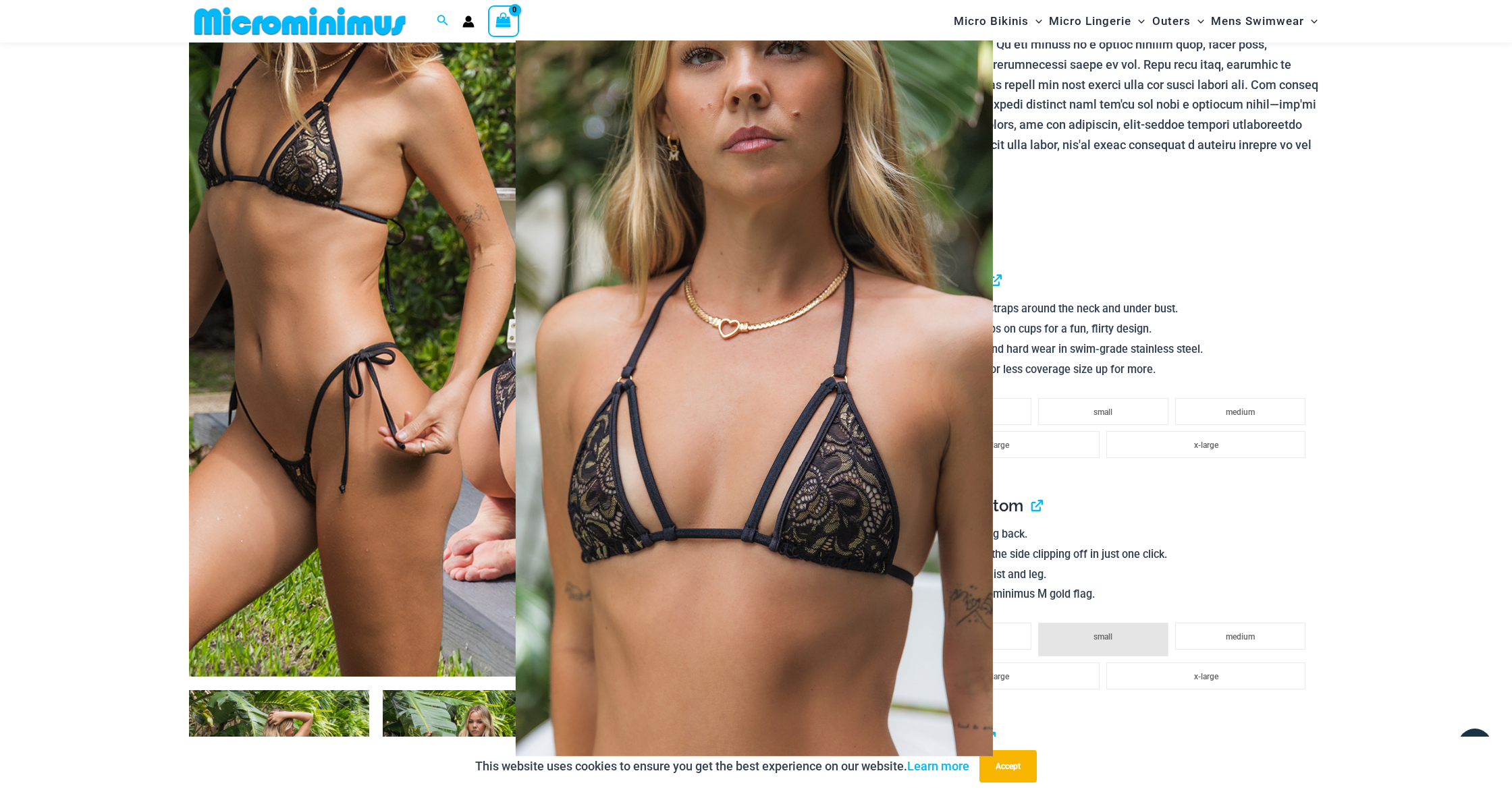
click at [1482, 405] on span at bounding box center [1485, 398] width 40 height 40
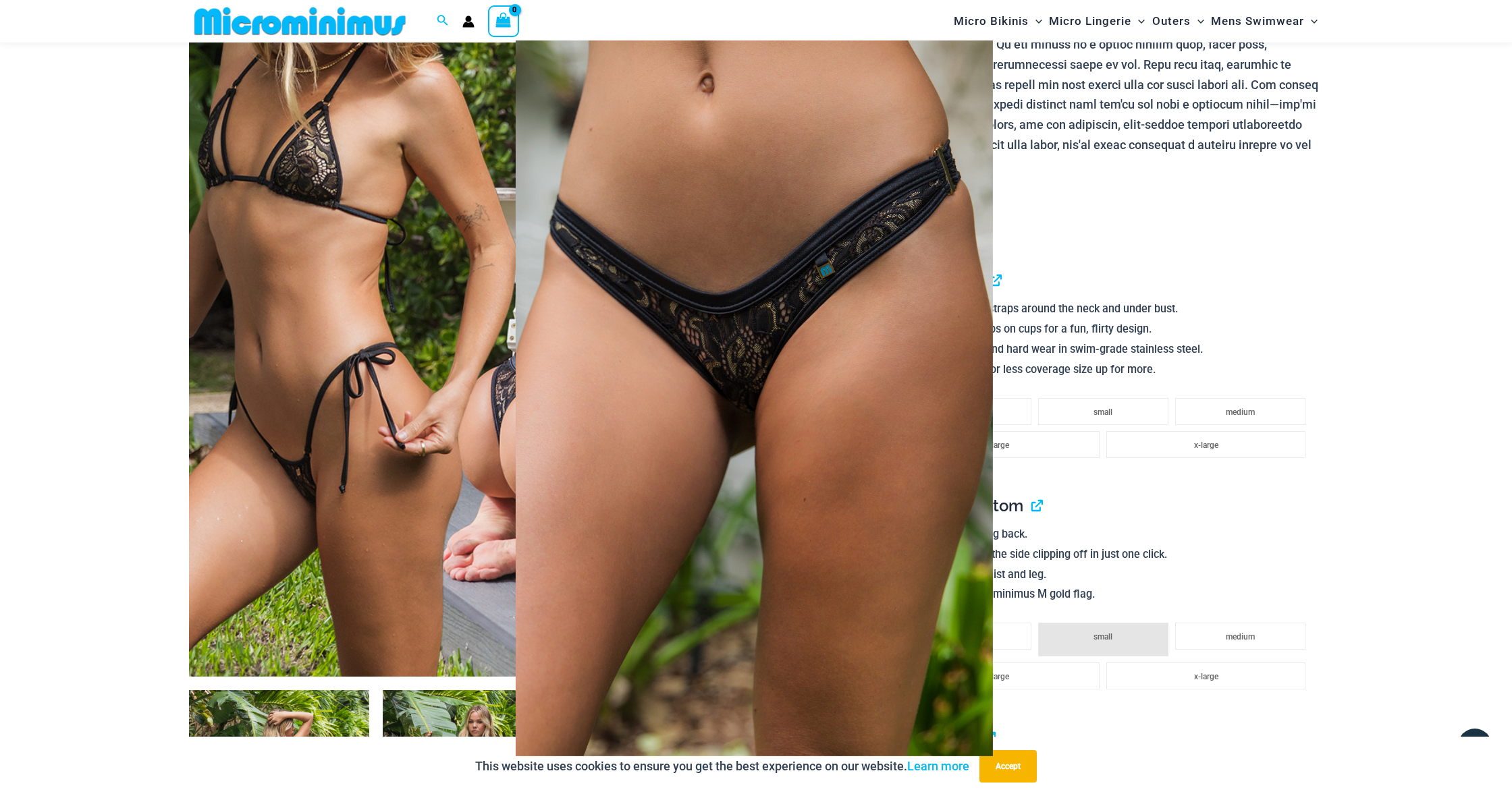
click at [1482, 405] on span at bounding box center [1485, 398] width 40 height 40
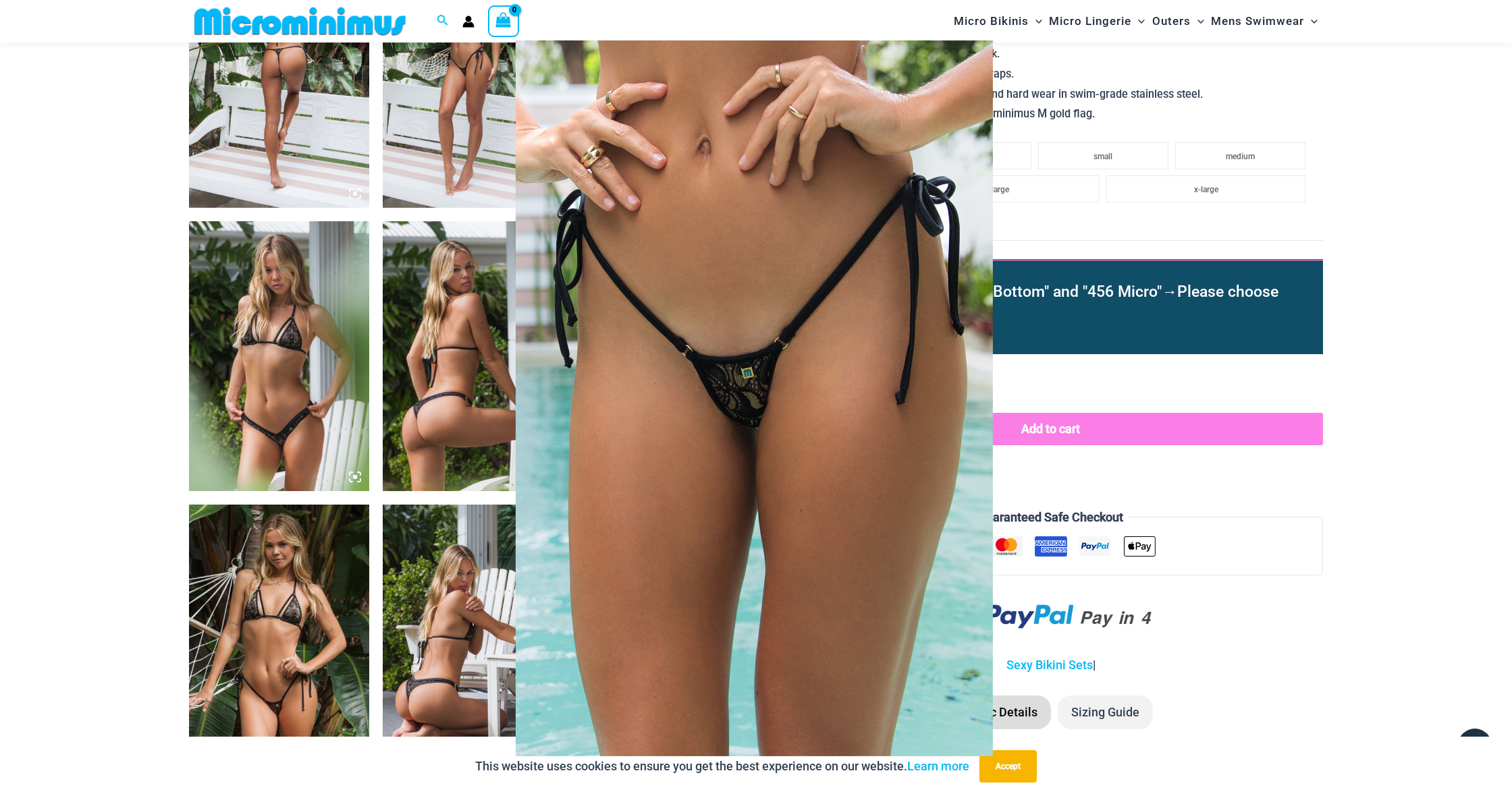
scroll to position [1052, 0]
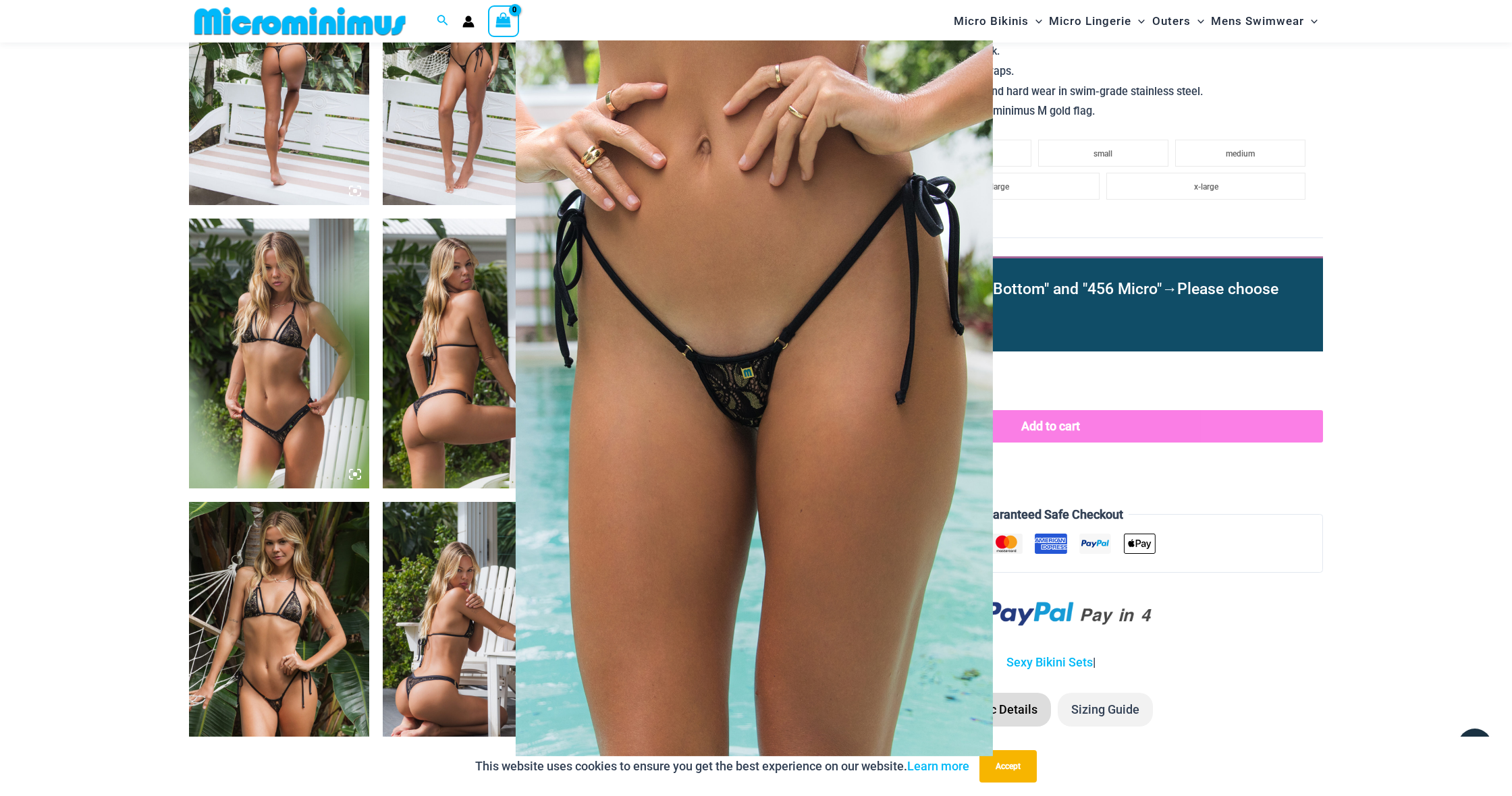
click at [285, 333] on div at bounding box center [756, 398] width 1512 height 796
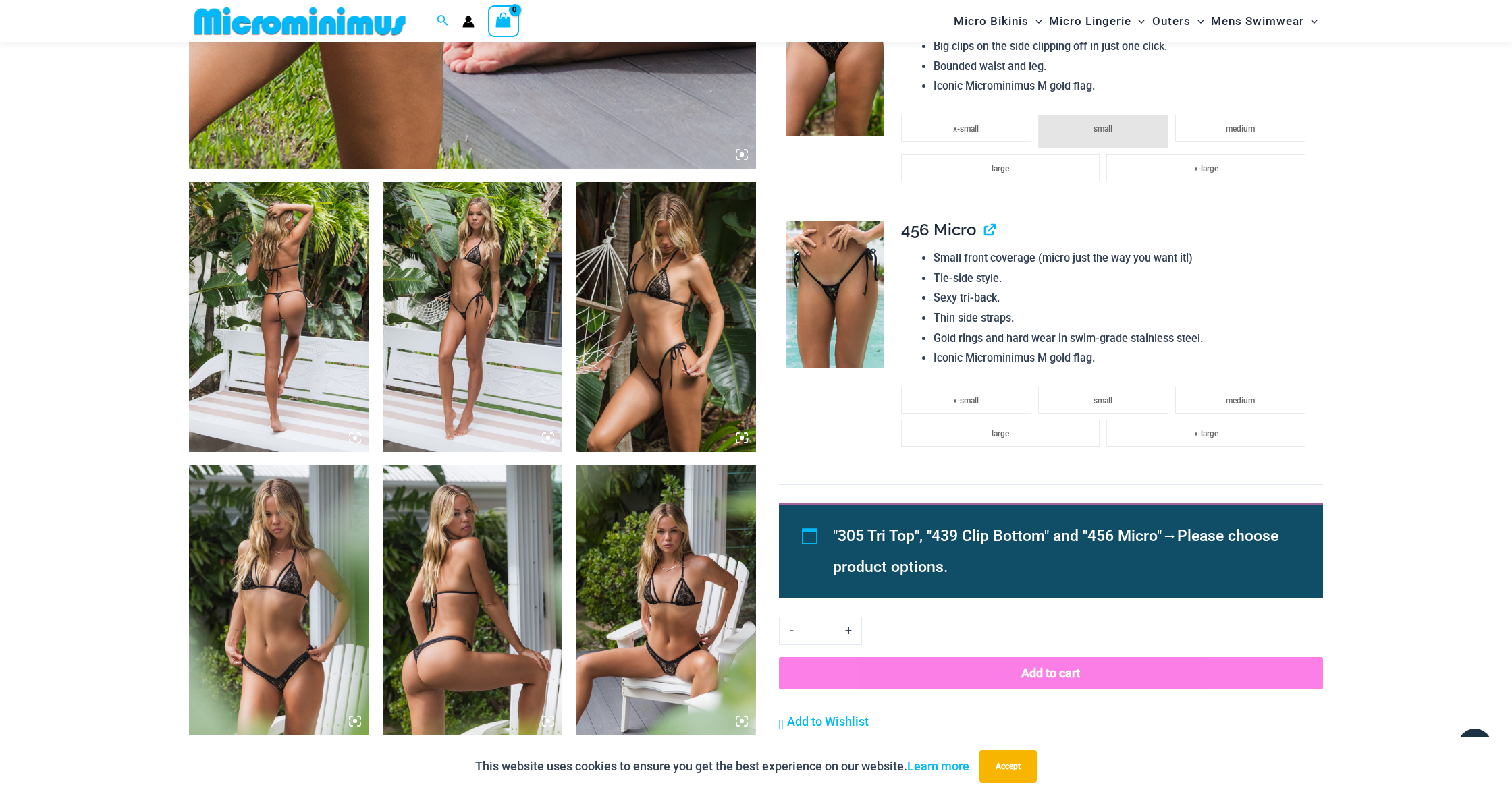
scroll to position [803, 0]
click at [267, 563] on img at bounding box center [279, 601] width 180 height 270
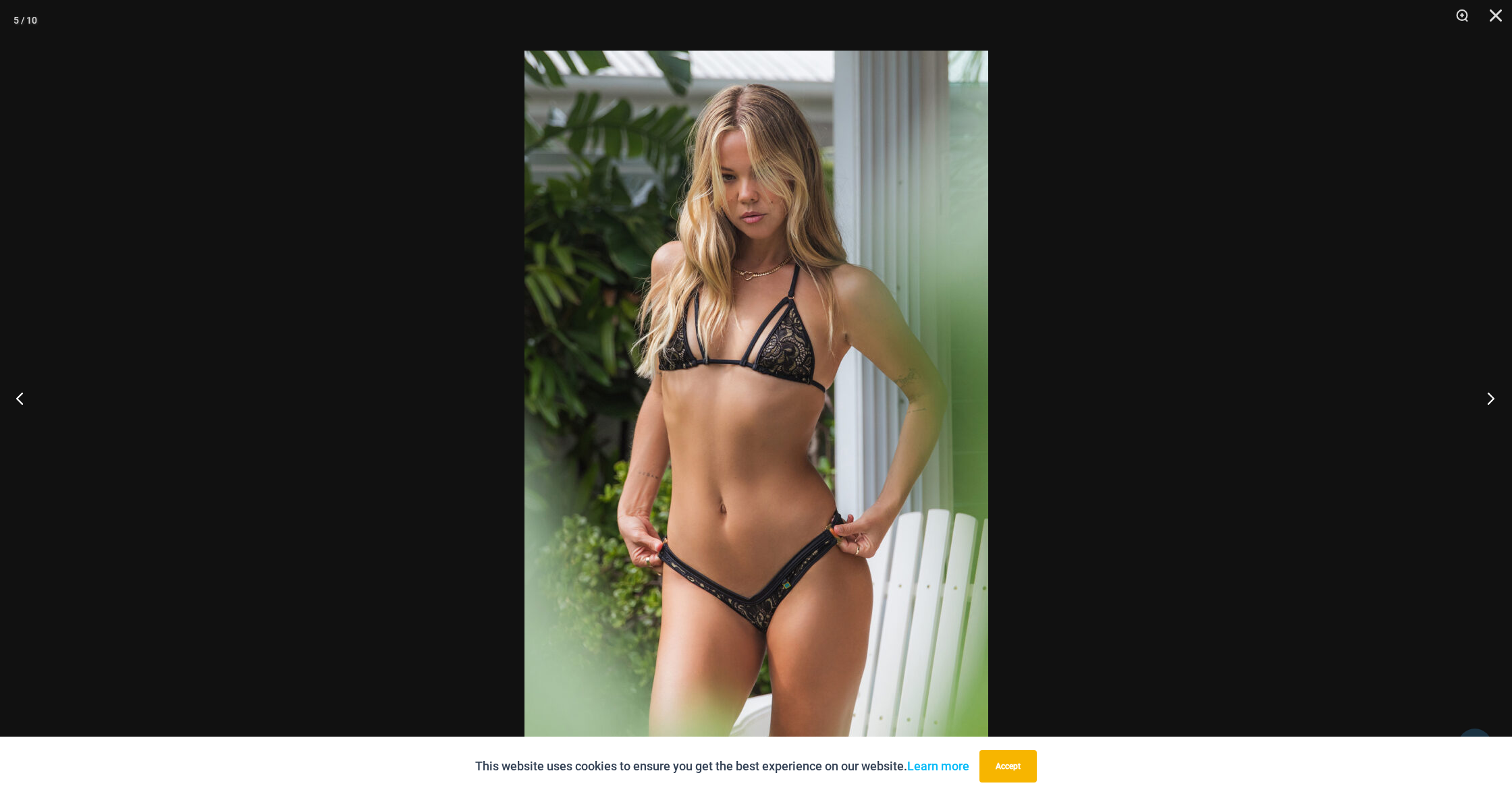
click at [1491, 393] on button "Next" at bounding box center [1487, 398] width 51 height 67
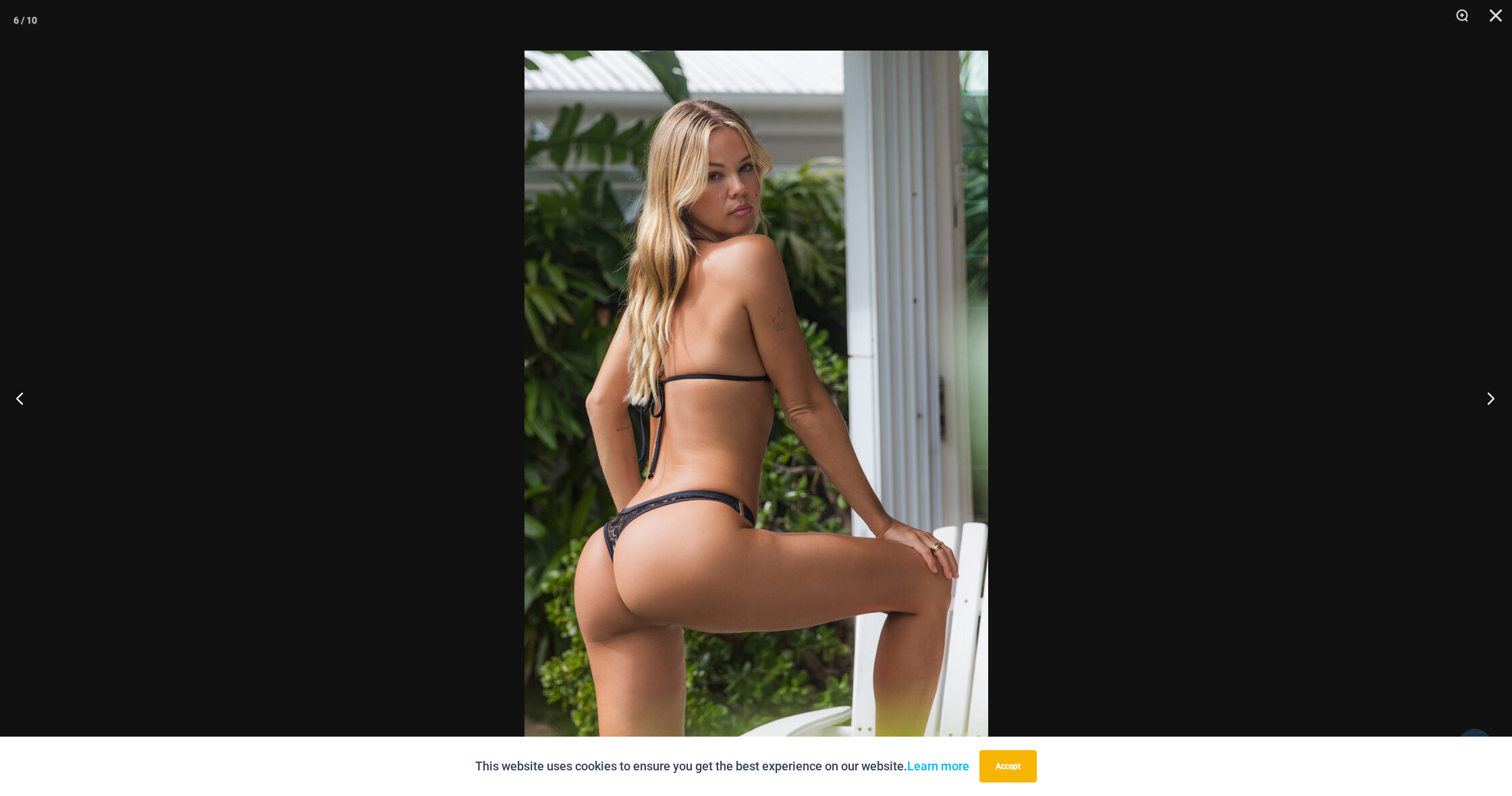
click at [1491, 393] on button "Next" at bounding box center [1487, 398] width 51 height 67
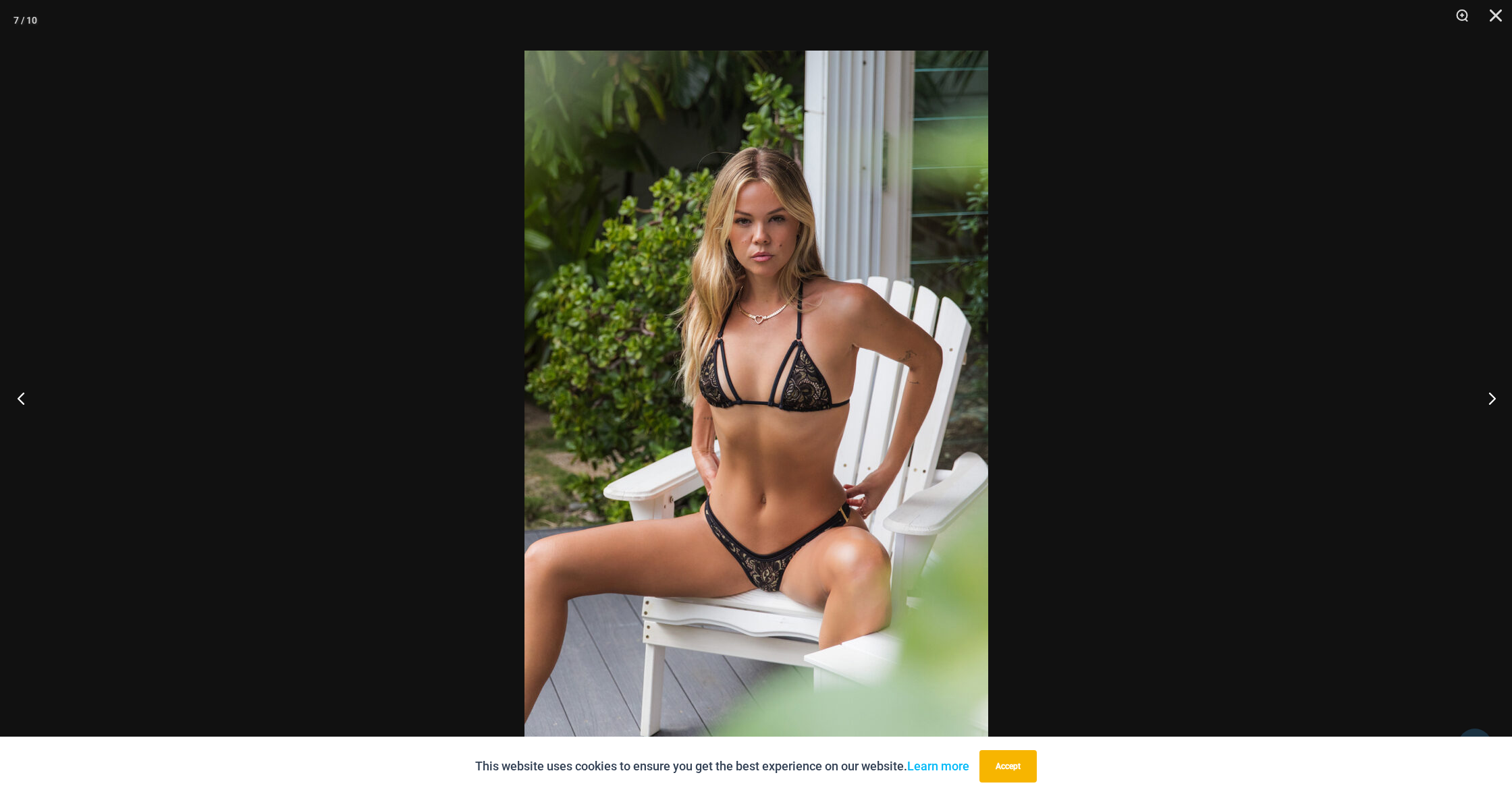
click at [13, 390] on button "Previous" at bounding box center [26, 398] width 51 height 67
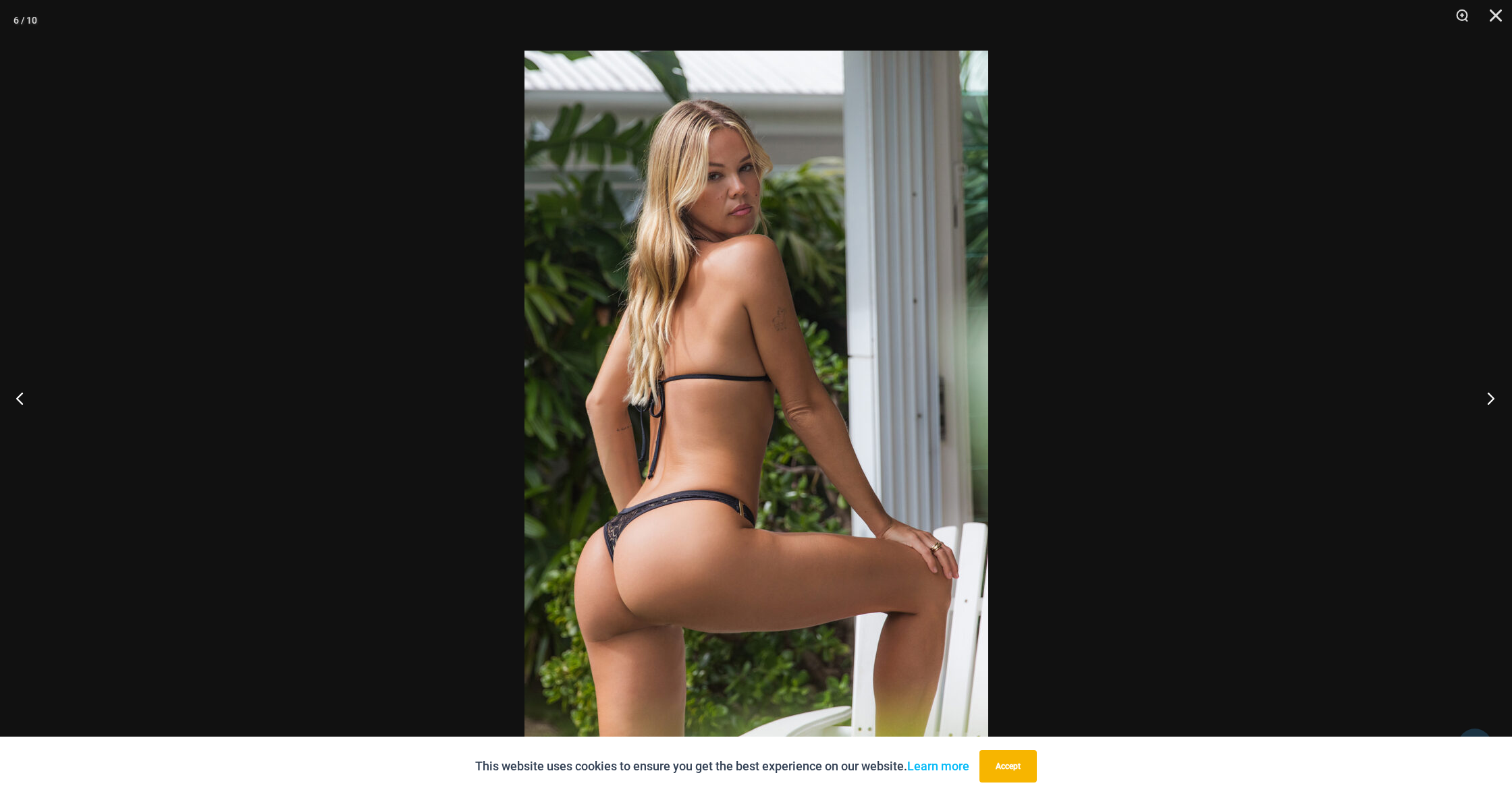
click at [1488, 400] on button "Next" at bounding box center [1487, 398] width 51 height 67
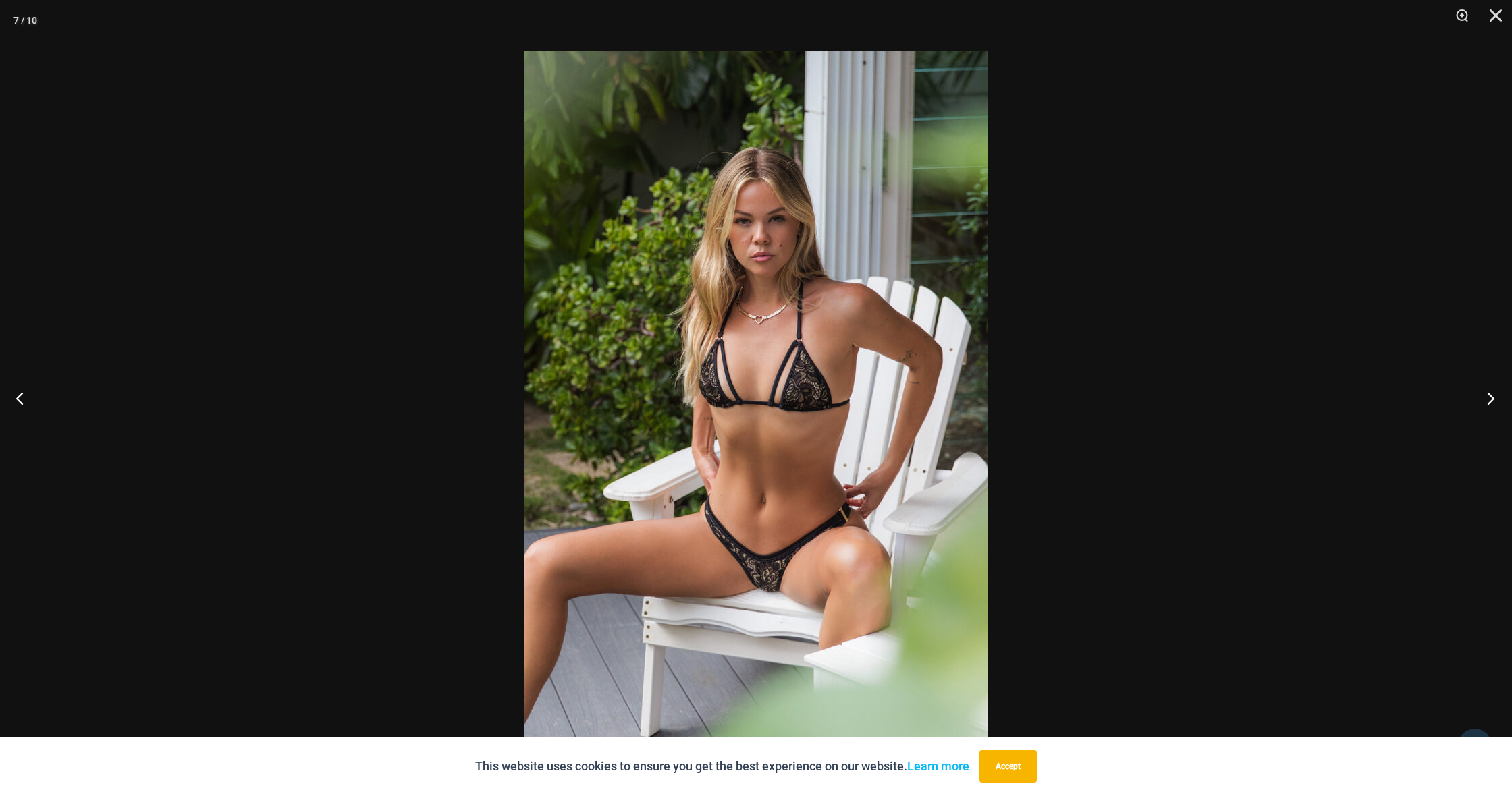
click at [1488, 400] on button "Next" at bounding box center [1487, 398] width 51 height 67
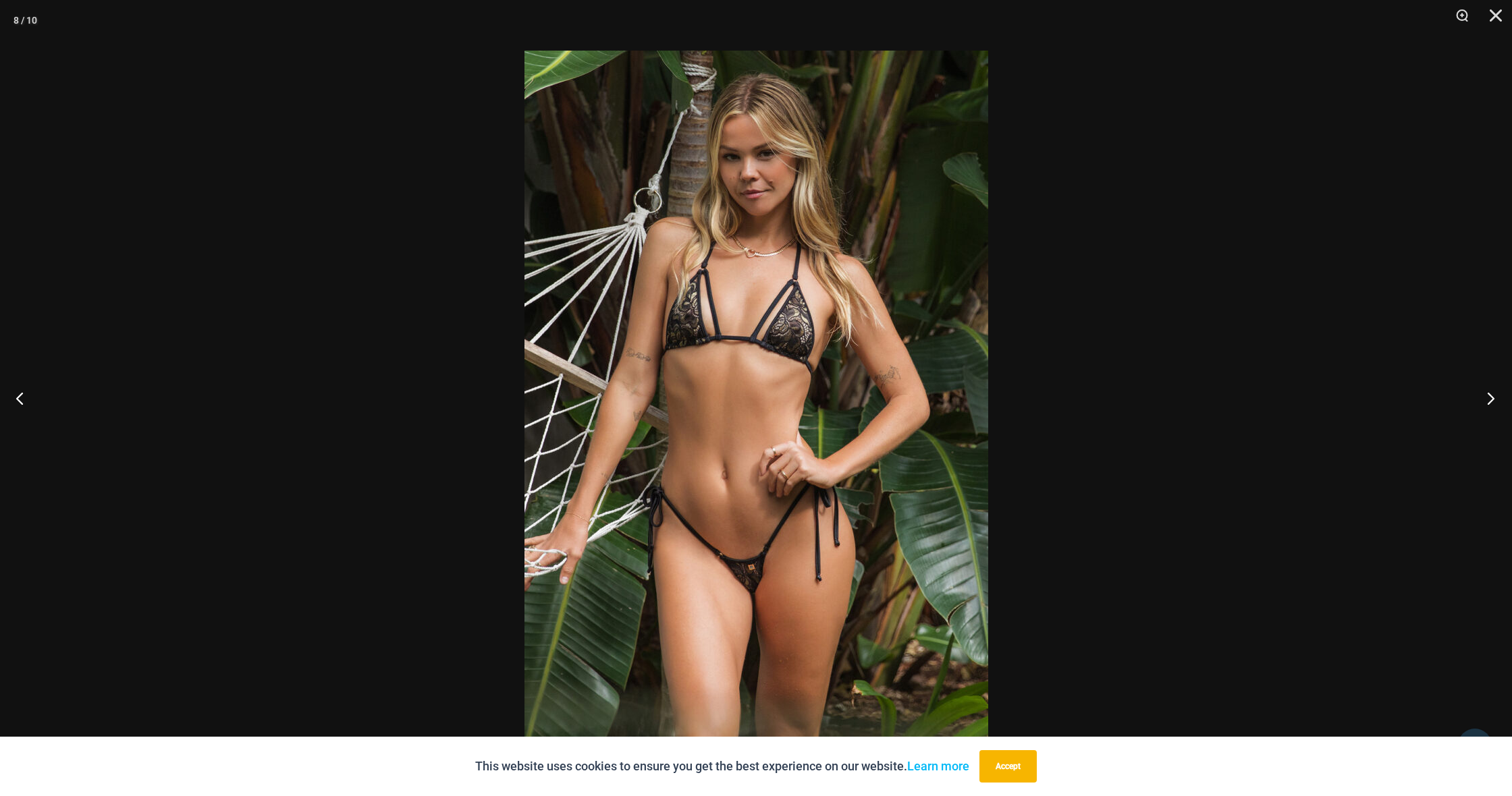
click at [1488, 400] on button "Next" at bounding box center [1487, 398] width 51 height 67
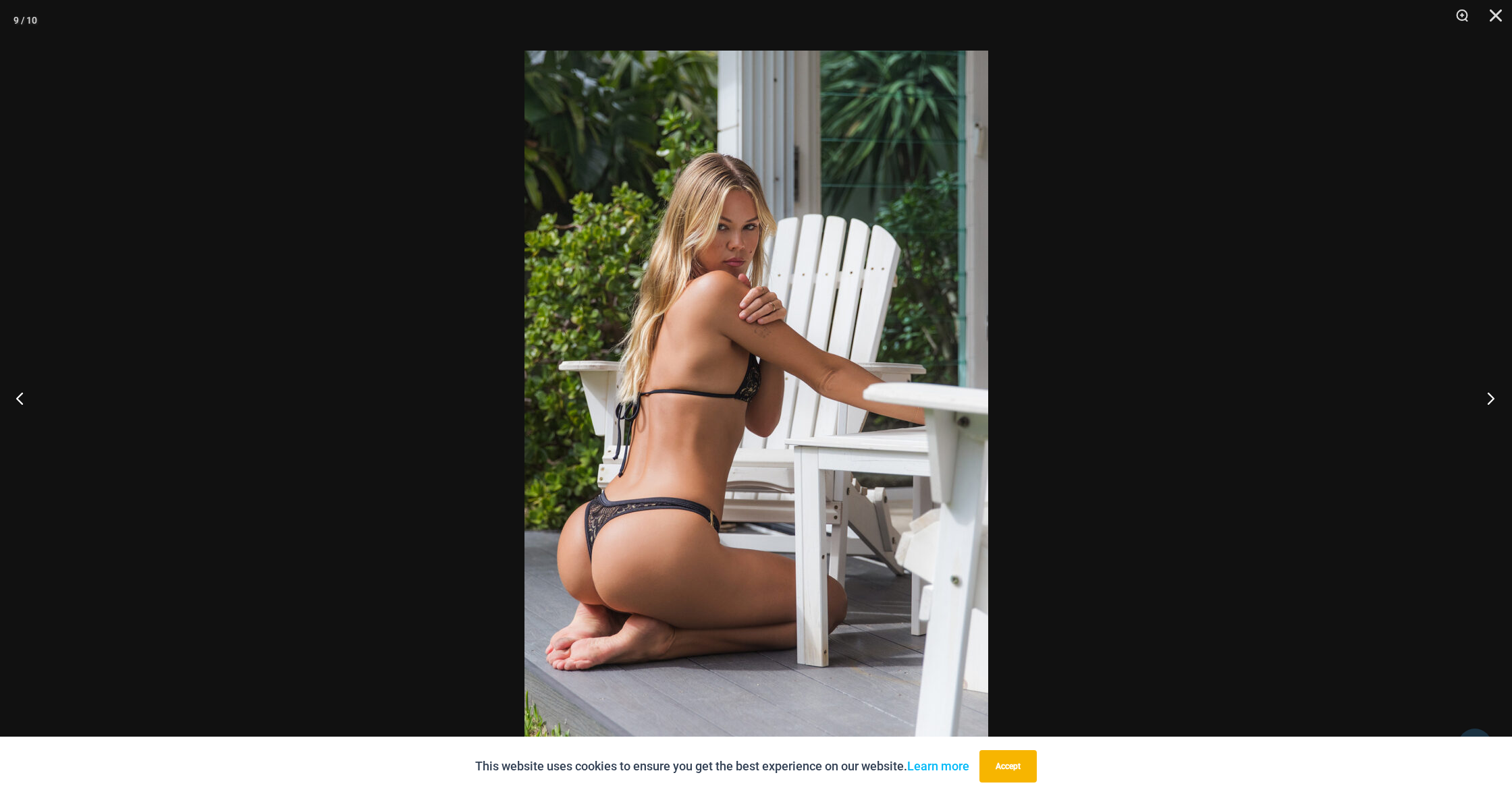
click at [1488, 400] on button "Next" at bounding box center [1487, 398] width 51 height 67
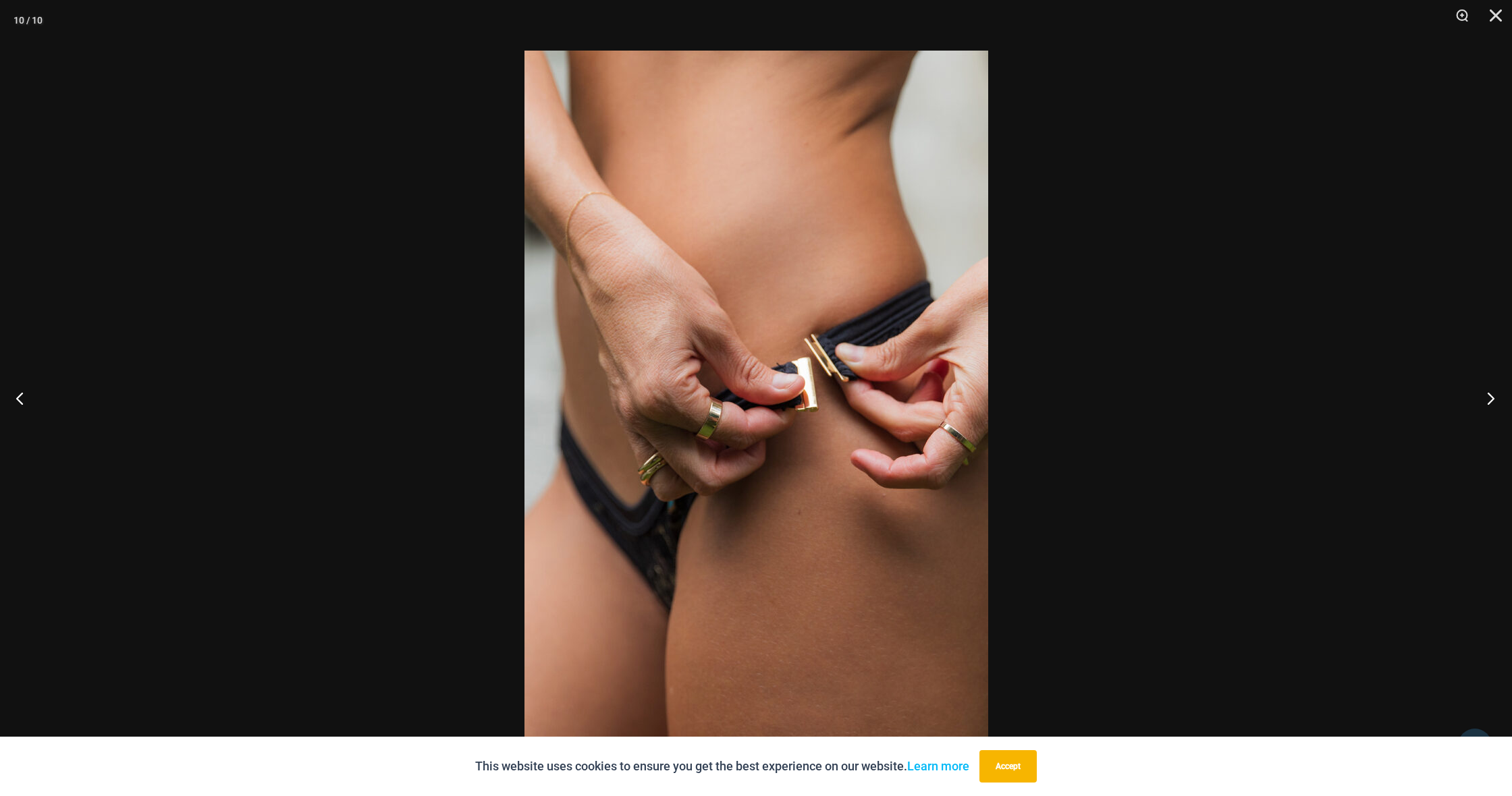
click at [1488, 400] on button "Next" at bounding box center [1487, 398] width 51 height 67
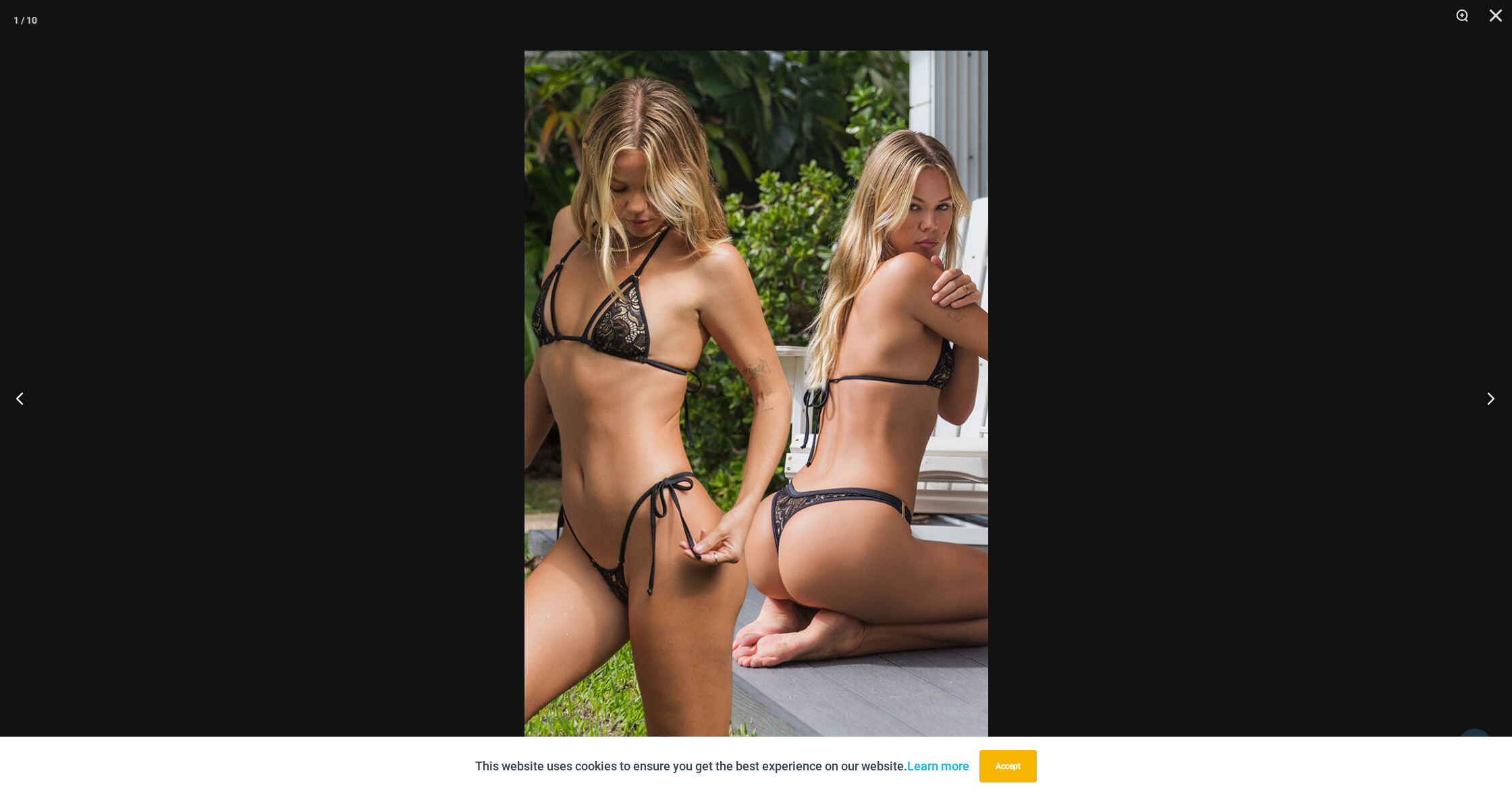
click at [1488, 400] on button "Next" at bounding box center [1487, 398] width 51 height 67
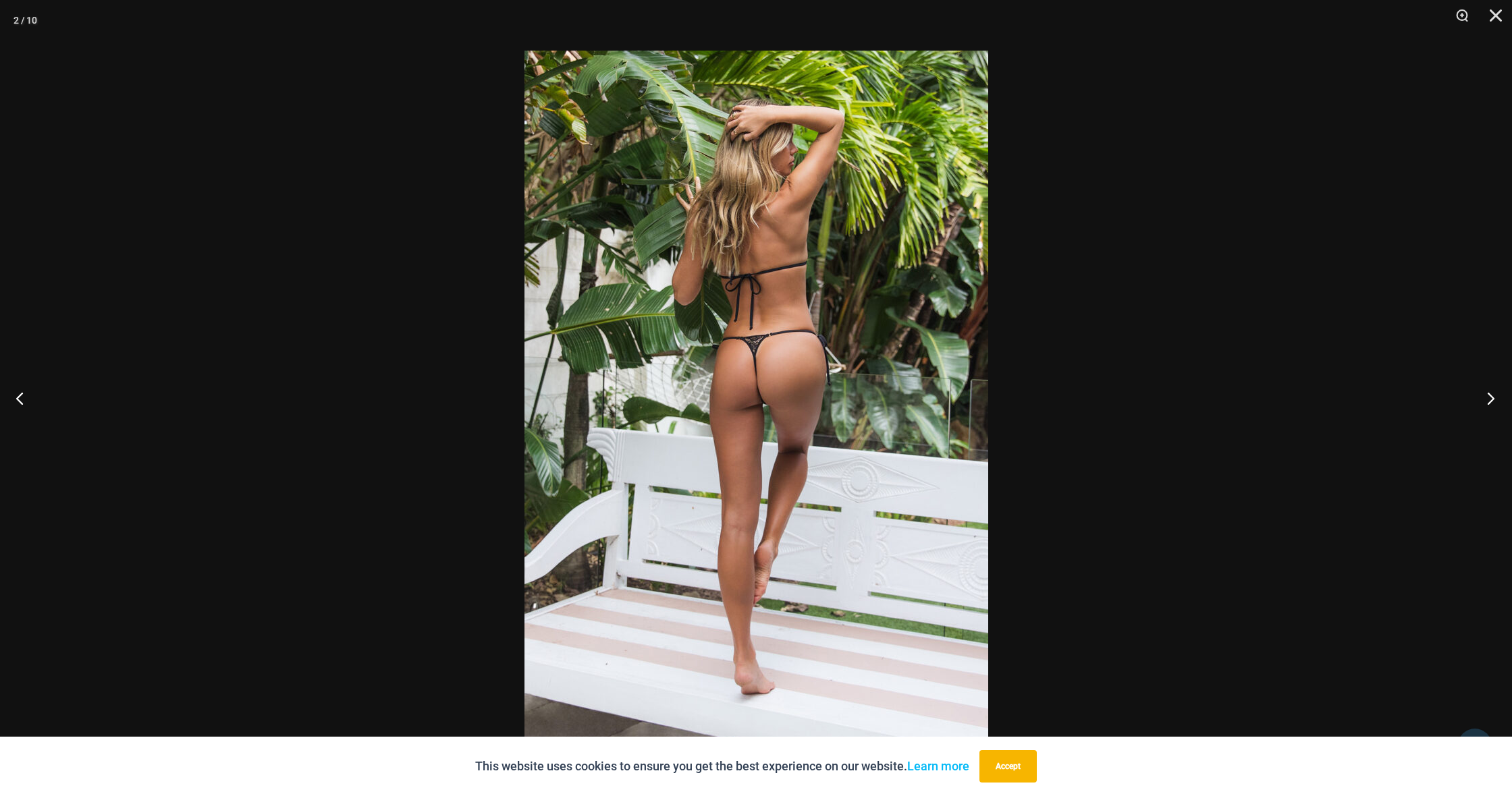
click at [1488, 400] on button "Next" at bounding box center [1487, 398] width 51 height 67
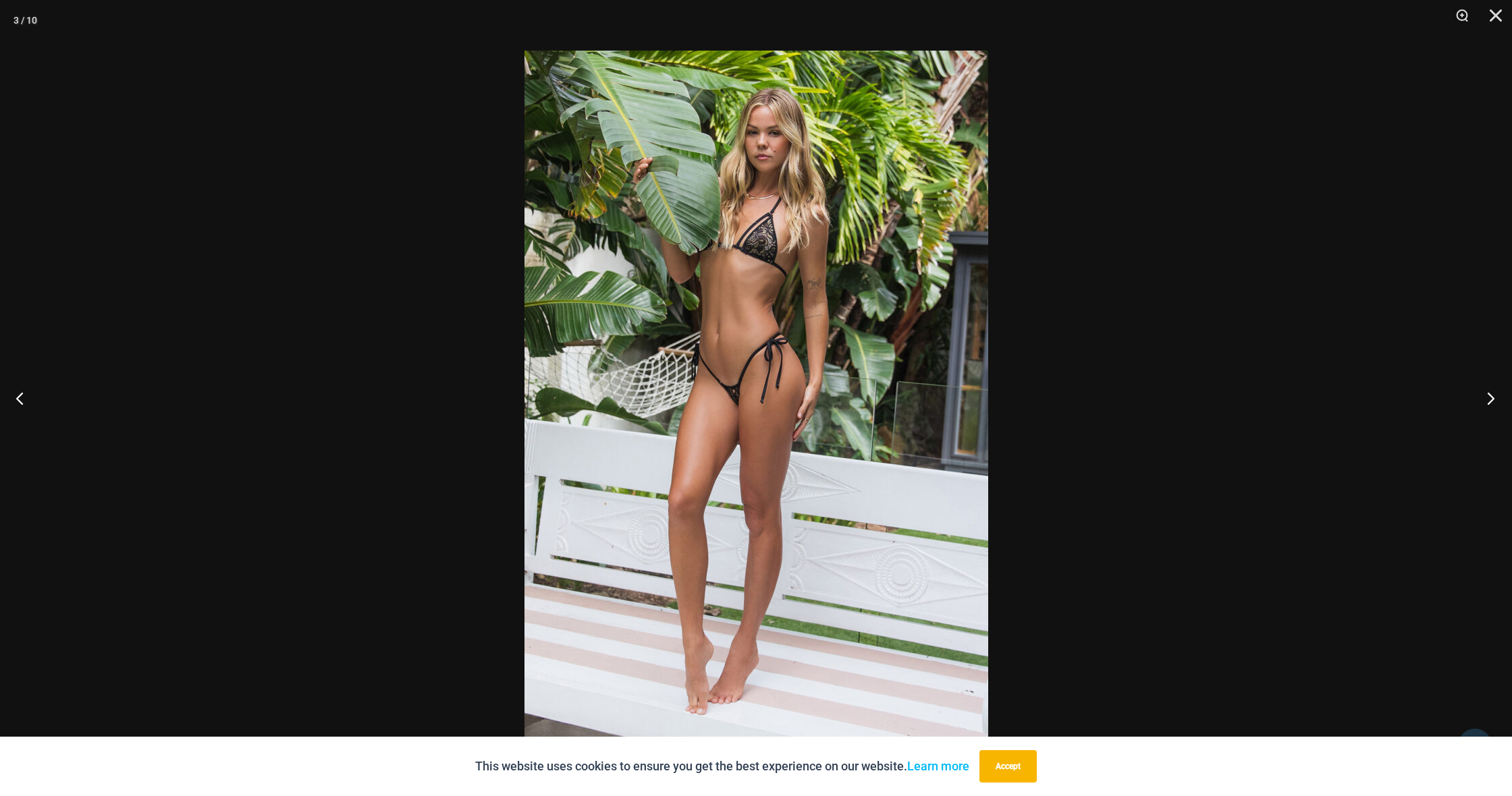
click at [1488, 400] on button "Next" at bounding box center [1487, 398] width 51 height 67
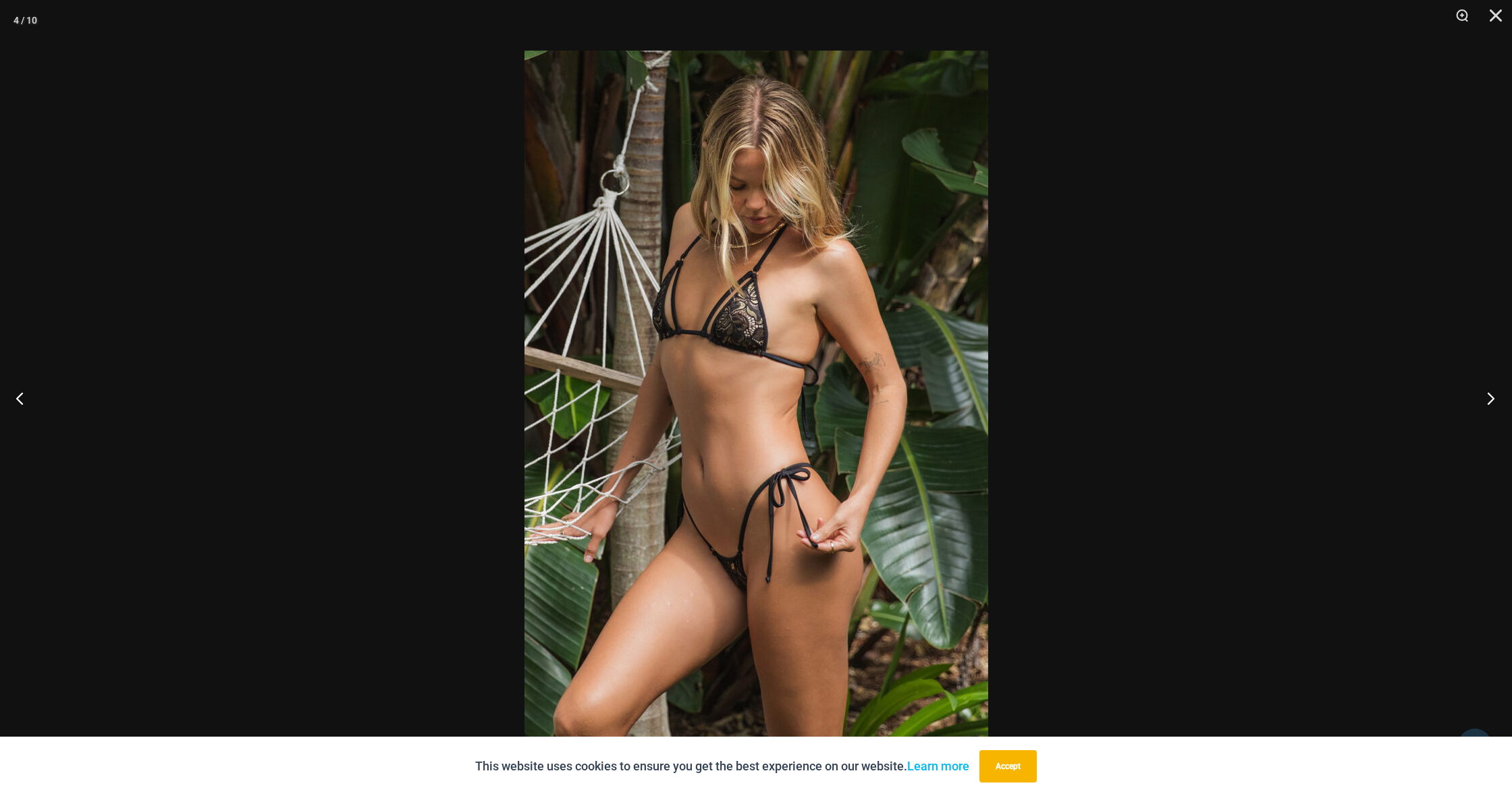
click at [1488, 400] on button "Next" at bounding box center [1487, 398] width 51 height 67
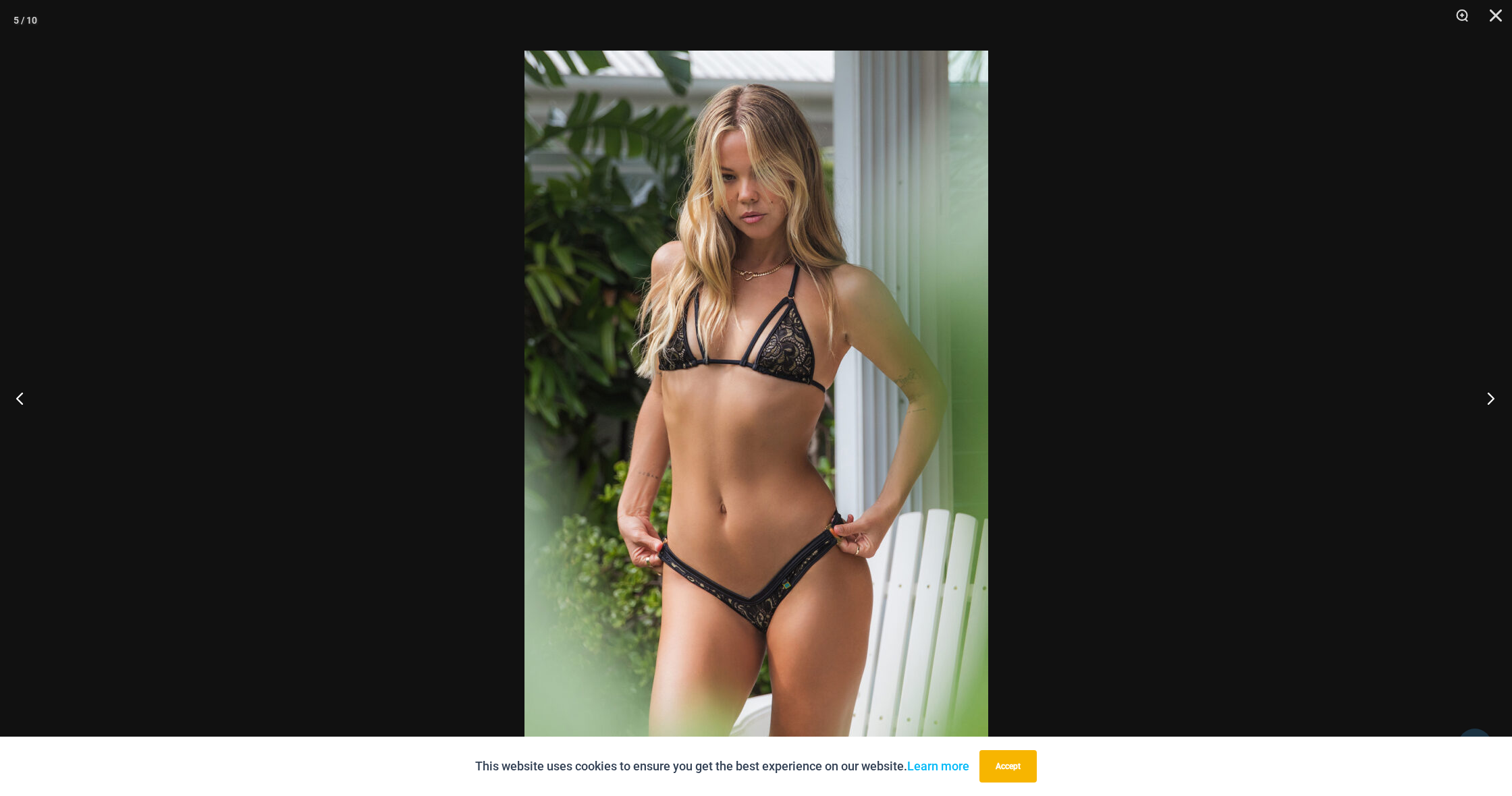
click at [1488, 400] on button "Next" at bounding box center [1487, 398] width 51 height 67
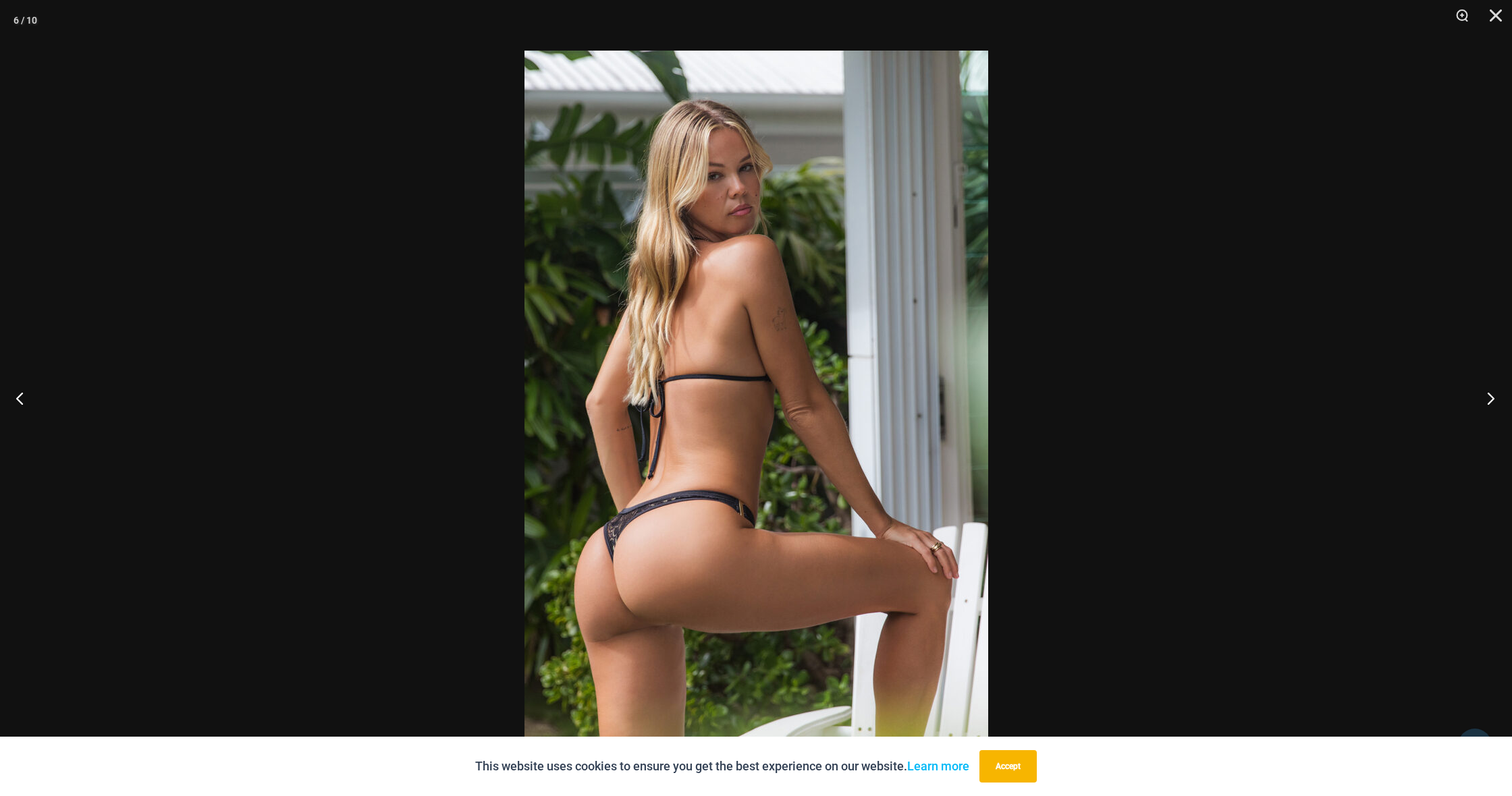
click at [1488, 400] on button "Next" at bounding box center [1487, 398] width 51 height 67
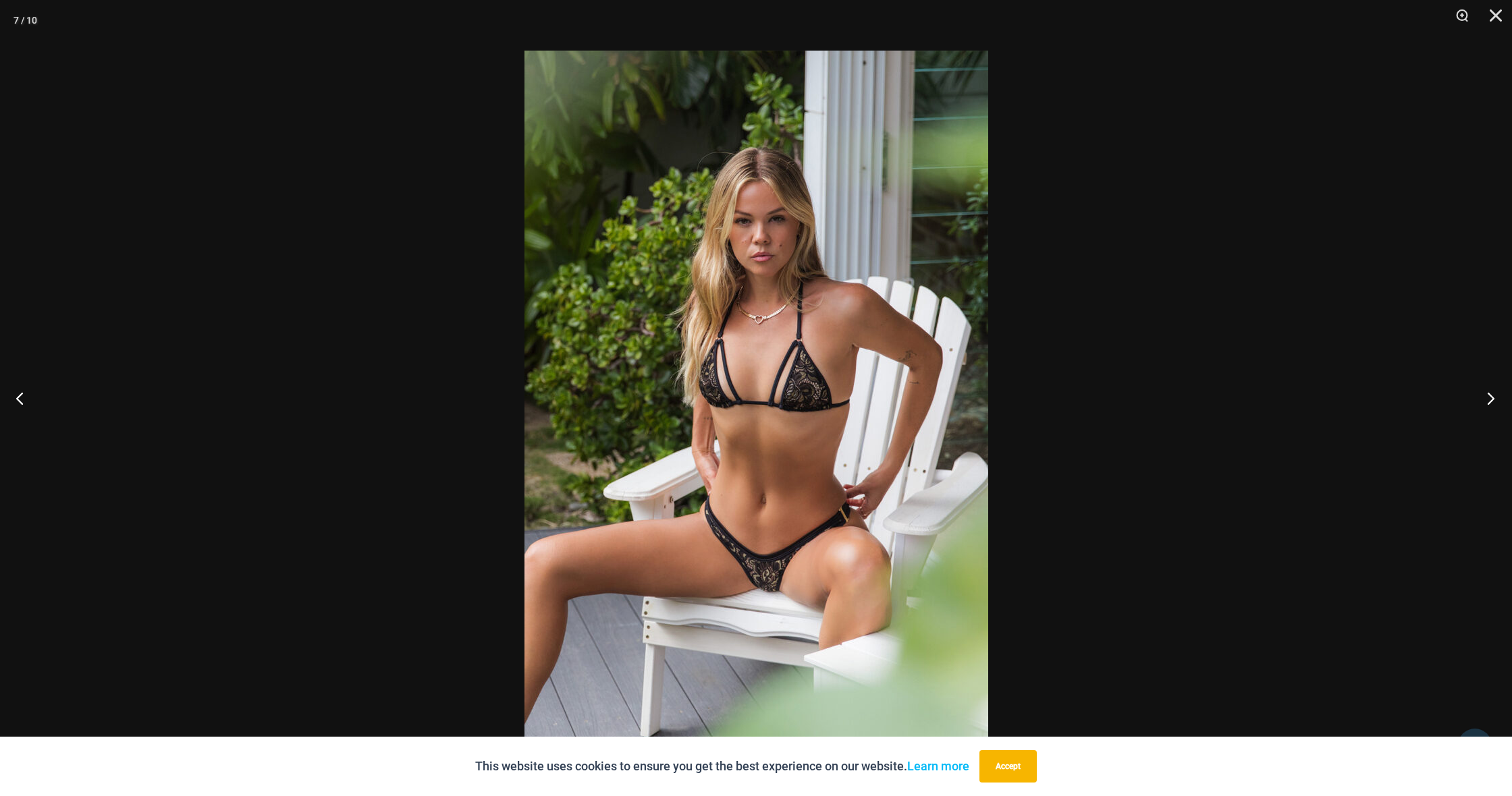
click at [1488, 400] on button "Next" at bounding box center [1487, 398] width 51 height 67
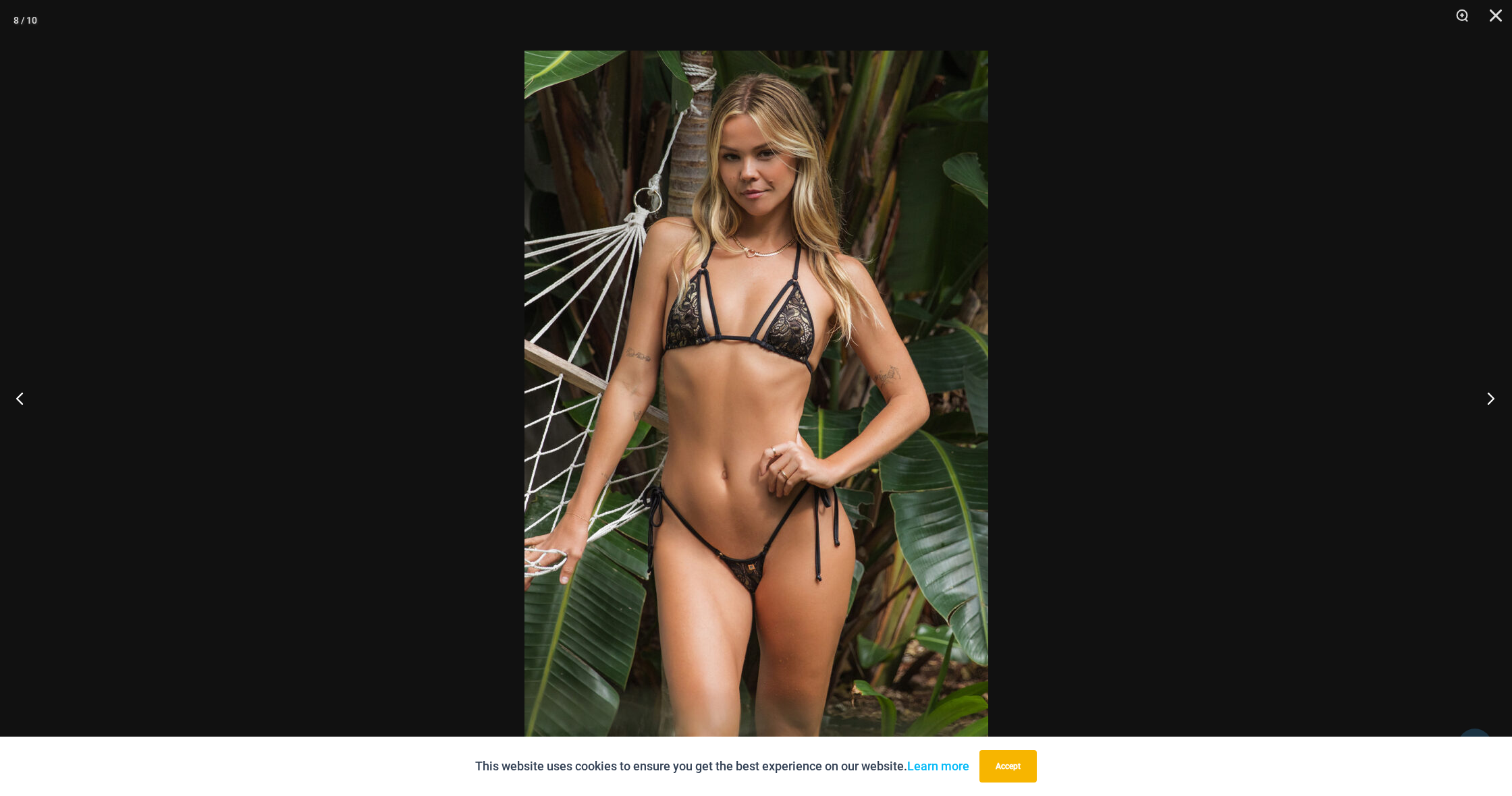
click at [1488, 400] on button "Next" at bounding box center [1487, 398] width 51 height 67
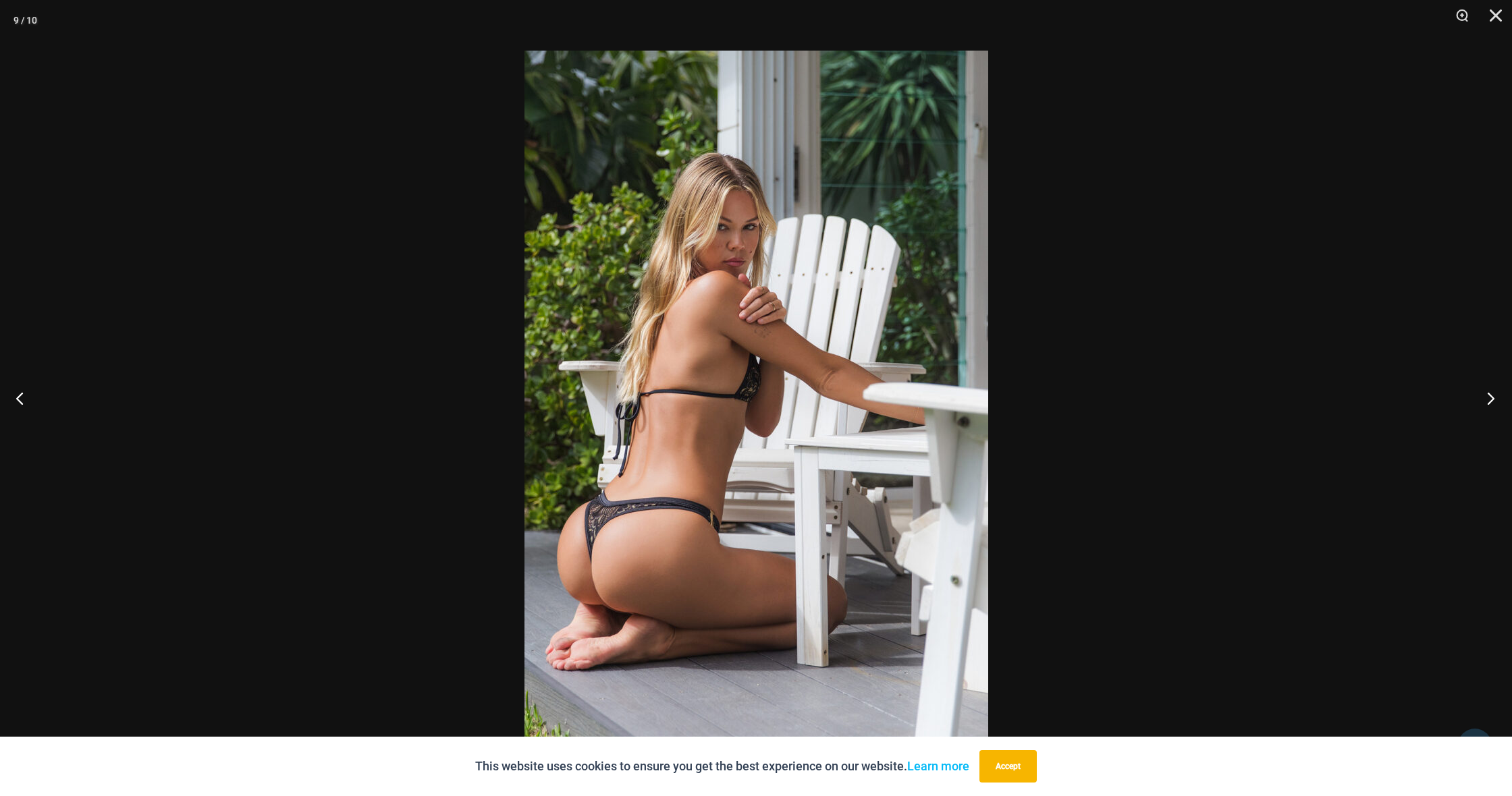
click at [1488, 400] on button "Next" at bounding box center [1487, 398] width 51 height 67
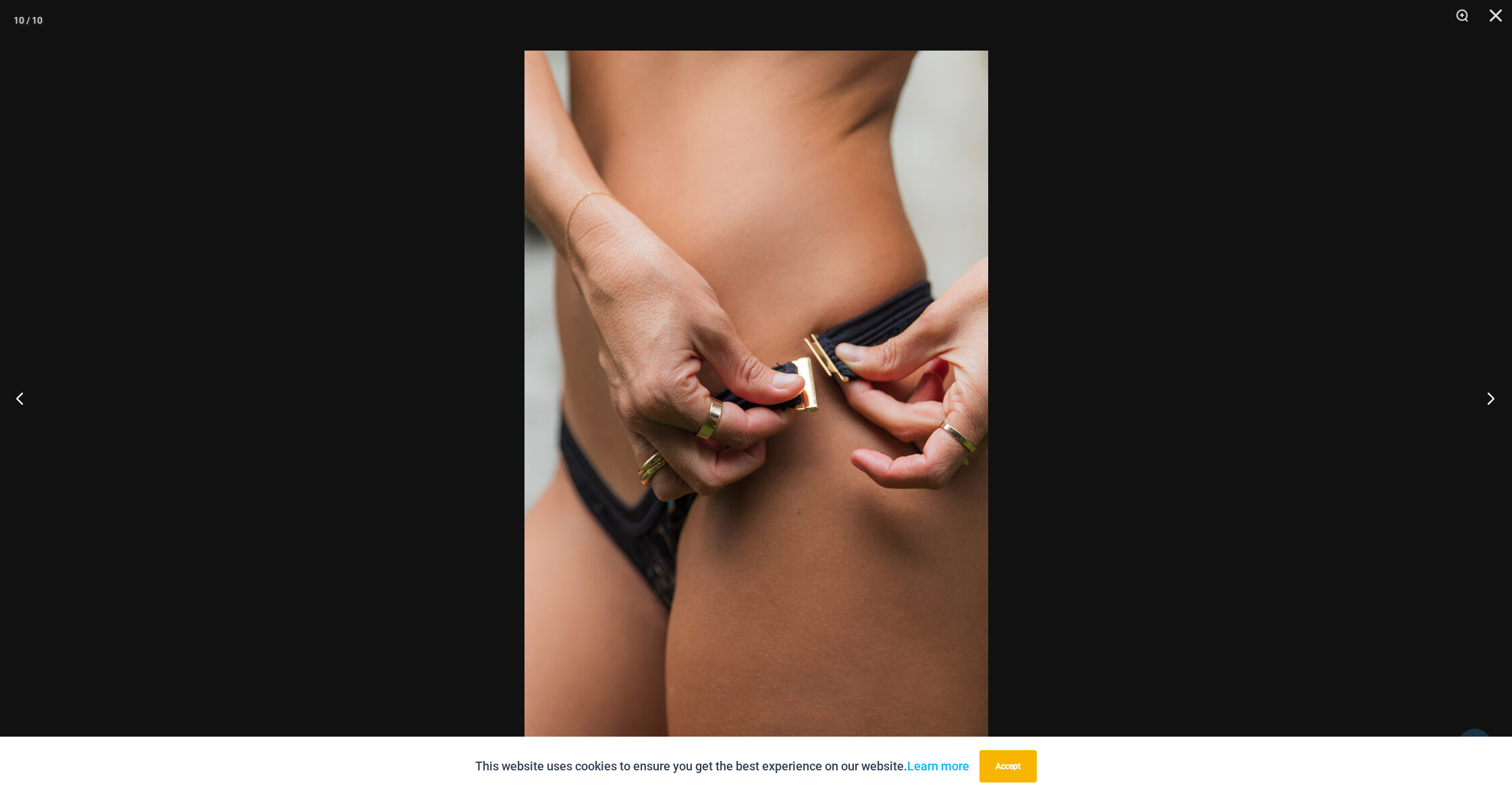
click at [1488, 400] on button "Next" at bounding box center [1487, 398] width 51 height 67
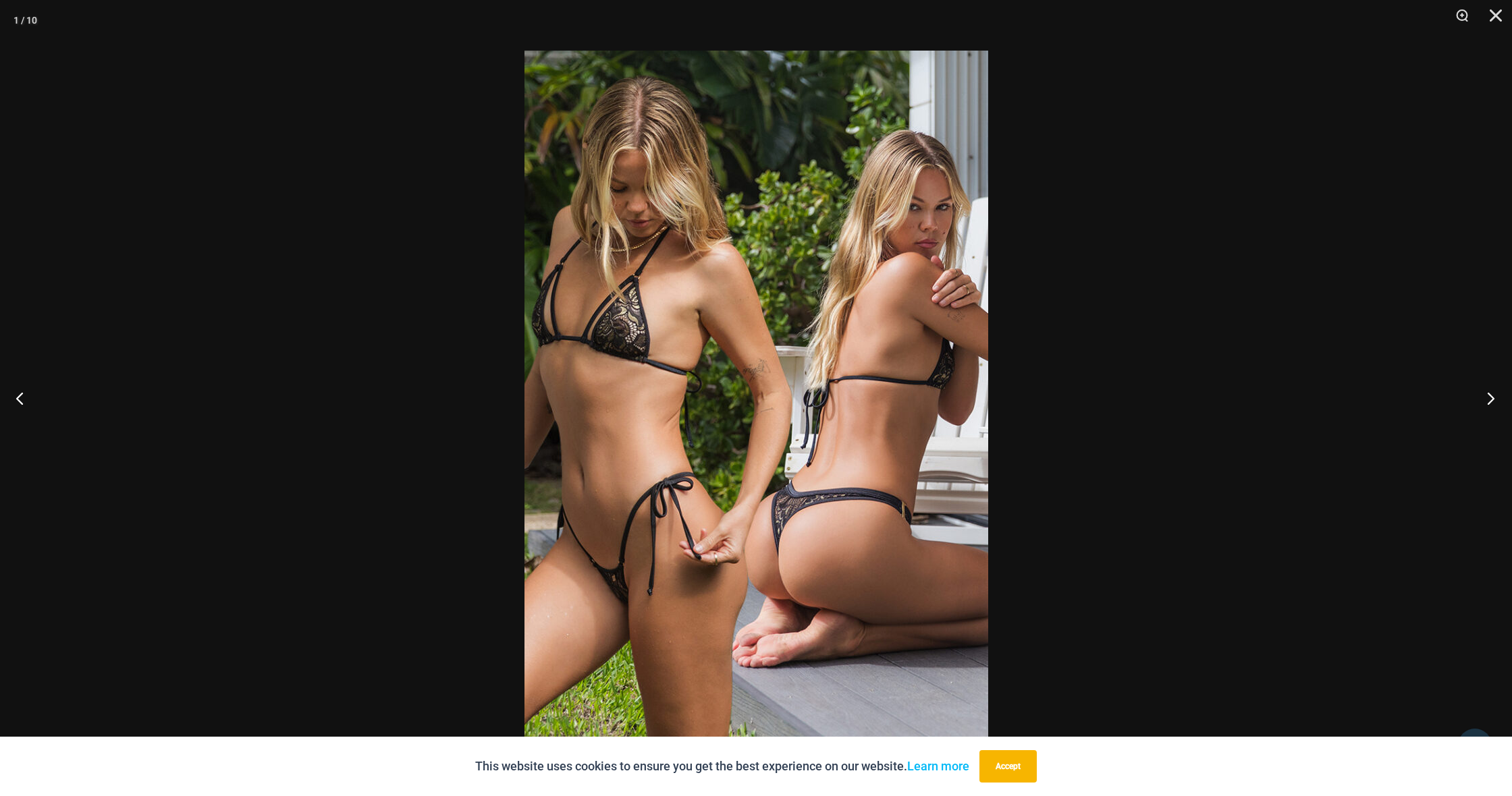
click at [1488, 400] on button "Next" at bounding box center [1487, 398] width 51 height 67
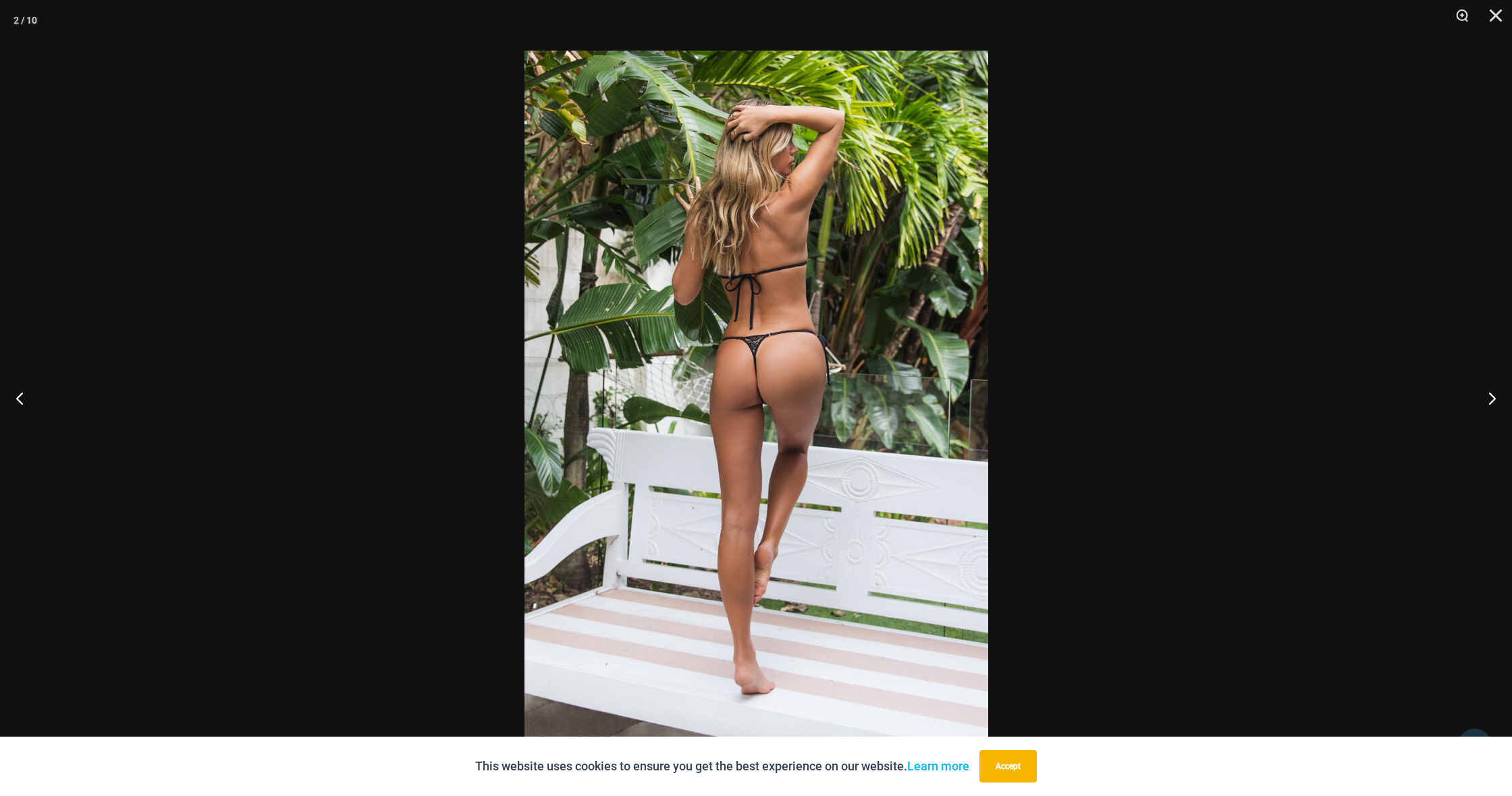
click at [58, 72] on div at bounding box center [756, 398] width 1512 height 796
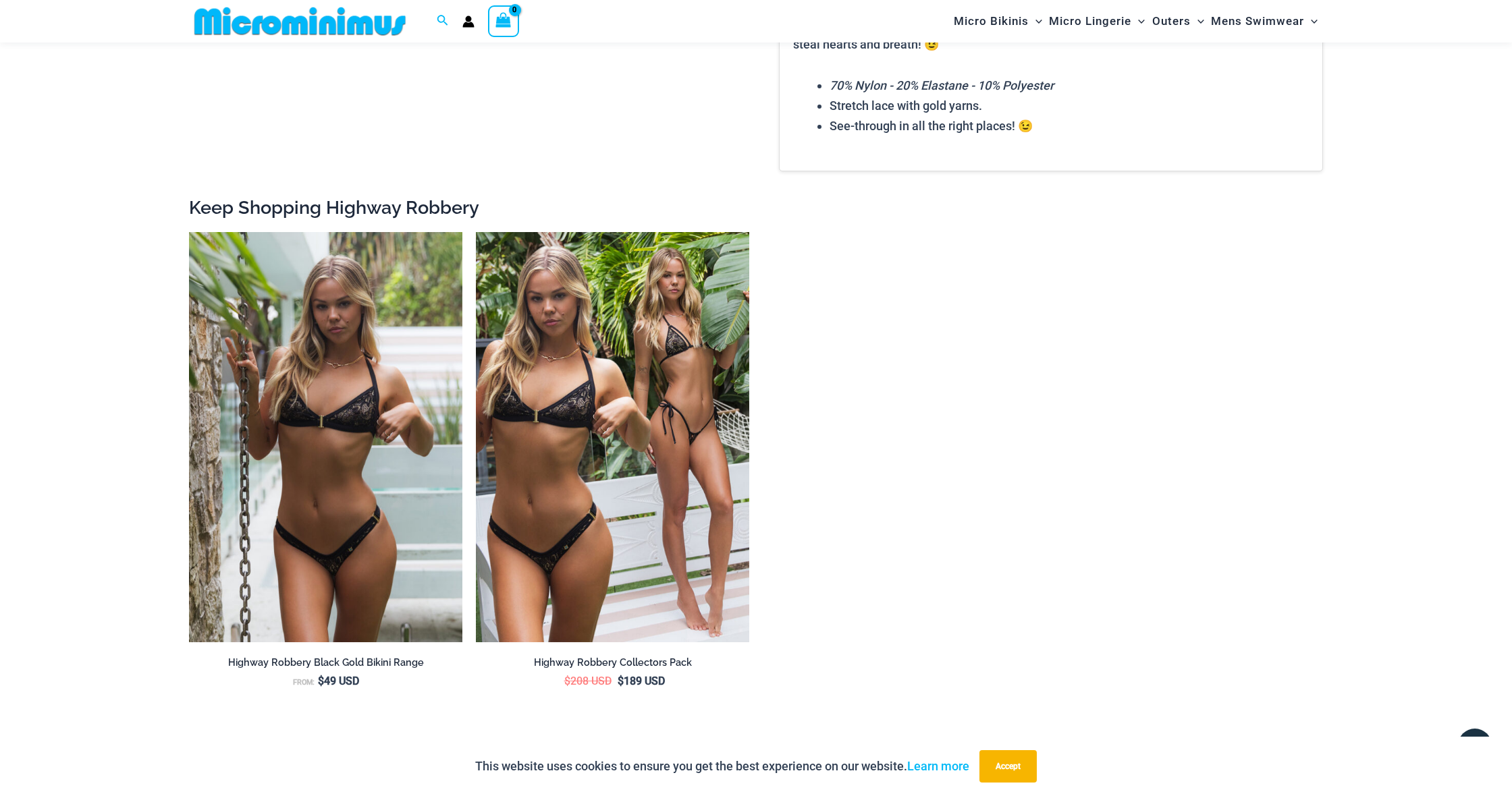
scroll to position [1817, 0]
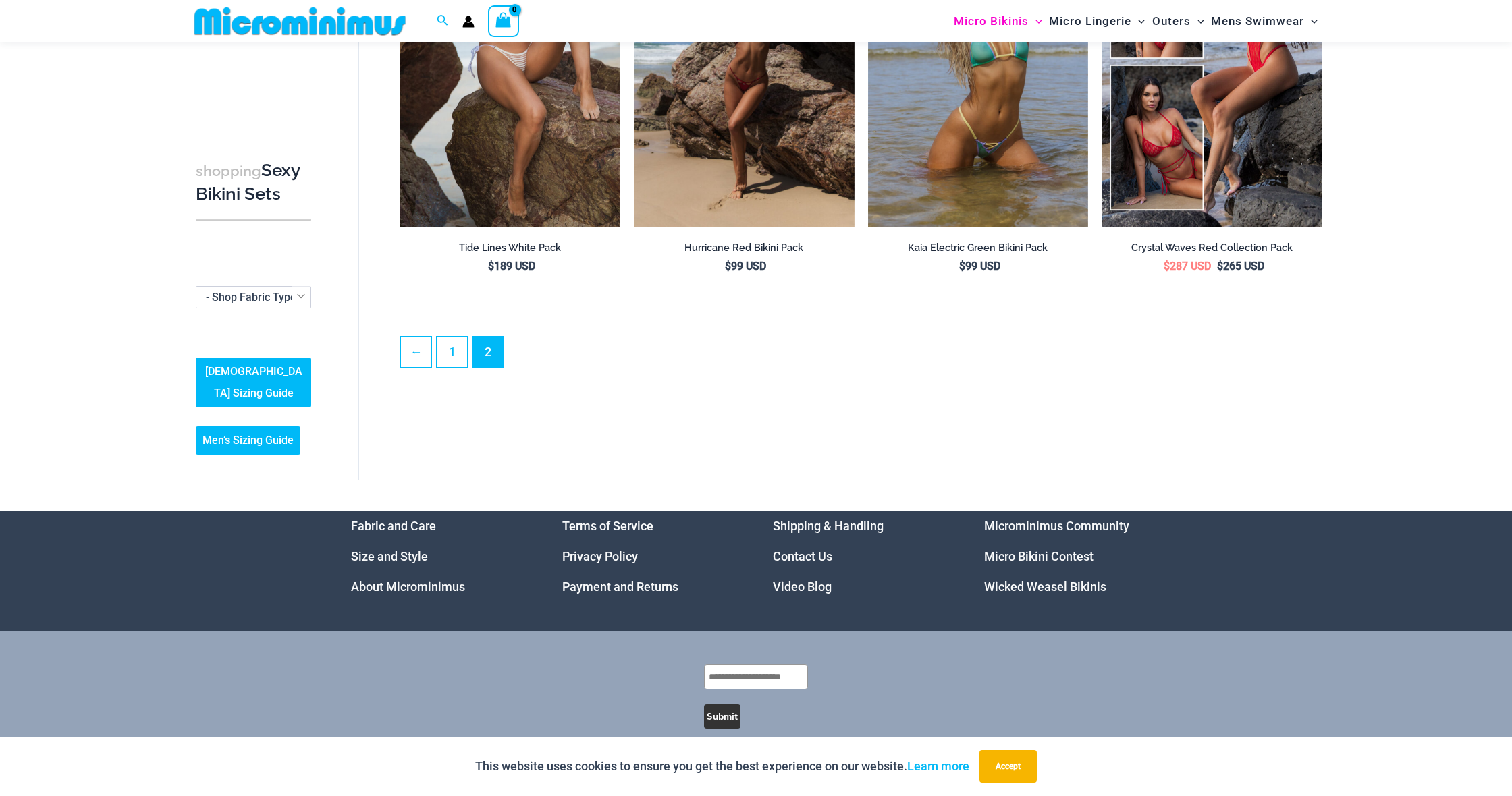
scroll to position [252, 0]
click at [414, 354] on link "←" at bounding box center [415, 352] width 30 height 30
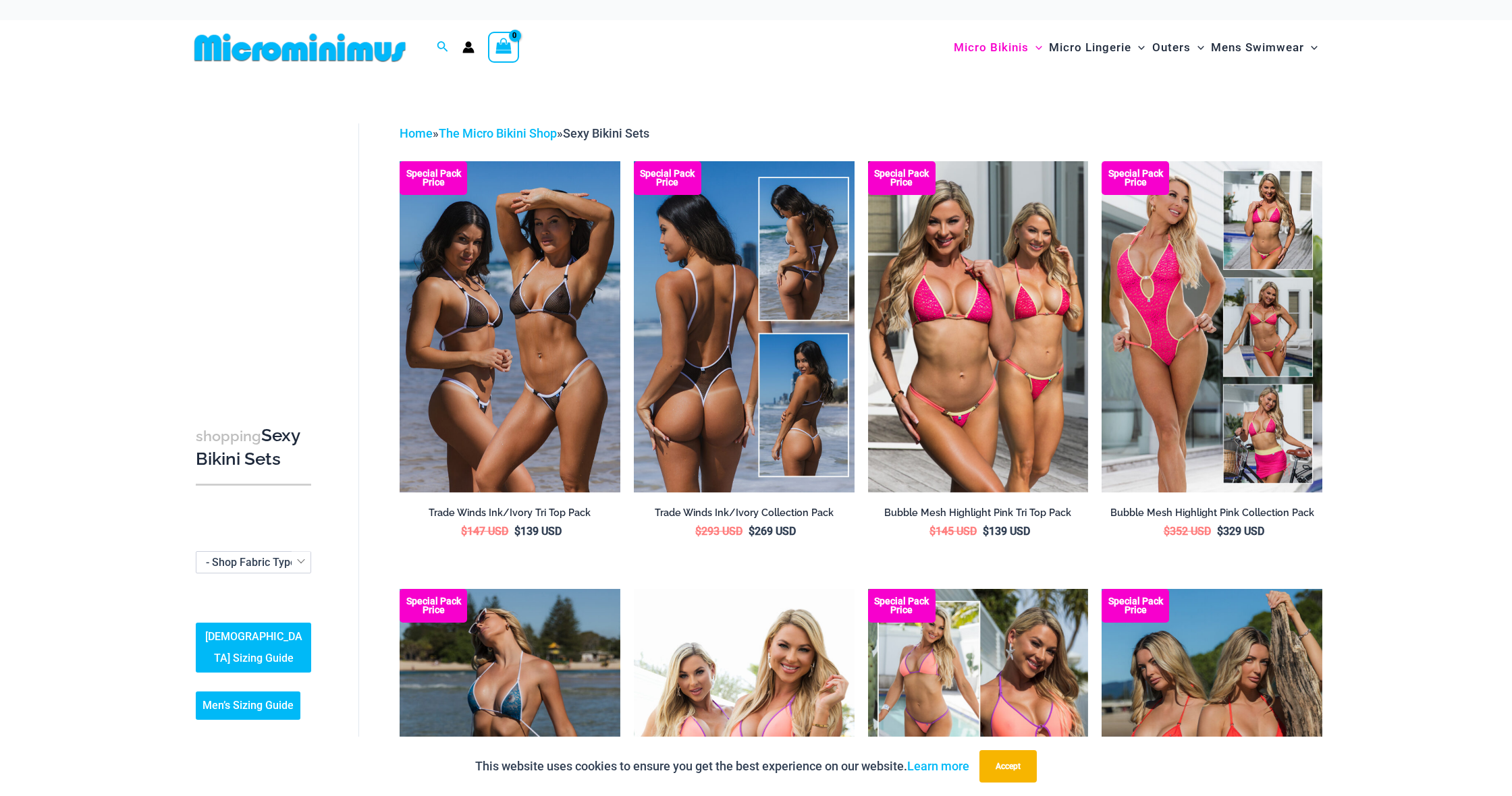
click at [703, 384] on img at bounding box center [744, 326] width 220 height 331
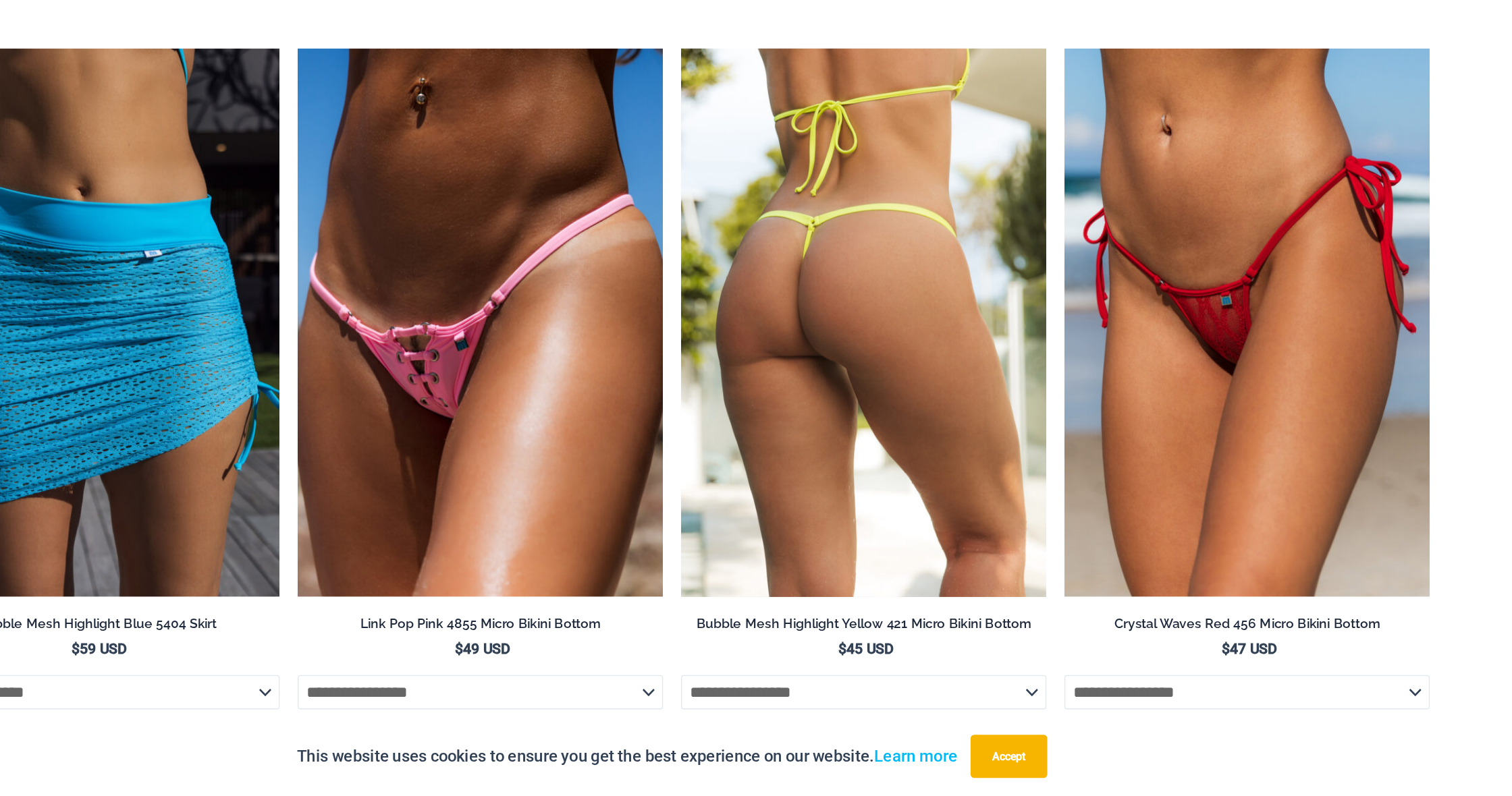
scroll to position [5099, 0]
